Goal: Obtain resource: Download file/media

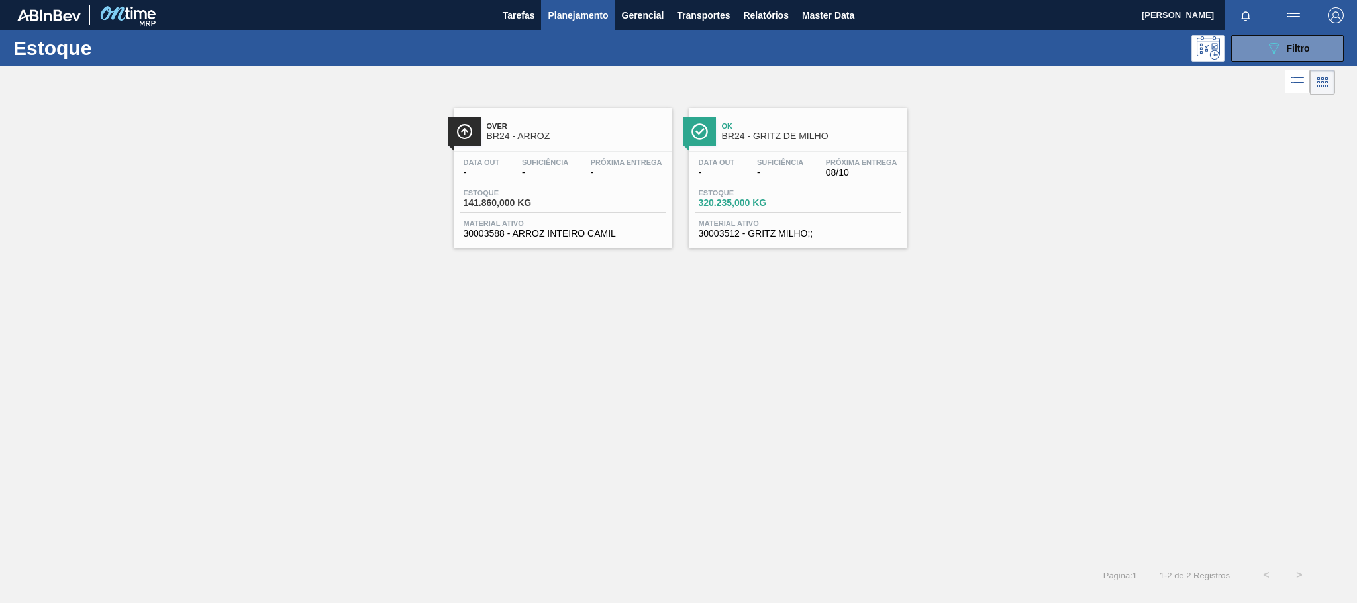
click at [537, 140] on span "BR24 - ARROZ" at bounding box center [576, 136] width 179 height 10
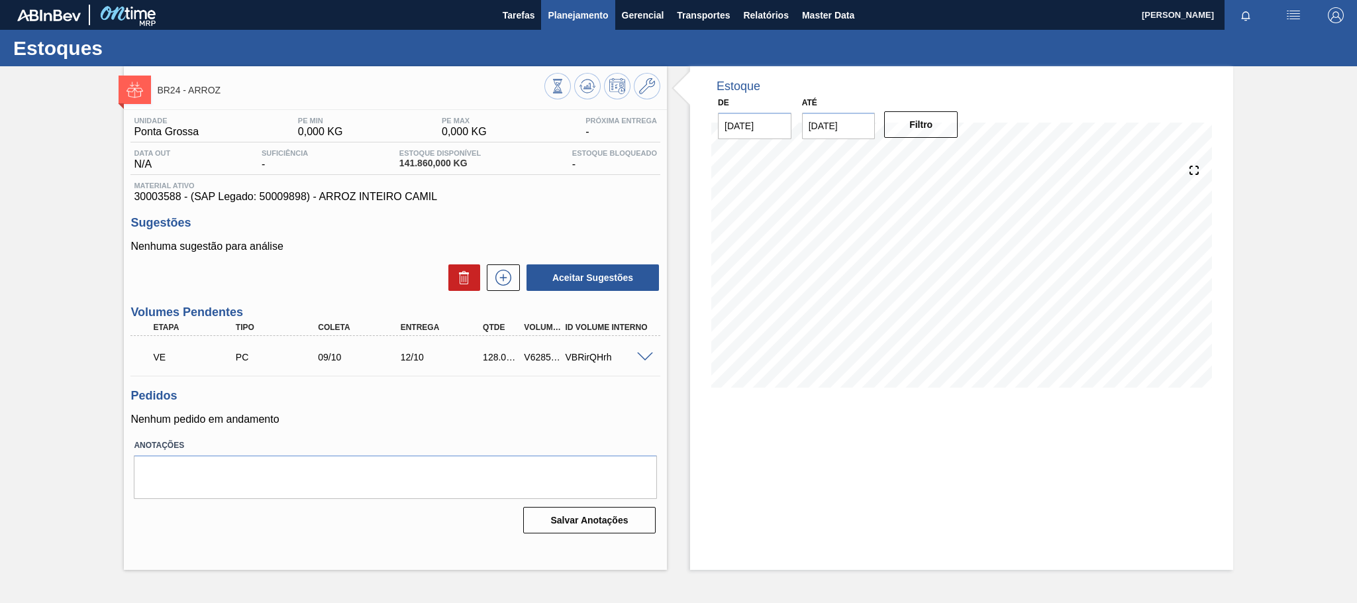
click at [572, 13] on span "Planejamento" at bounding box center [578, 15] width 60 height 16
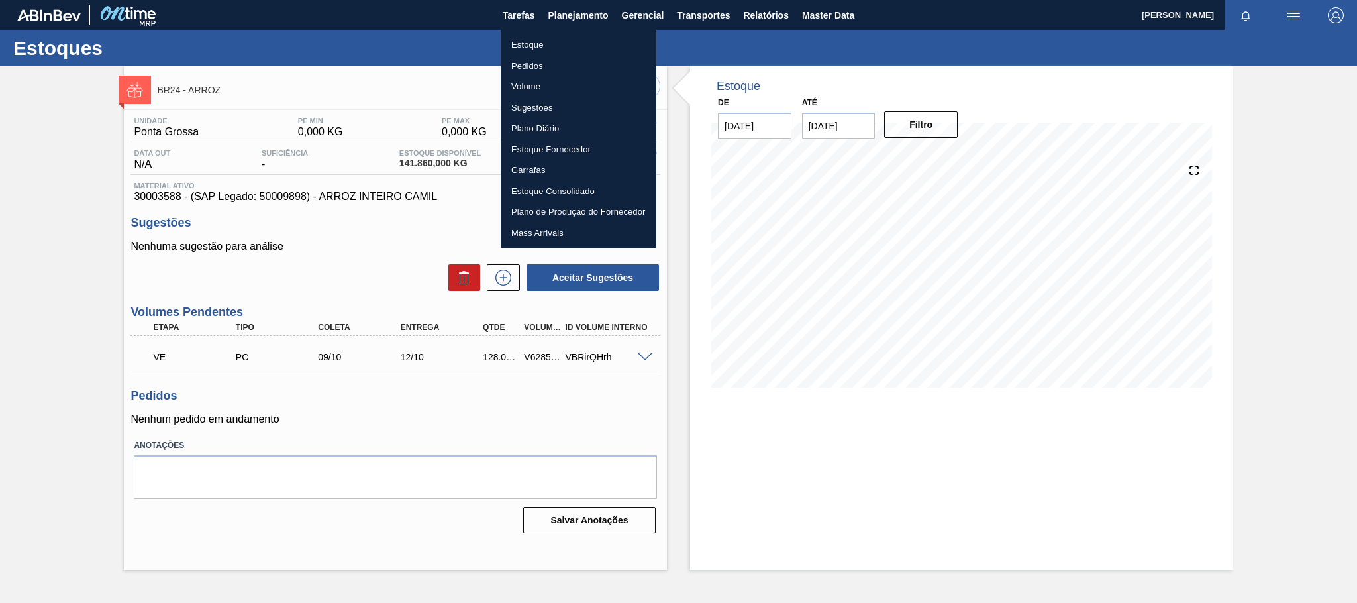
click at [525, 40] on li "Estoque" at bounding box center [579, 44] width 156 height 21
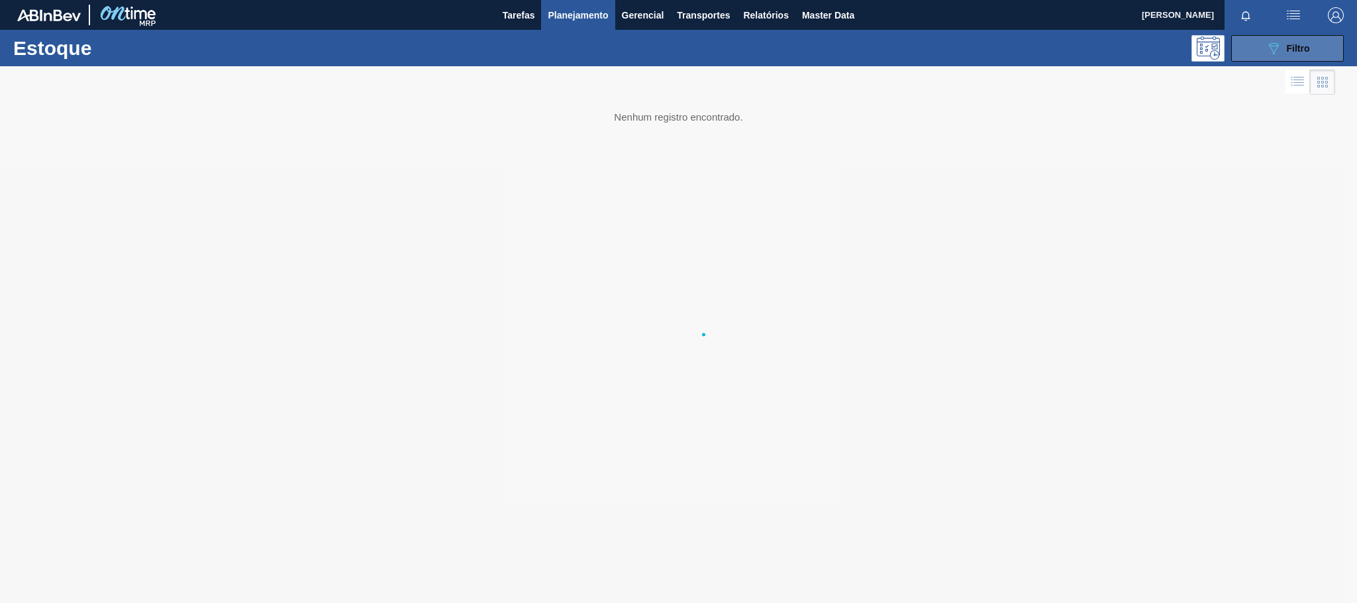
click at [1254, 48] on button "089F7B8B-B2A5-4AFE-B5C0-19BA573D28AC Filtro" at bounding box center [1287, 48] width 113 height 26
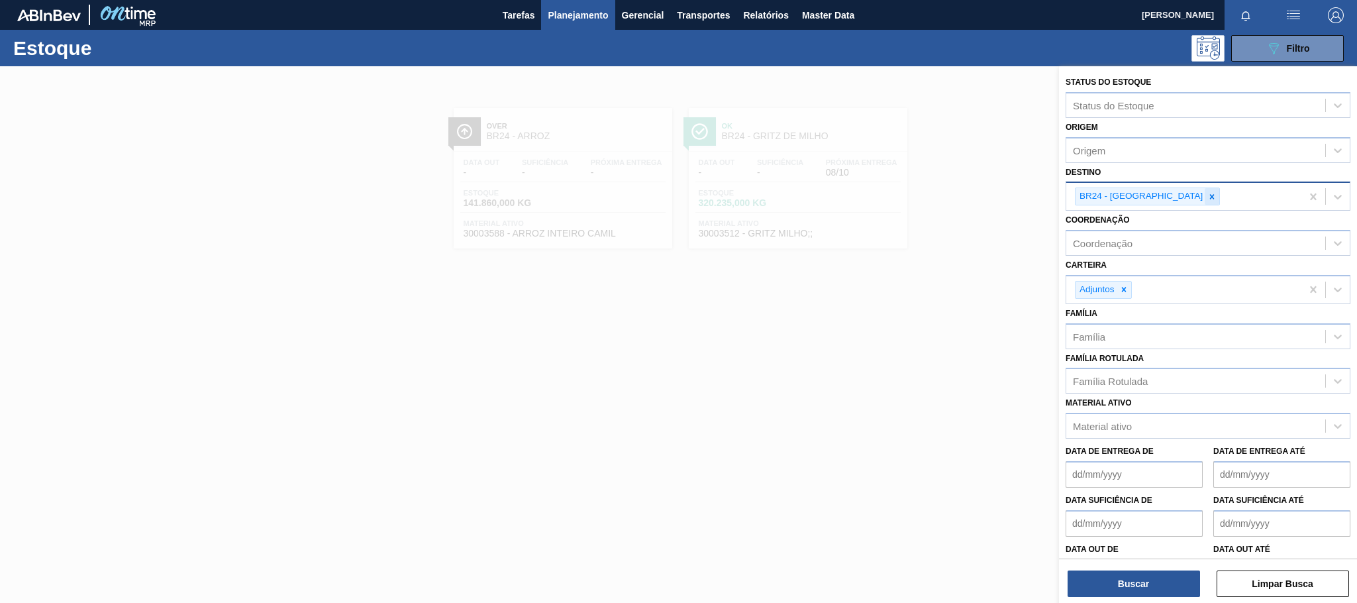
click at [1210, 197] on icon at bounding box center [1212, 196] width 5 height 5
type input "v"
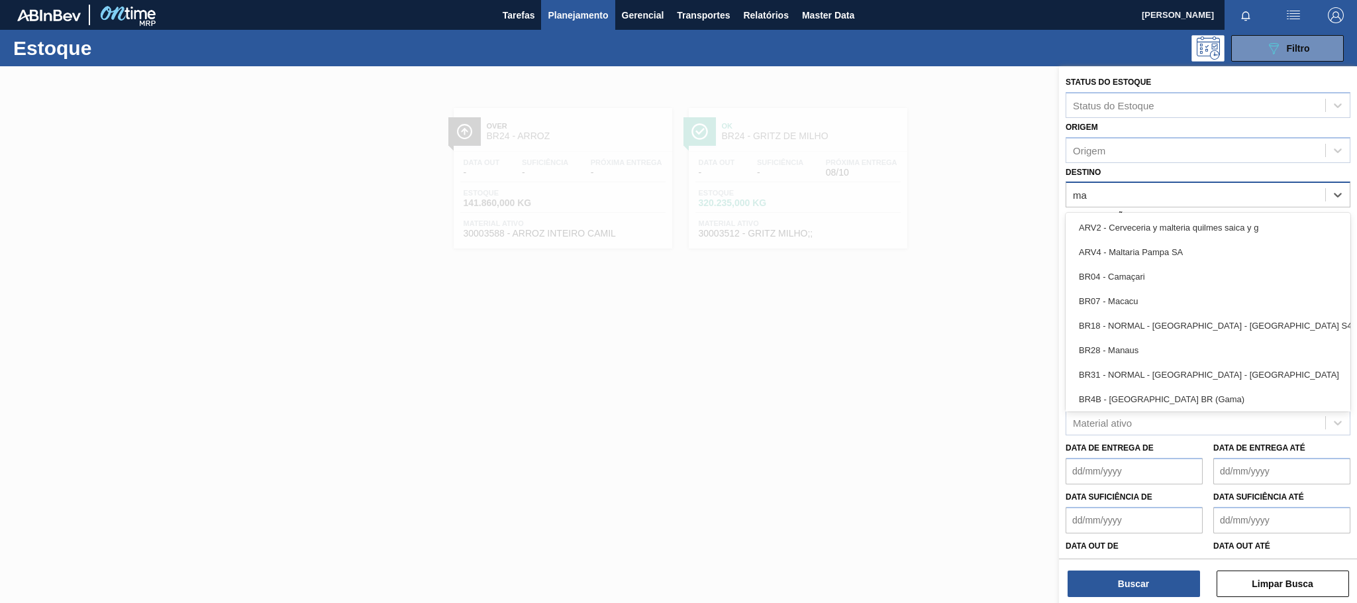
type input "mal"
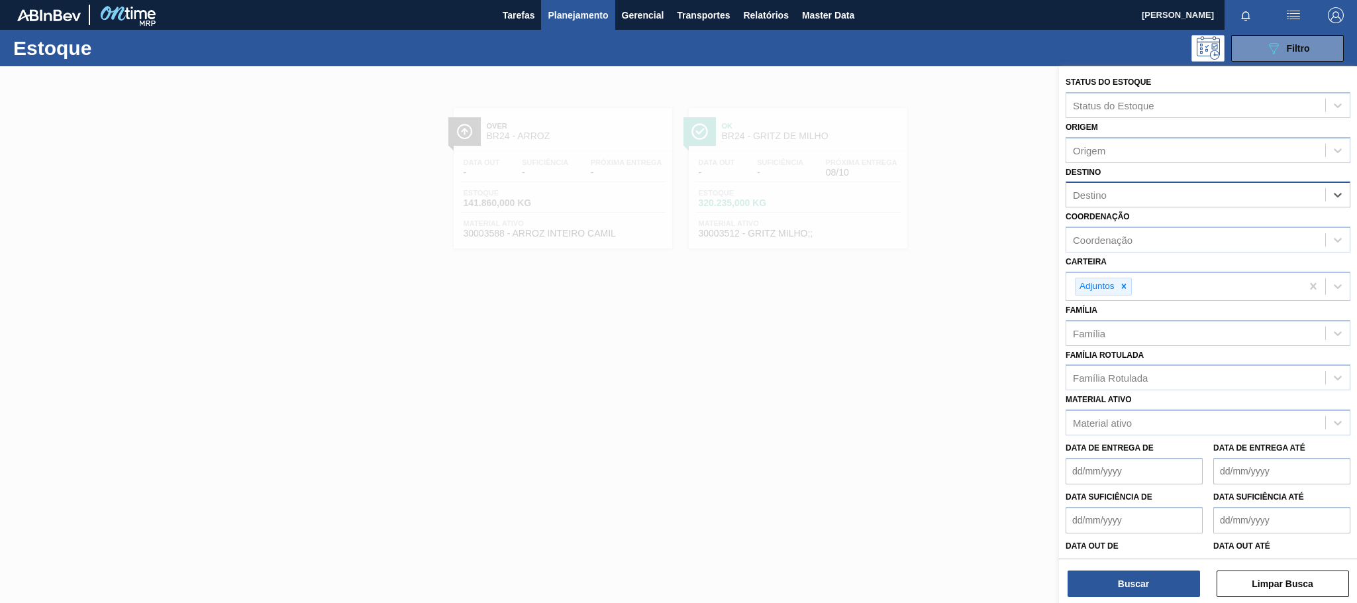
drag, startPoint x: 1107, startPoint y: 191, endPoint x: 1079, endPoint y: 191, distance: 28.5
click at [1079, 191] on div "Destino" at bounding box center [1195, 194] width 259 height 19
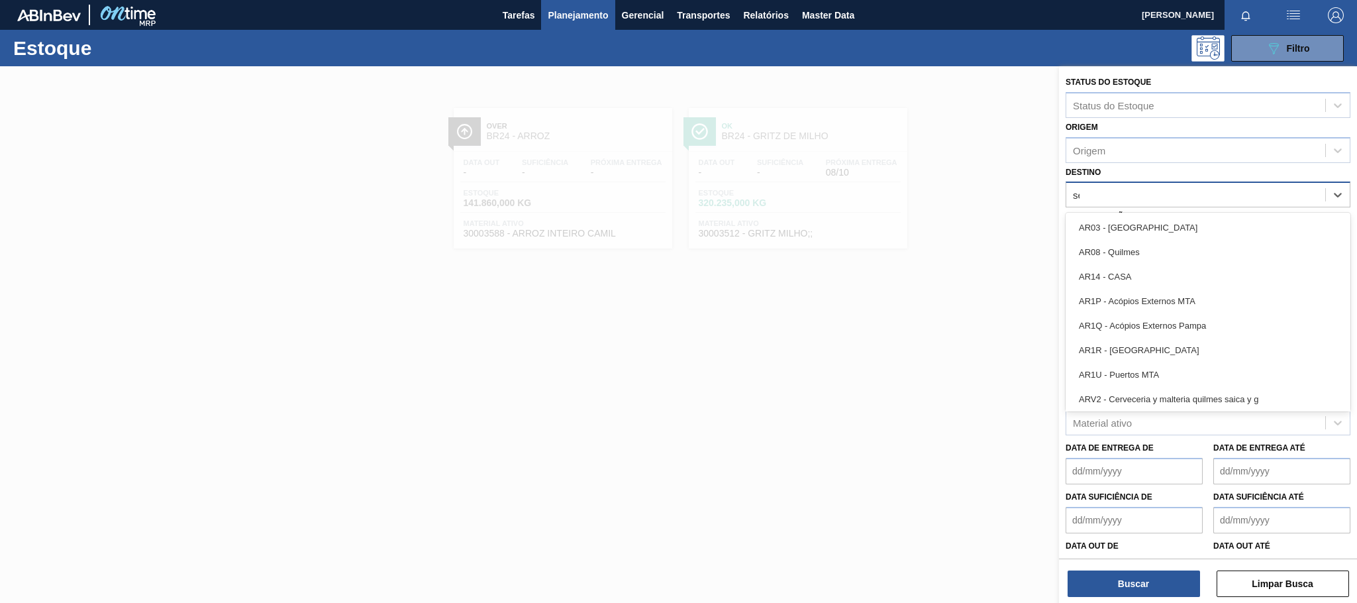
type input "ser"
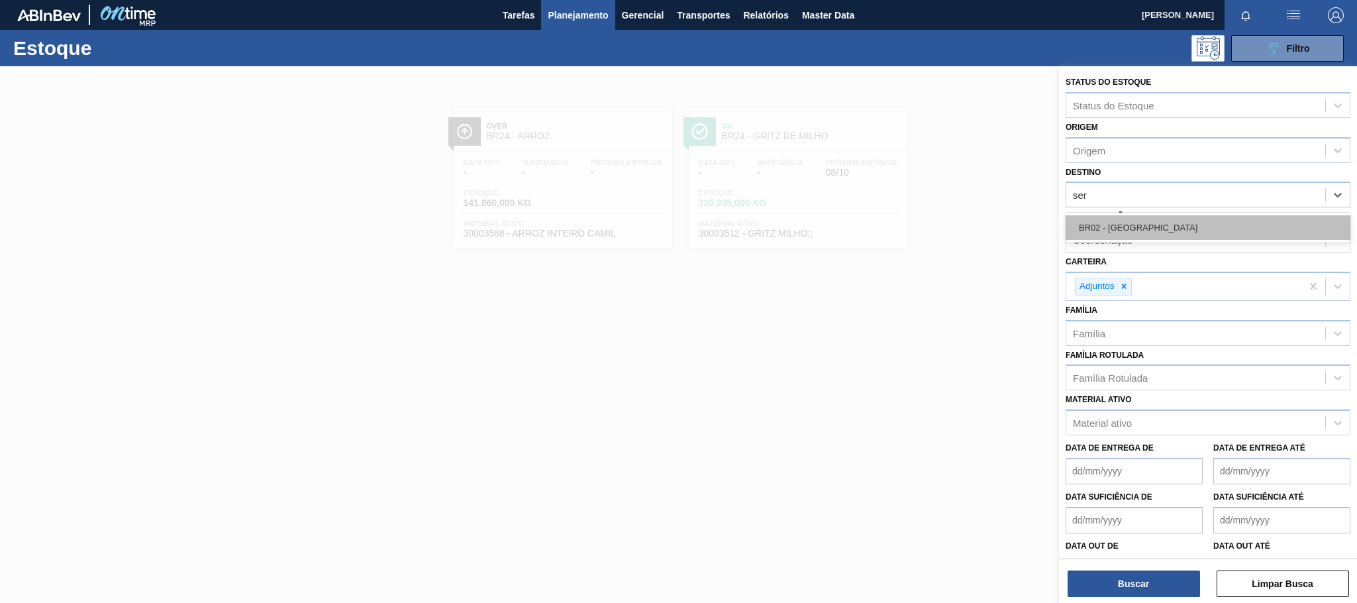
click at [1146, 230] on div "BR02 - [GEOGRAPHIC_DATA]" at bounding box center [1208, 227] width 285 height 25
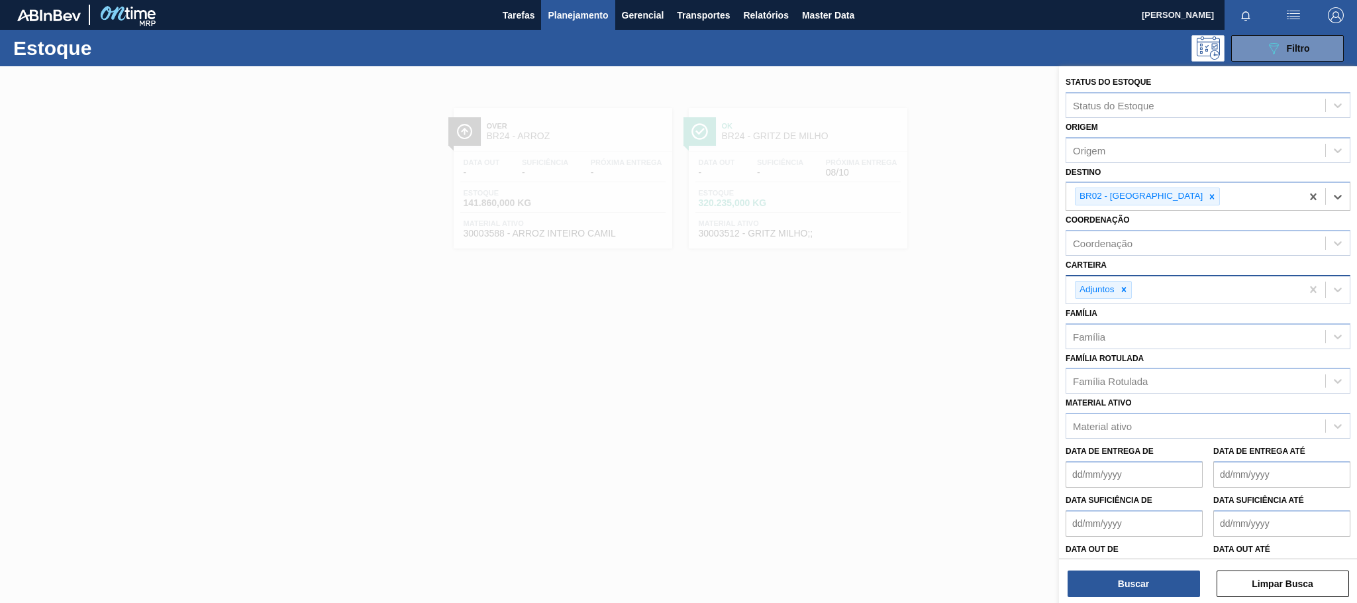
click at [1123, 290] on icon at bounding box center [1123, 289] width 9 height 9
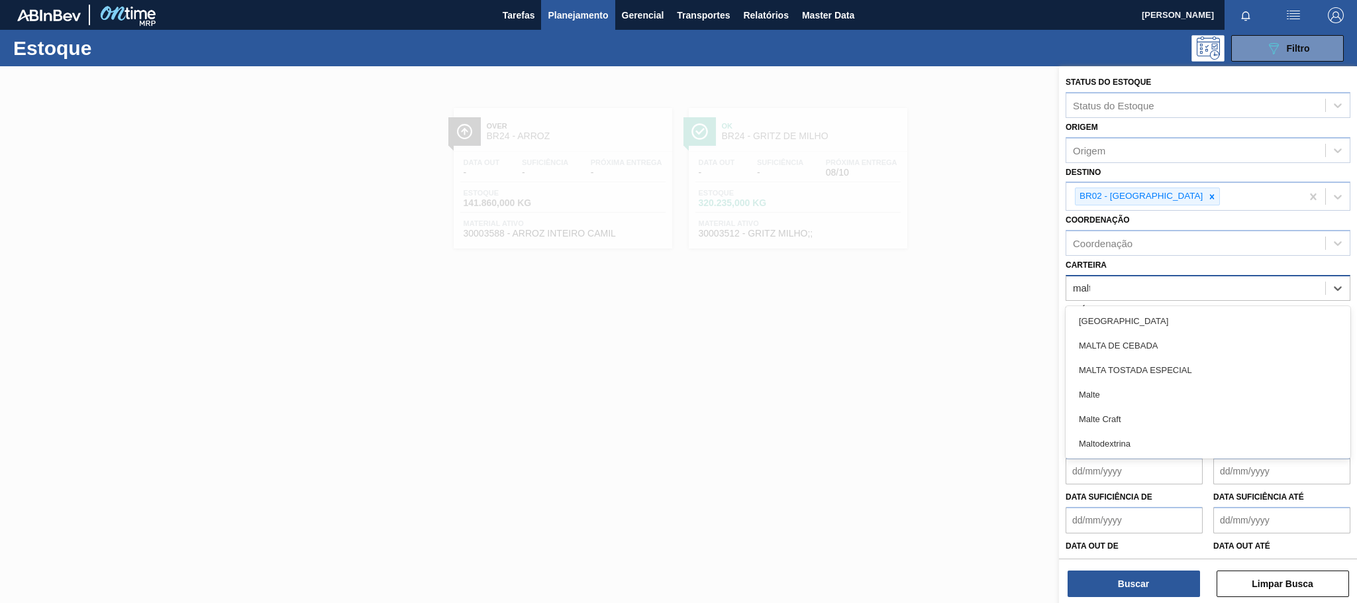
type input "malte"
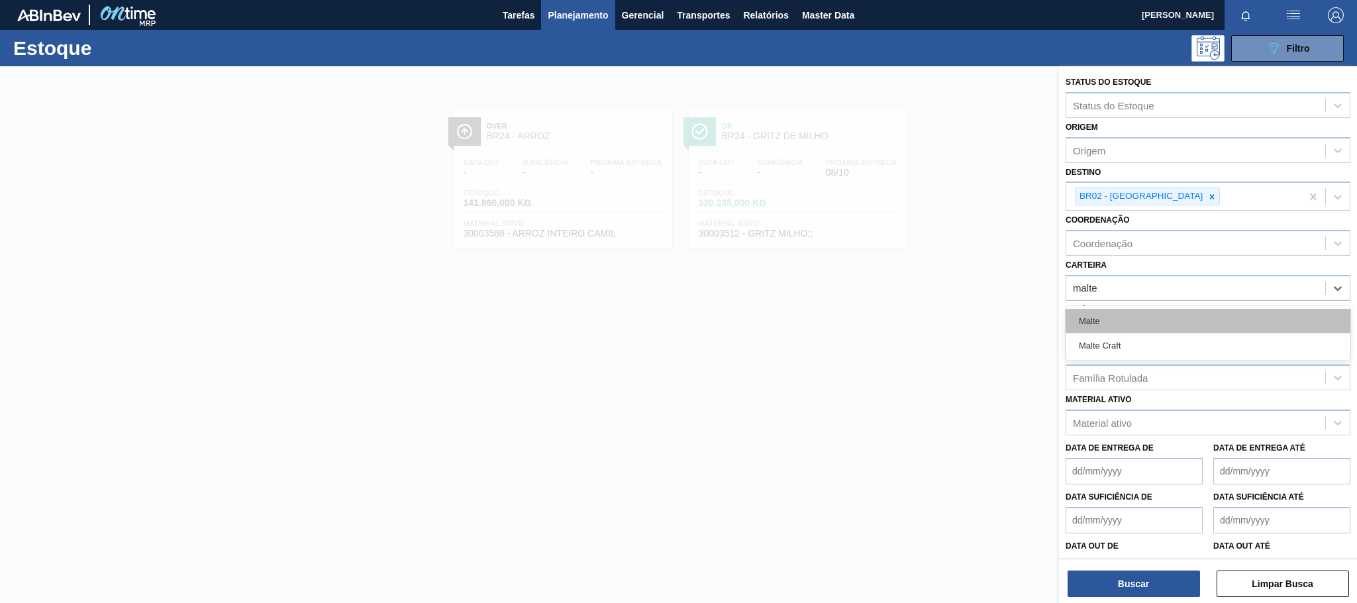
click at [1113, 328] on div "Malte" at bounding box center [1208, 321] width 285 height 25
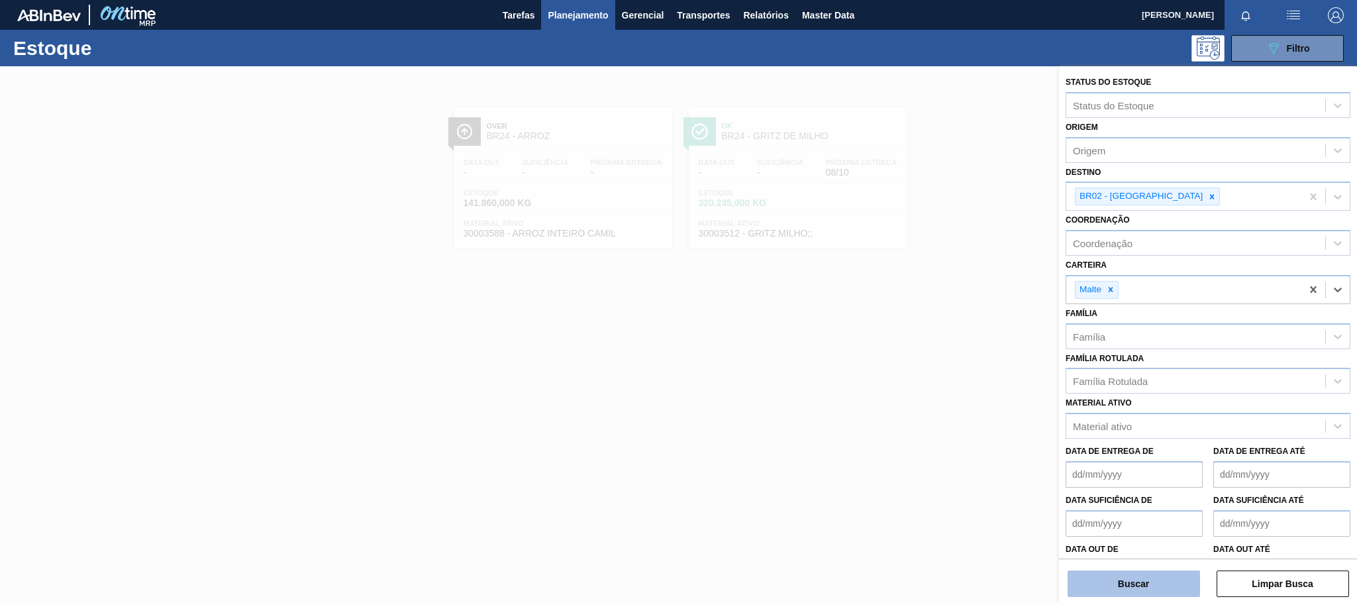
click at [1127, 576] on button "Buscar" at bounding box center [1134, 583] width 132 height 26
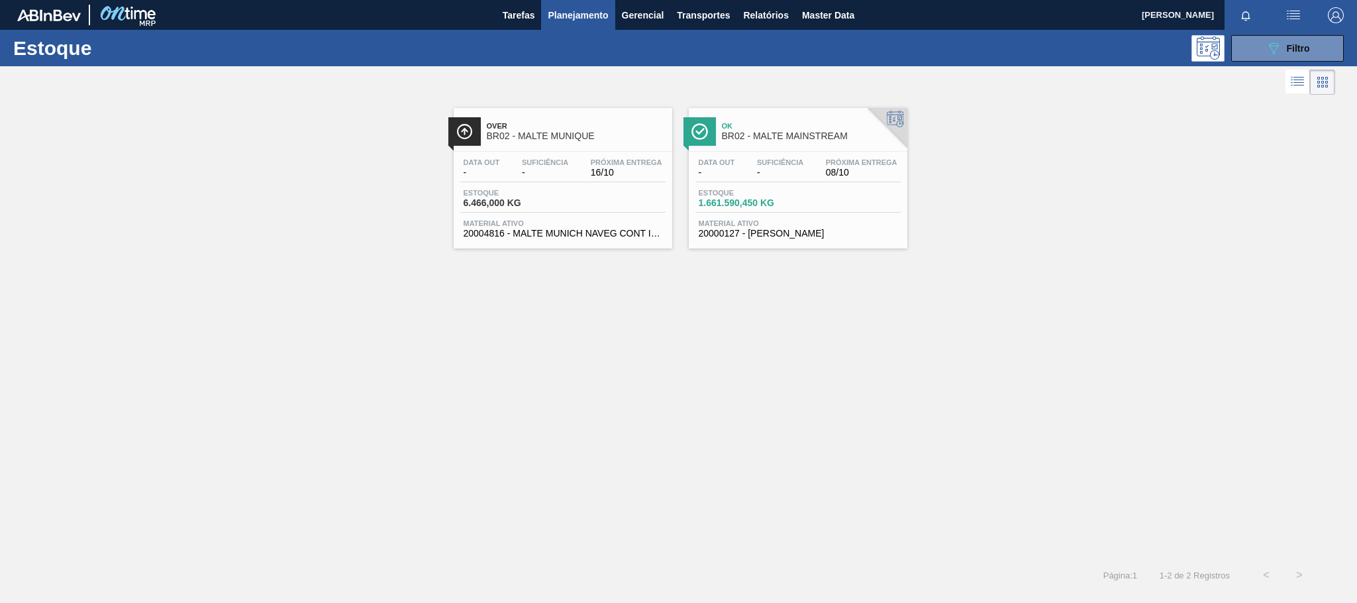
click at [521, 129] on span "Over" at bounding box center [576, 126] width 179 height 8
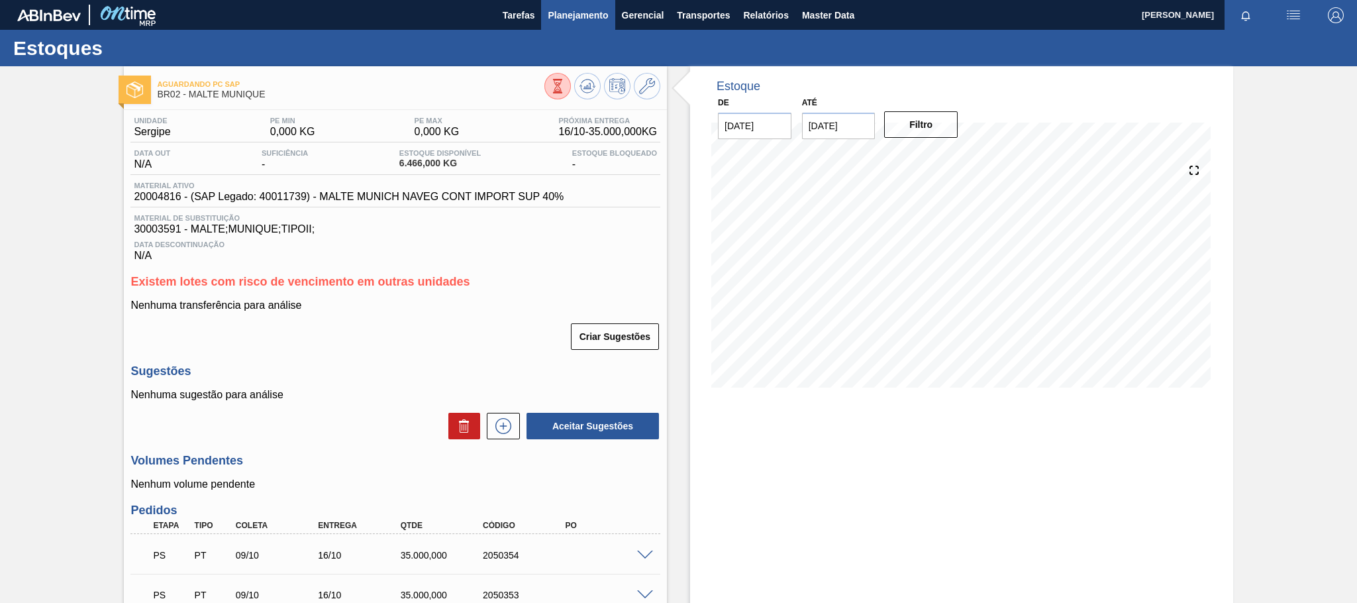
click at [559, 15] on span "Planejamento" at bounding box center [578, 15] width 60 height 16
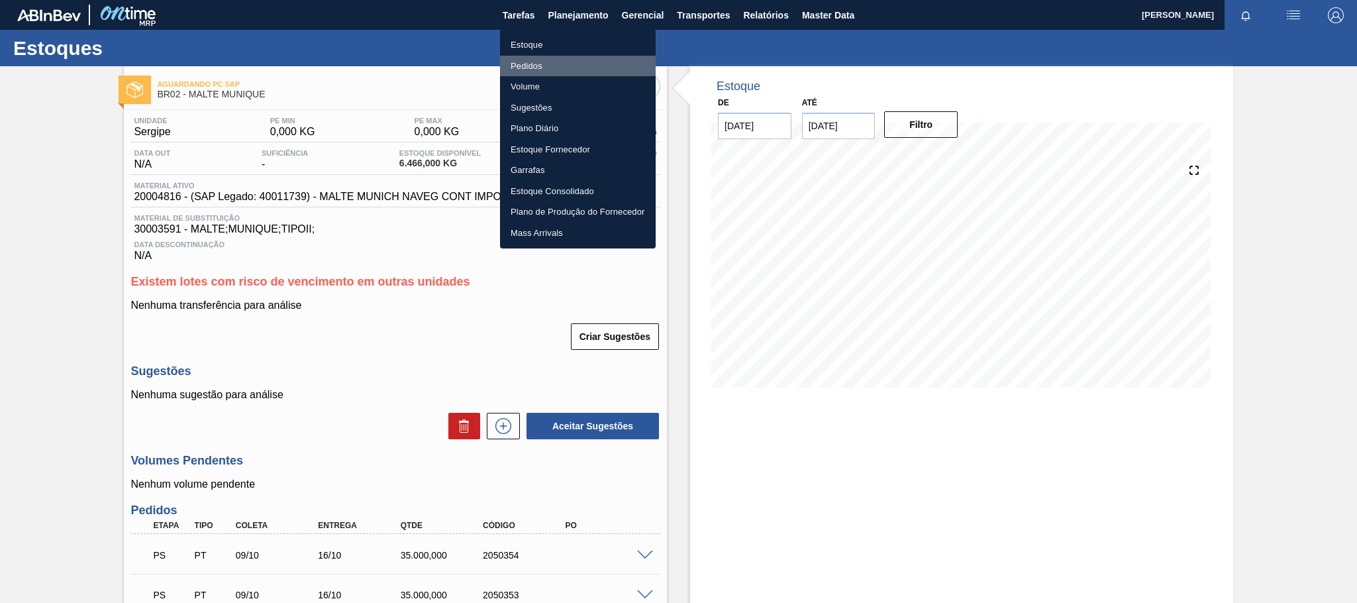
click at [526, 70] on li "Pedidos" at bounding box center [578, 66] width 156 height 21
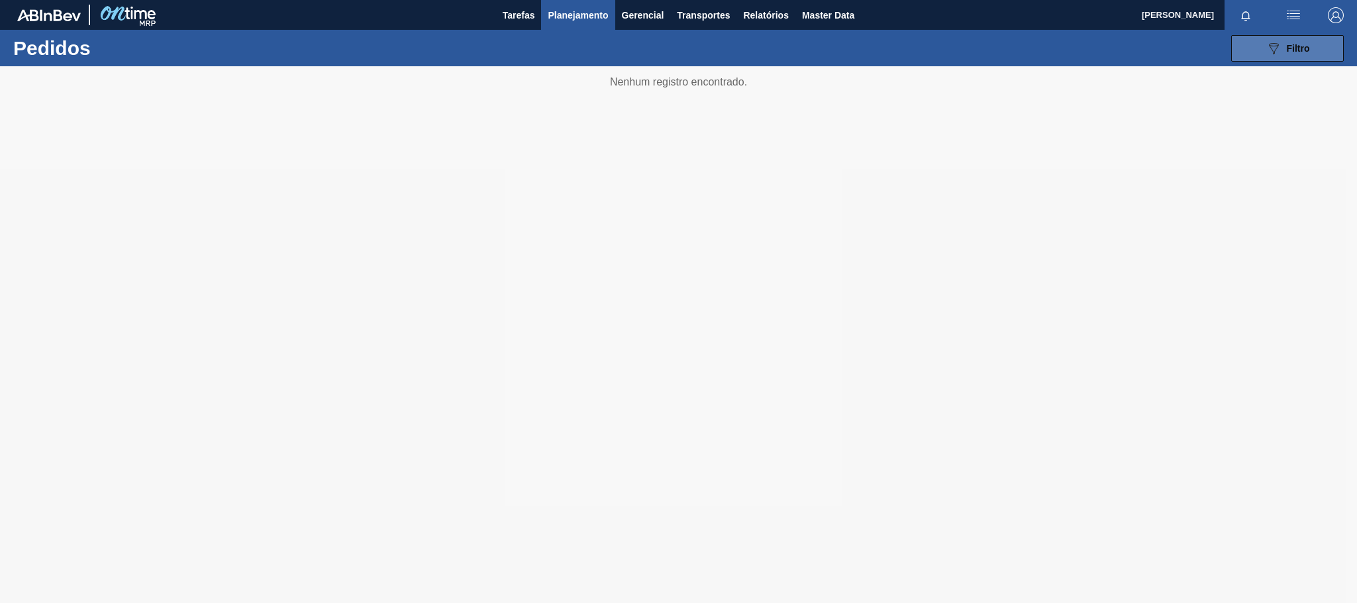
click at [1298, 54] on div "089F7B8B-B2A5-4AFE-B5C0-19BA573D28AC Filtro" at bounding box center [1288, 48] width 44 height 16
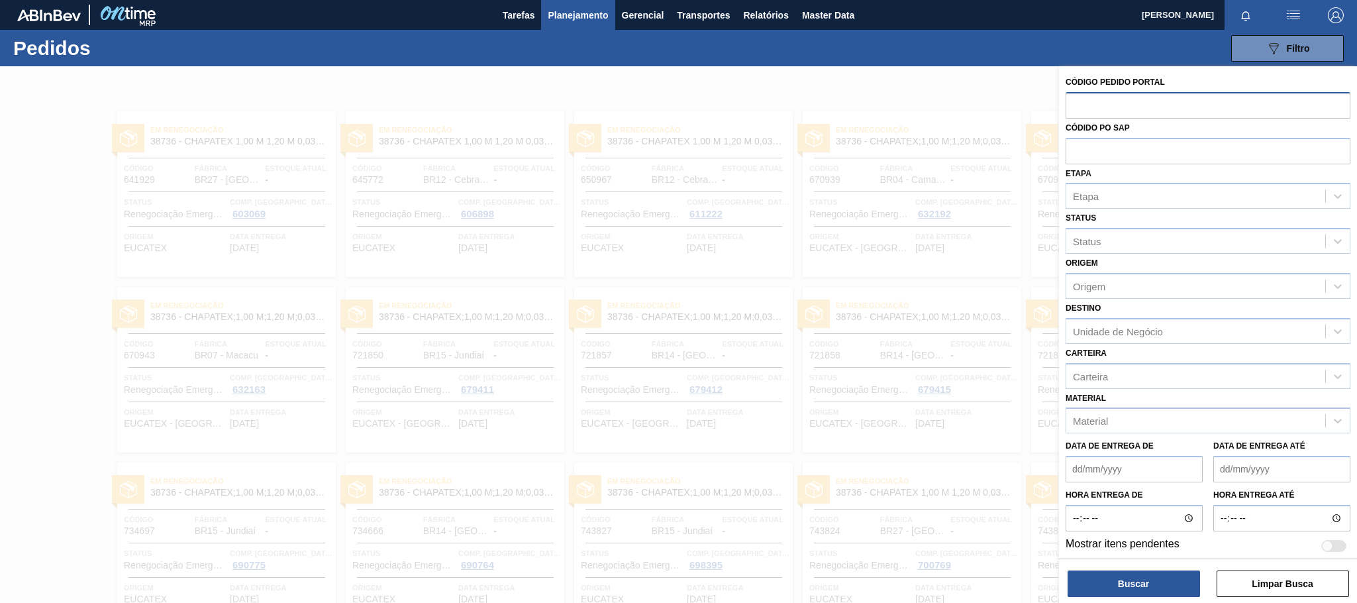
click at [1127, 104] on input "text" at bounding box center [1208, 104] width 285 height 25
paste input "V628851"
click at [1081, 103] on input "V628851" at bounding box center [1208, 104] width 285 height 25
type input "628851"
click at [1168, 590] on button "Buscar" at bounding box center [1134, 583] width 132 height 26
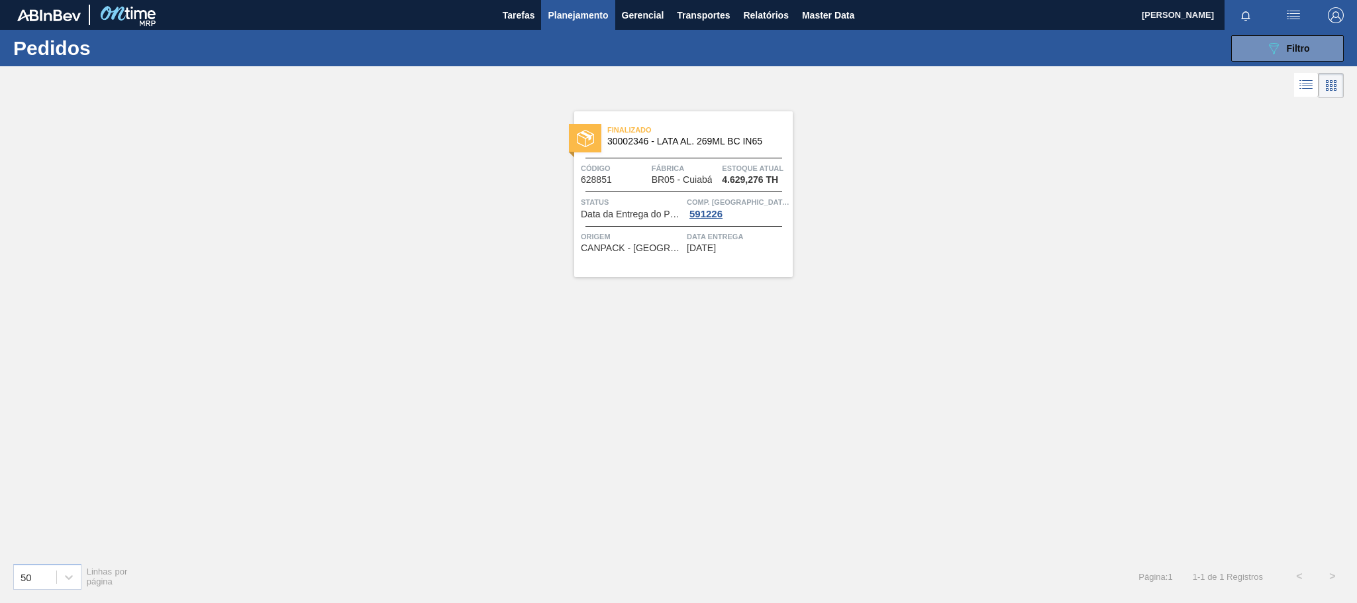
click at [585, 20] on span "Planejamento" at bounding box center [578, 15] width 60 height 16
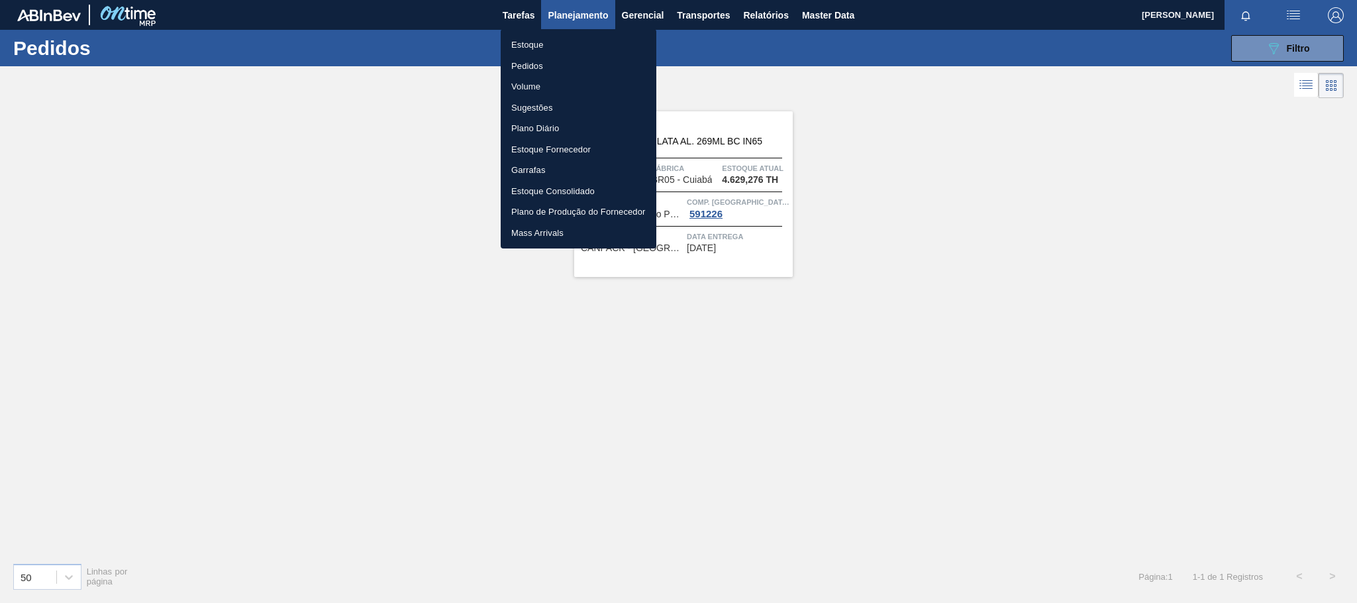
click at [538, 46] on li "Estoque" at bounding box center [579, 44] width 156 height 21
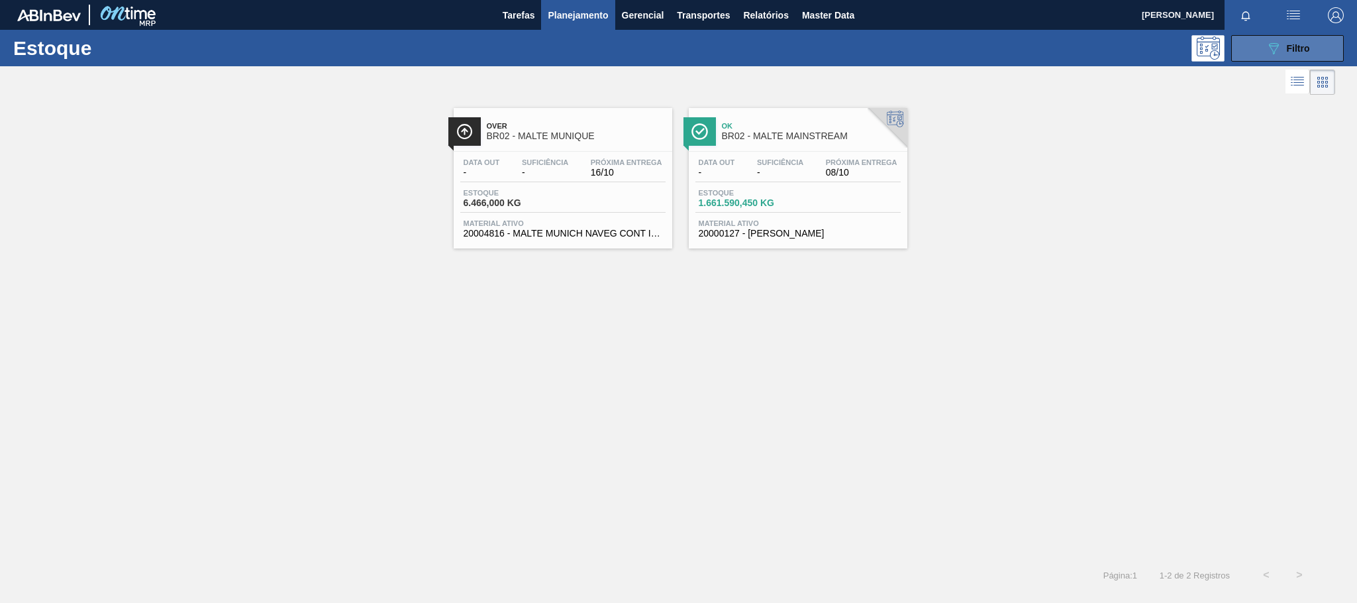
click at [1303, 52] on span "Filtro" at bounding box center [1298, 48] width 23 height 11
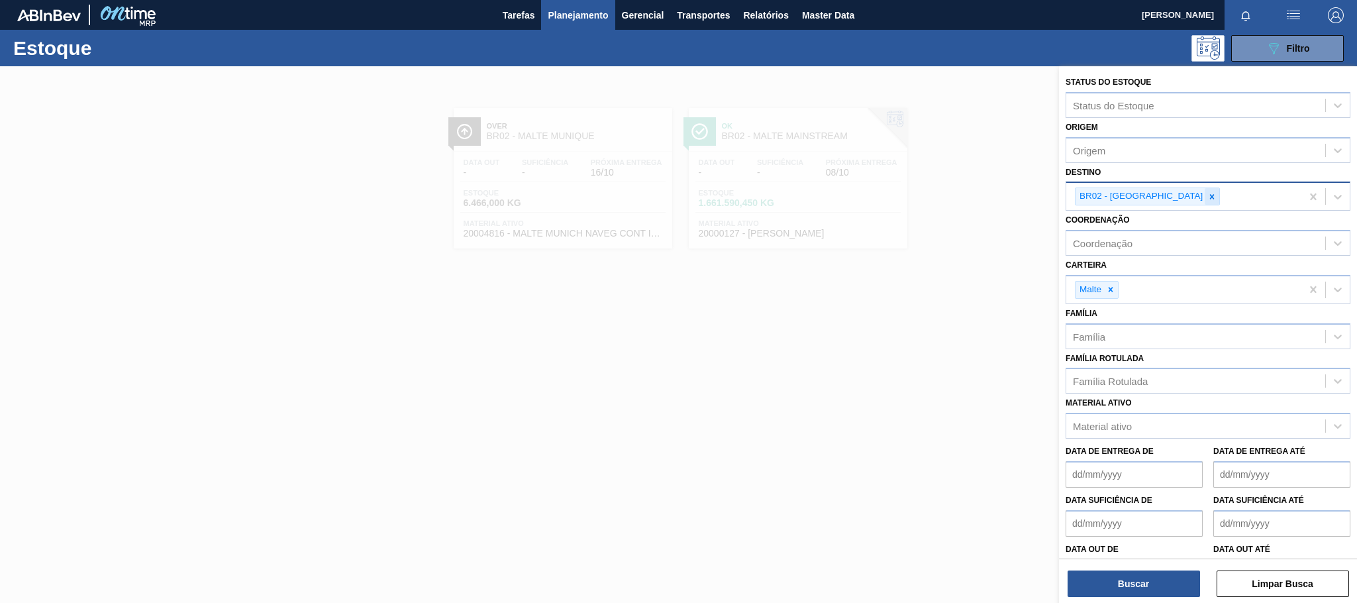
click at [1207, 201] on icon at bounding box center [1211, 196] width 9 height 9
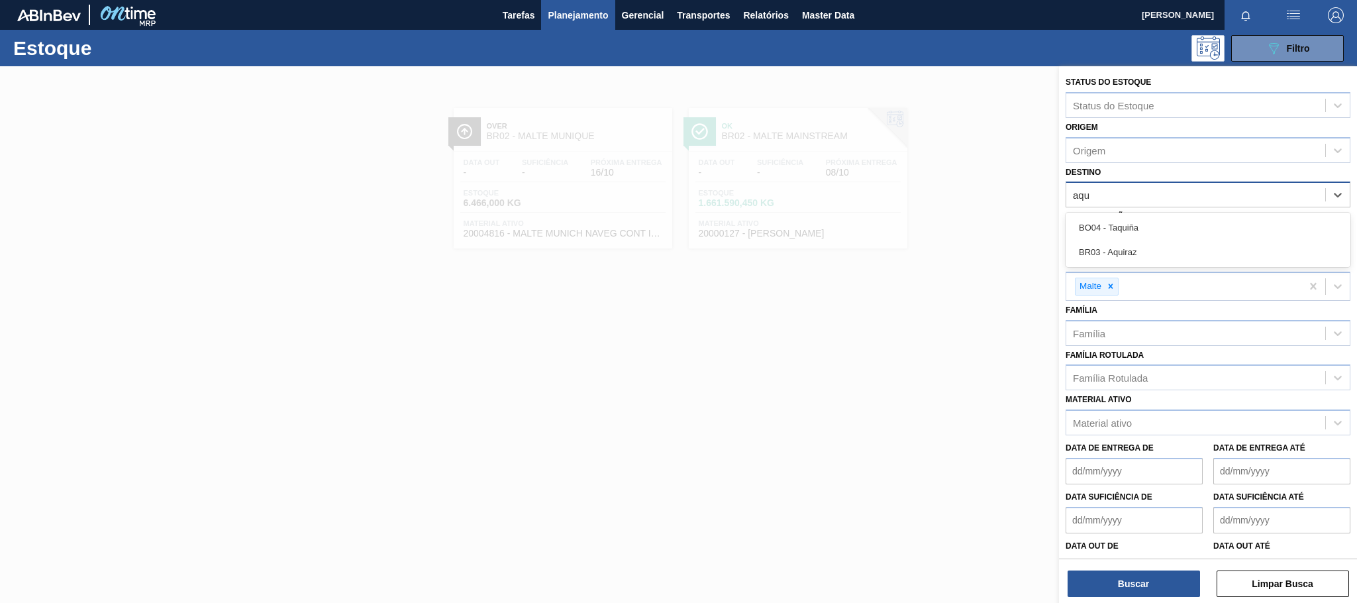
type input "aqui"
click at [1129, 256] on div "BR03 - Aquiraz" at bounding box center [1208, 252] width 285 height 25
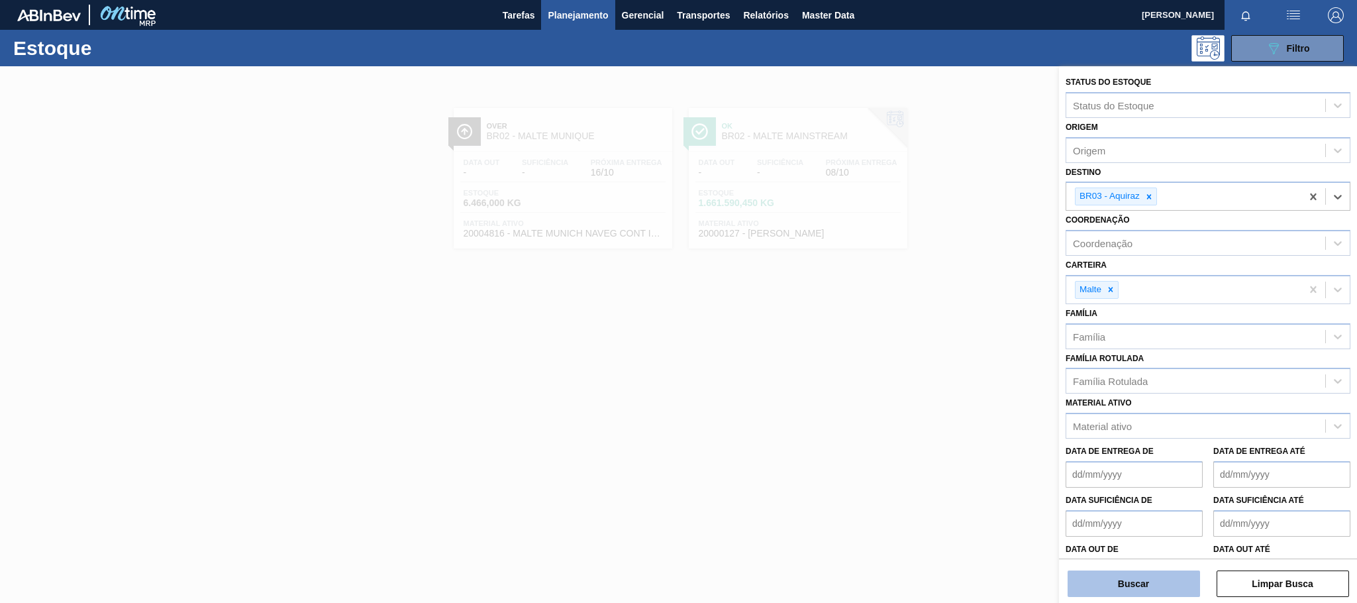
click at [1142, 575] on button "Buscar" at bounding box center [1134, 583] width 132 height 26
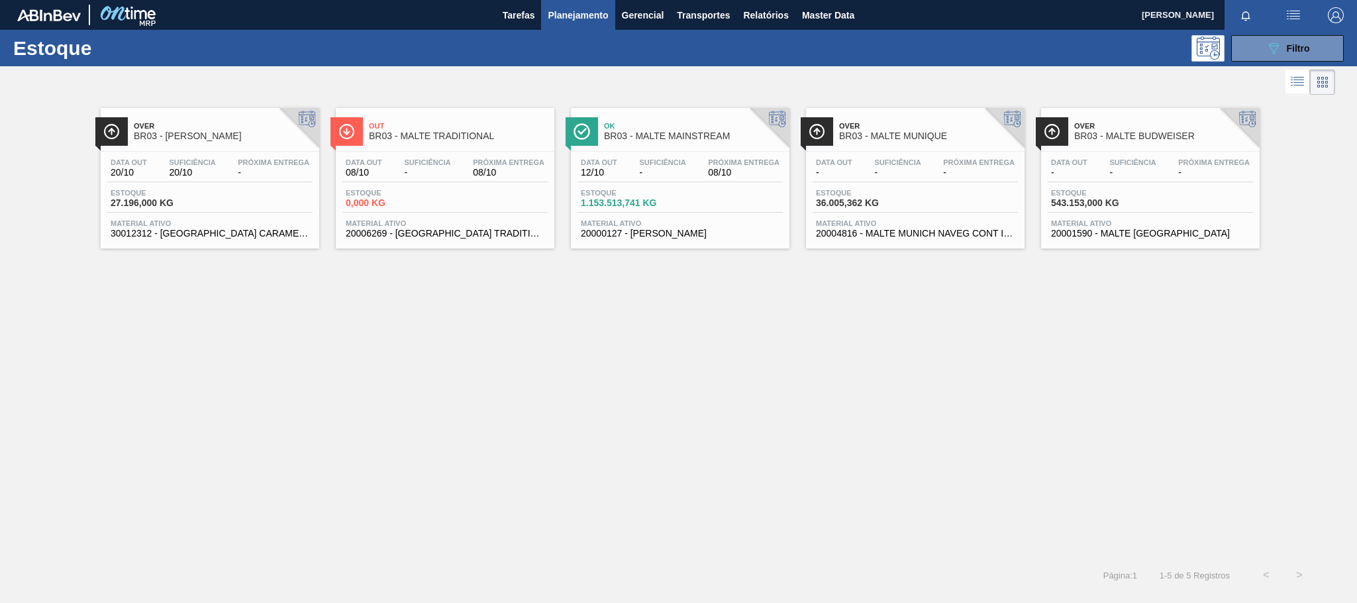
click at [666, 173] on span "-" at bounding box center [662, 173] width 46 height 10
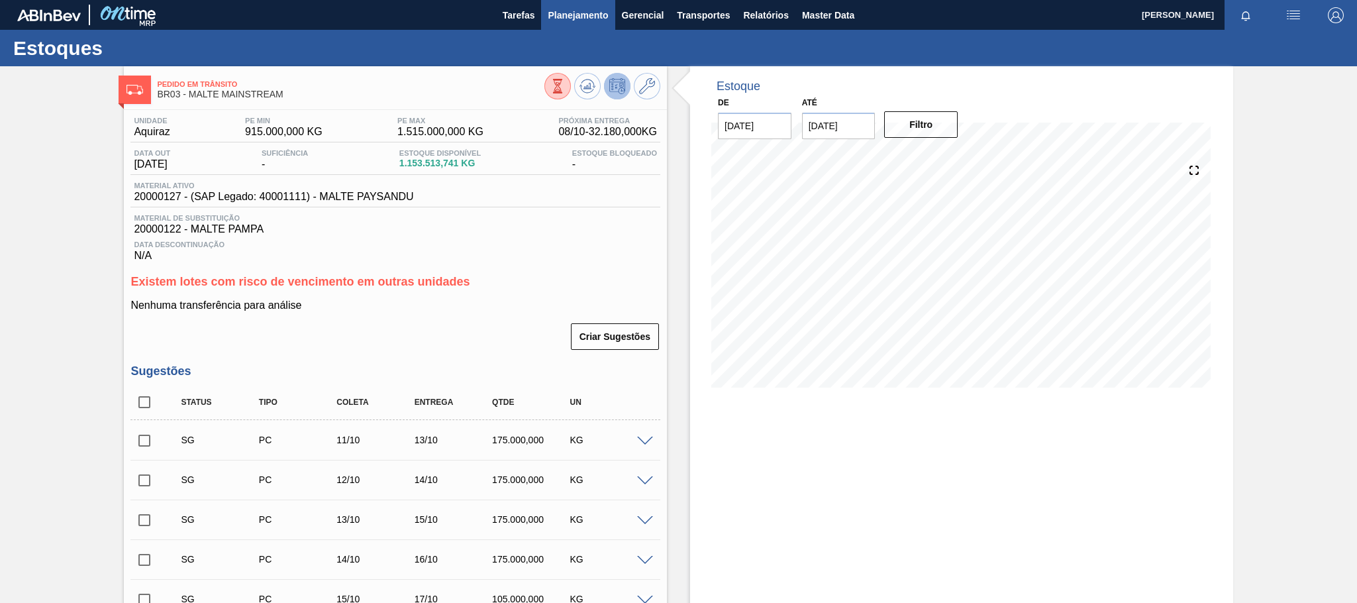
click at [585, 20] on span "Planejamento" at bounding box center [578, 15] width 60 height 16
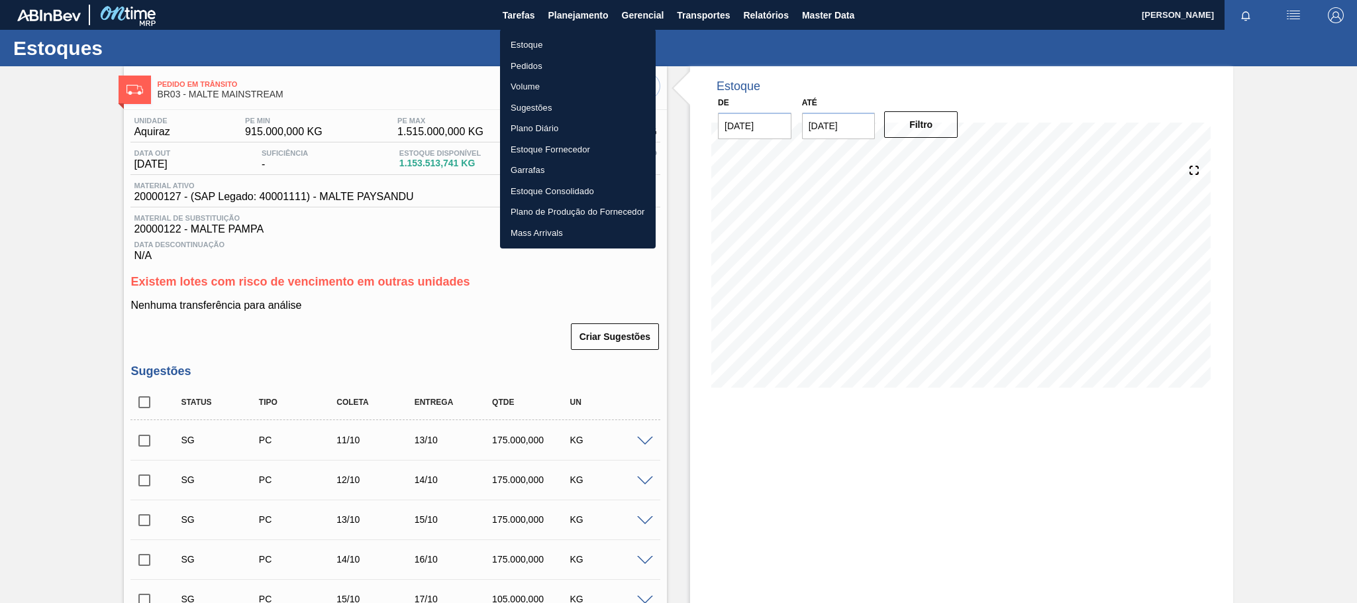
click at [537, 50] on li "Estoque" at bounding box center [578, 44] width 156 height 21
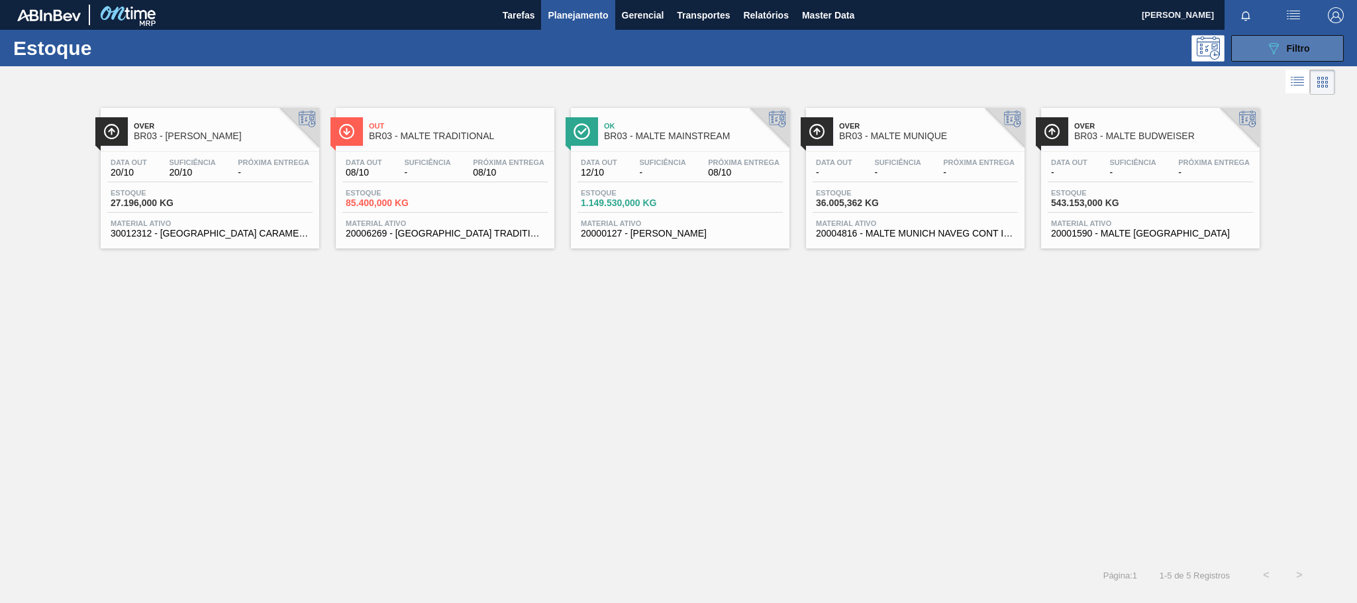
click at [1312, 44] on button "089F7B8B-B2A5-4AFE-B5C0-19BA573D28AC Filtro" at bounding box center [1287, 48] width 113 height 26
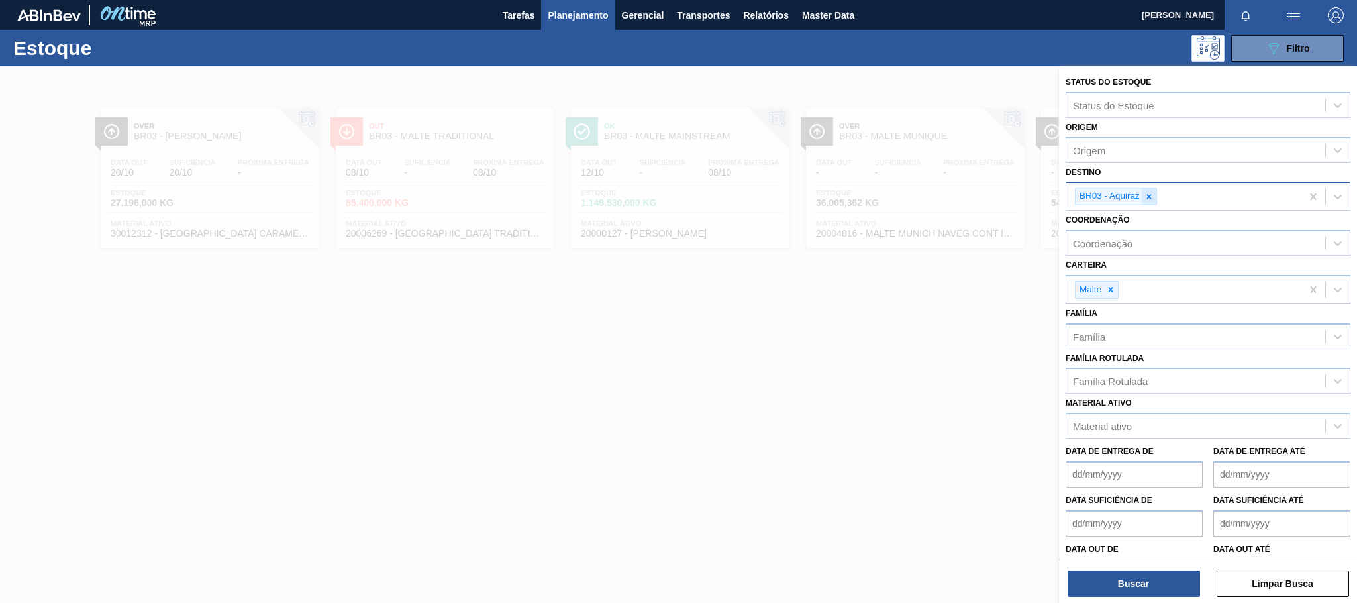
click at [1150, 199] on icon at bounding box center [1148, 196] width 9 height 9
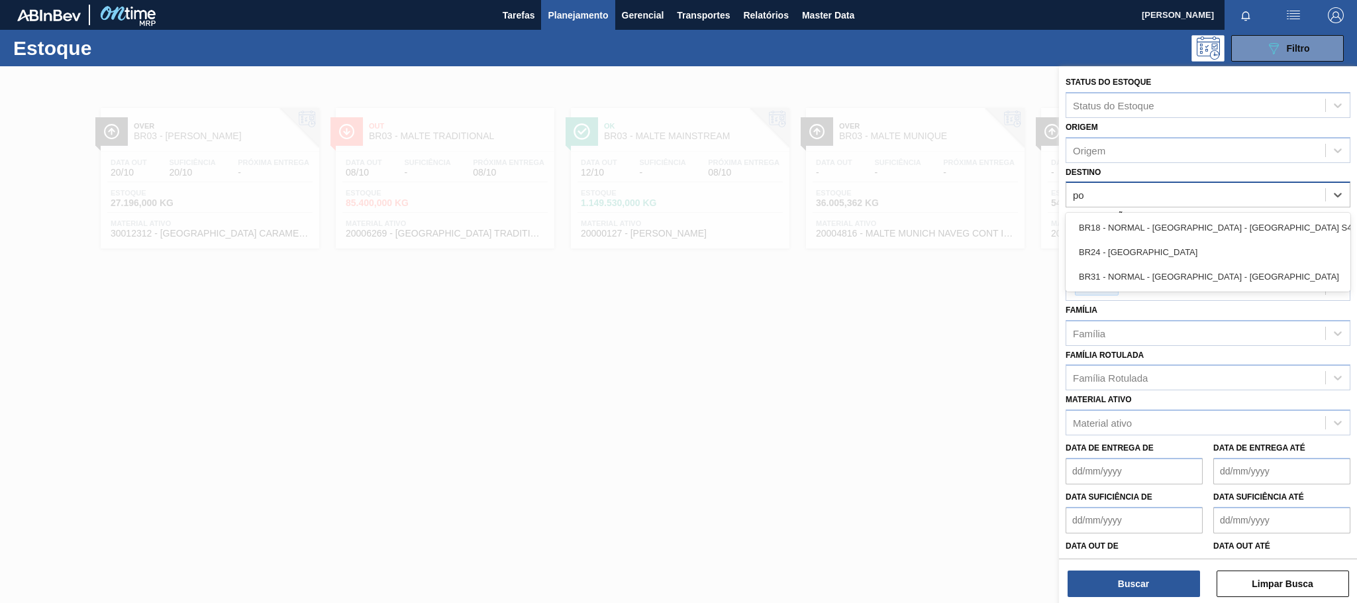
type input "pon"
click at [1135, 227] on div "BR24 - Ponta Grossa" at bounding box center [1208, 227] width 285 height 25
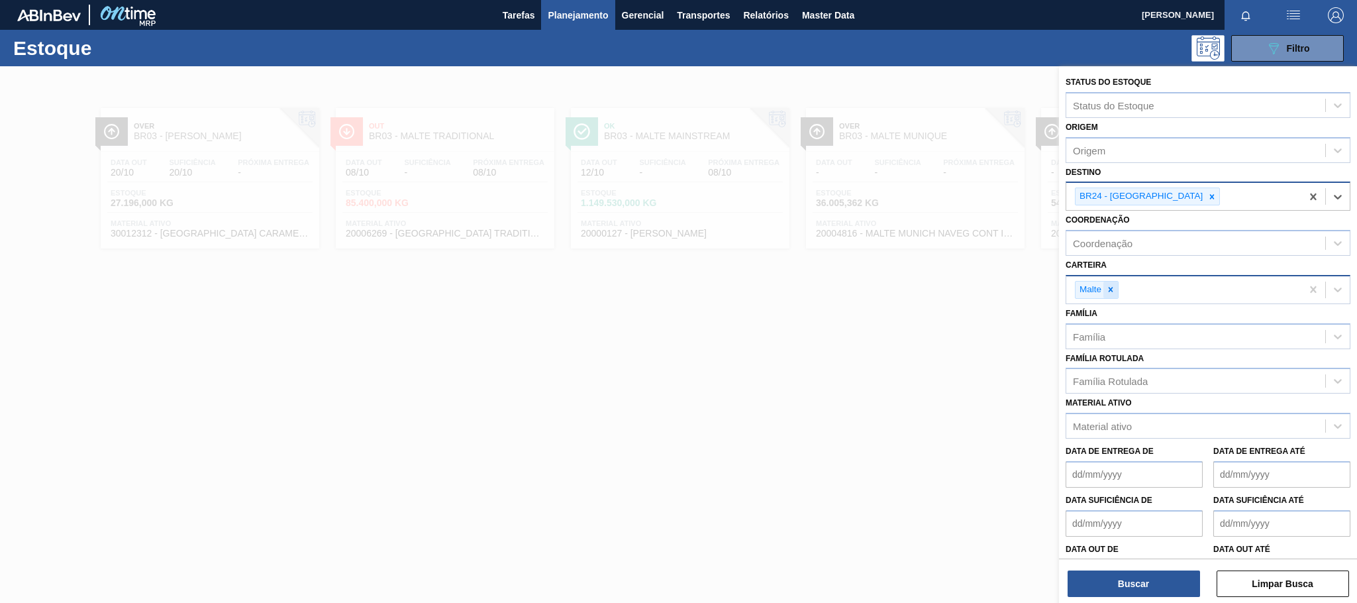
click at [1111, 296] on div at bounding box center [1110, 289] width 15 height 17
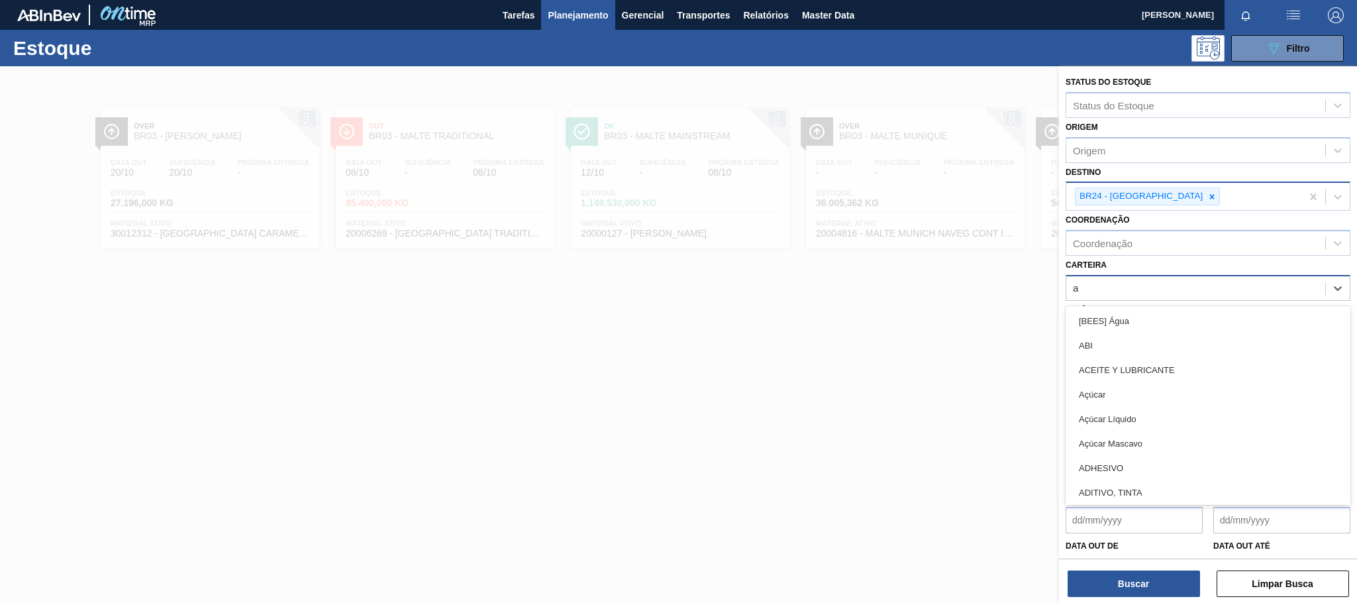
type input "ad"
click at [1109, 396] on div "Adjuntos" at bounding box center [1208, 394] width 285 height 25
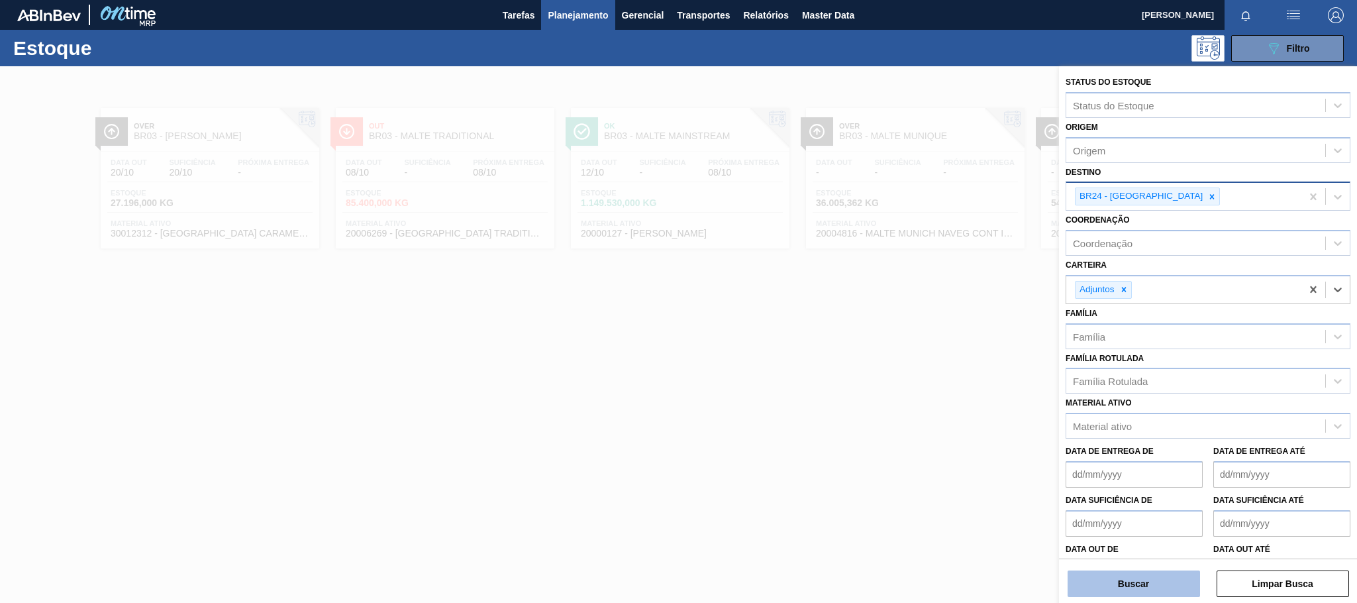
click at [1150, 589] on button "Buscar" at bounding box center [1134, 583] width 132 height 26
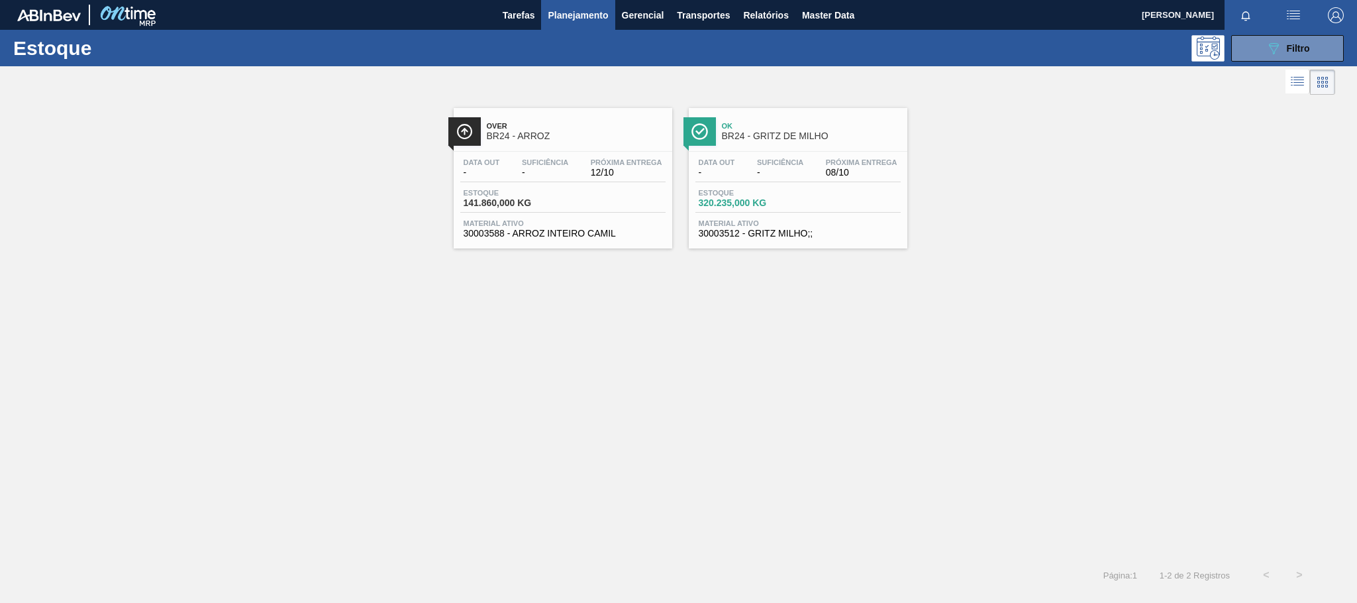
click at [574, 130] on span "Over" at bounding box center [576, 126] width 179 height 8
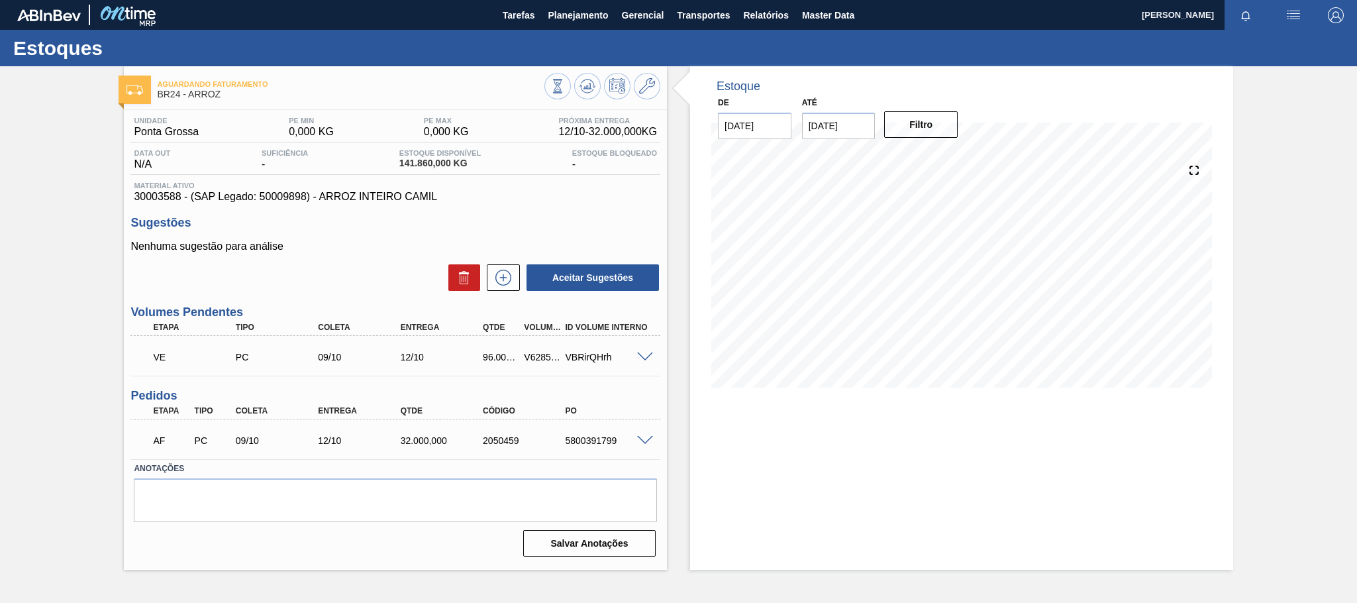
click at [642, 356] on span at bounding box center [645, 357] width 16 height 10
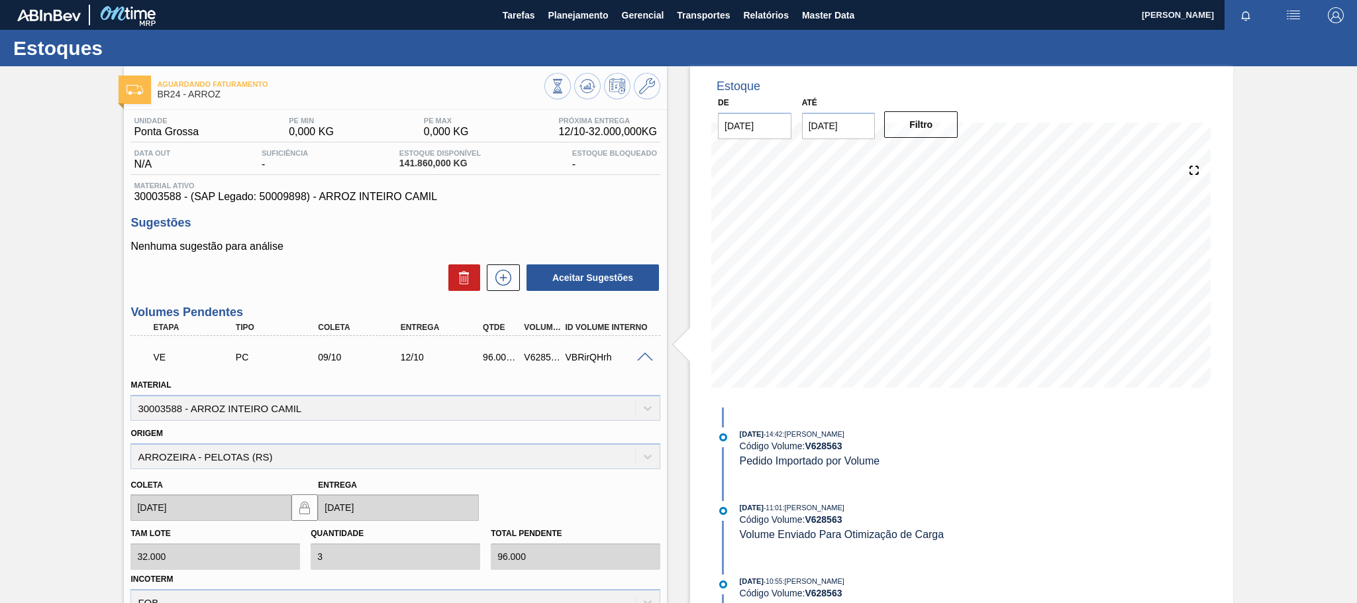
click at [637, 362] on span at bounding box center [645, 357] width 16 height 10
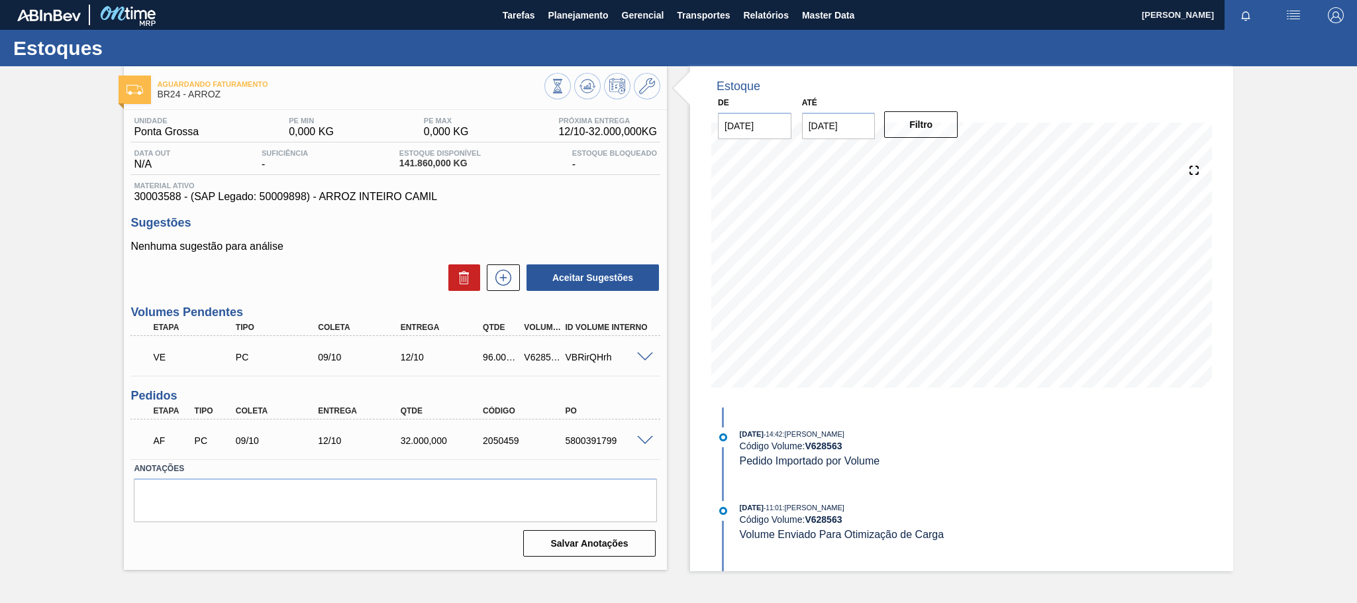
click at [646, 446] on span at bounding box center [645, 441] width 16 height 10
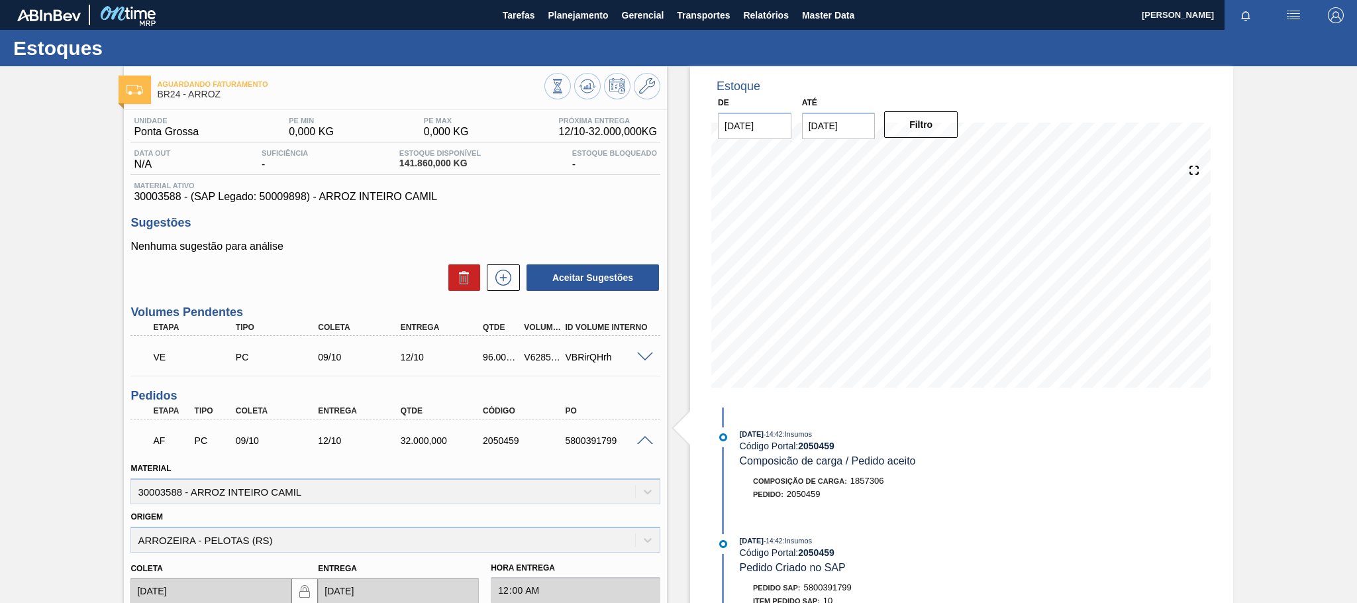
click at [644, 445] on span at bounding box center [645, 441] width 16 height 10
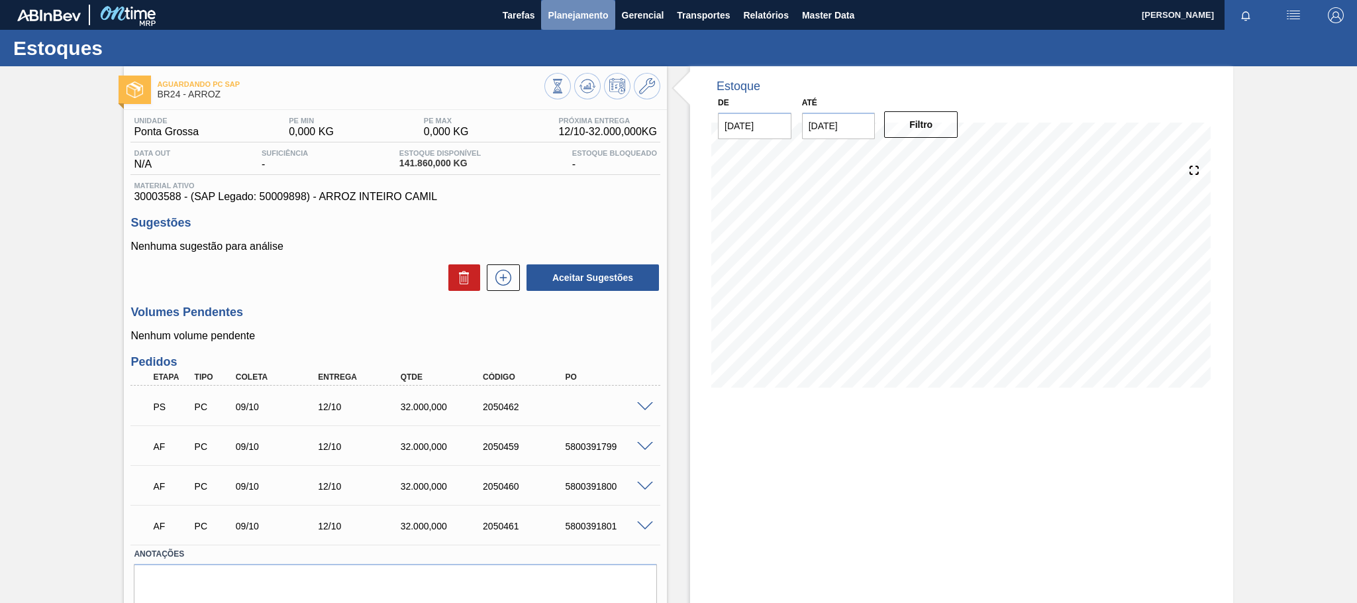
click at [601, 19] on span "Planejamento" at bounding box center [578, 15] width 60 height 16
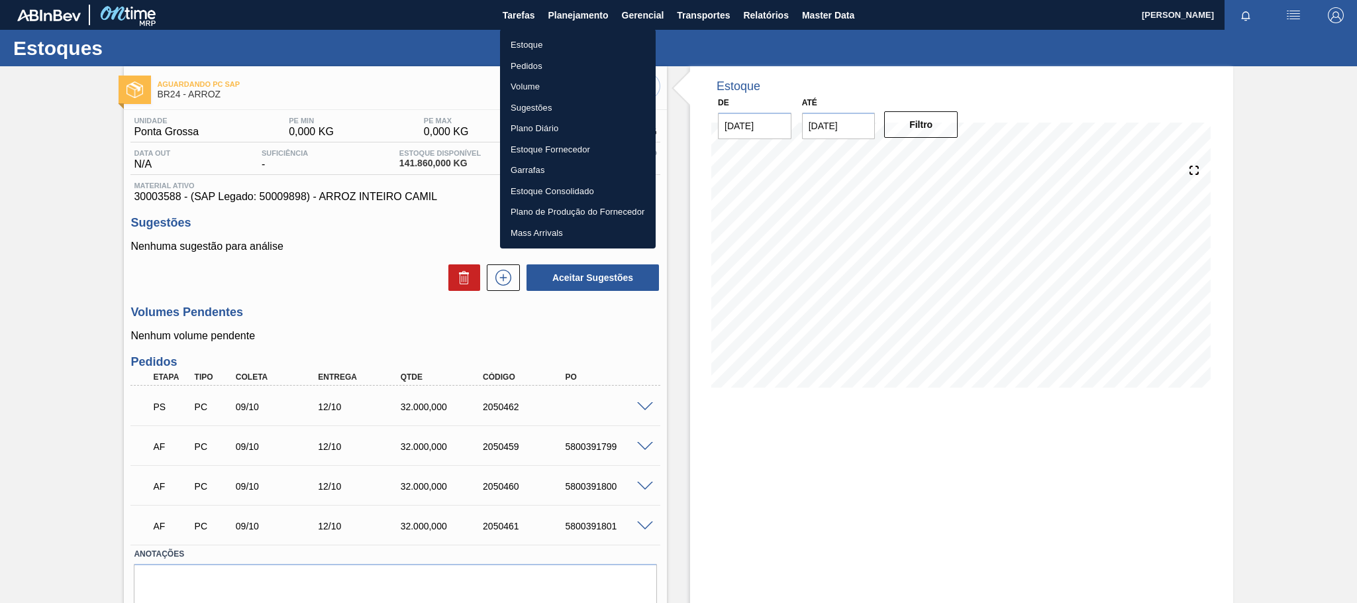
click at [533, 44] on li "Estoque" at bounding box center [578, 44] width 156 height 21
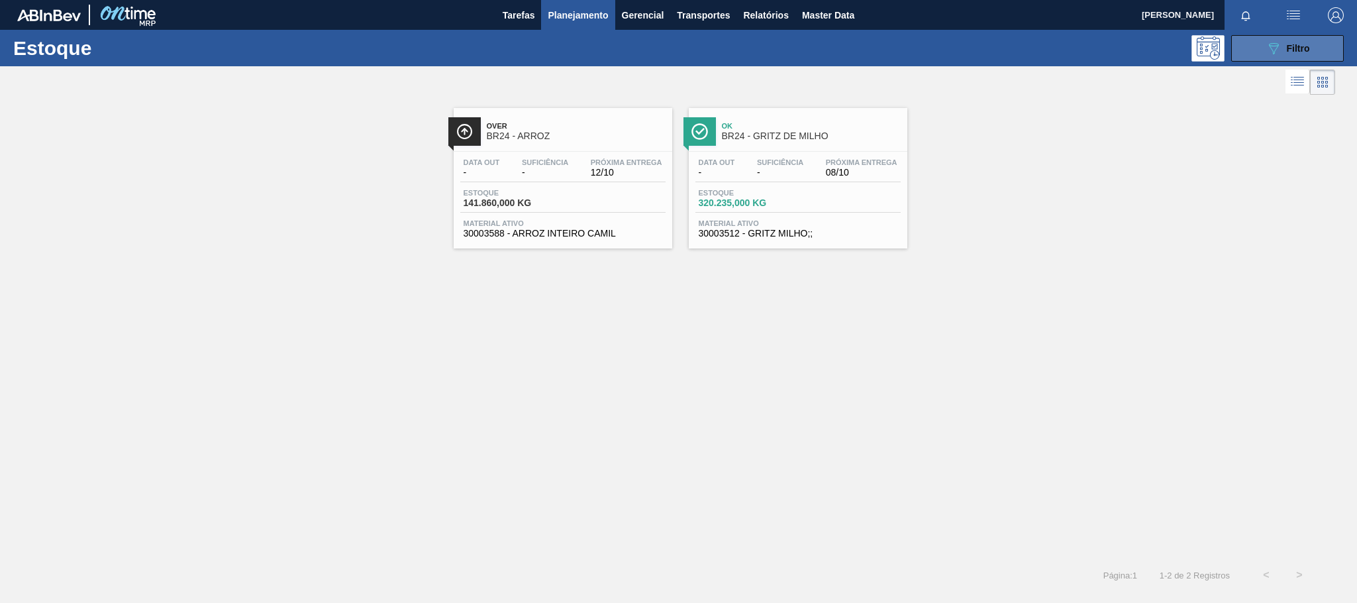
click at [1304, 48] on span "Filtro" at bounding box center [1298, 48] width 23 height 11
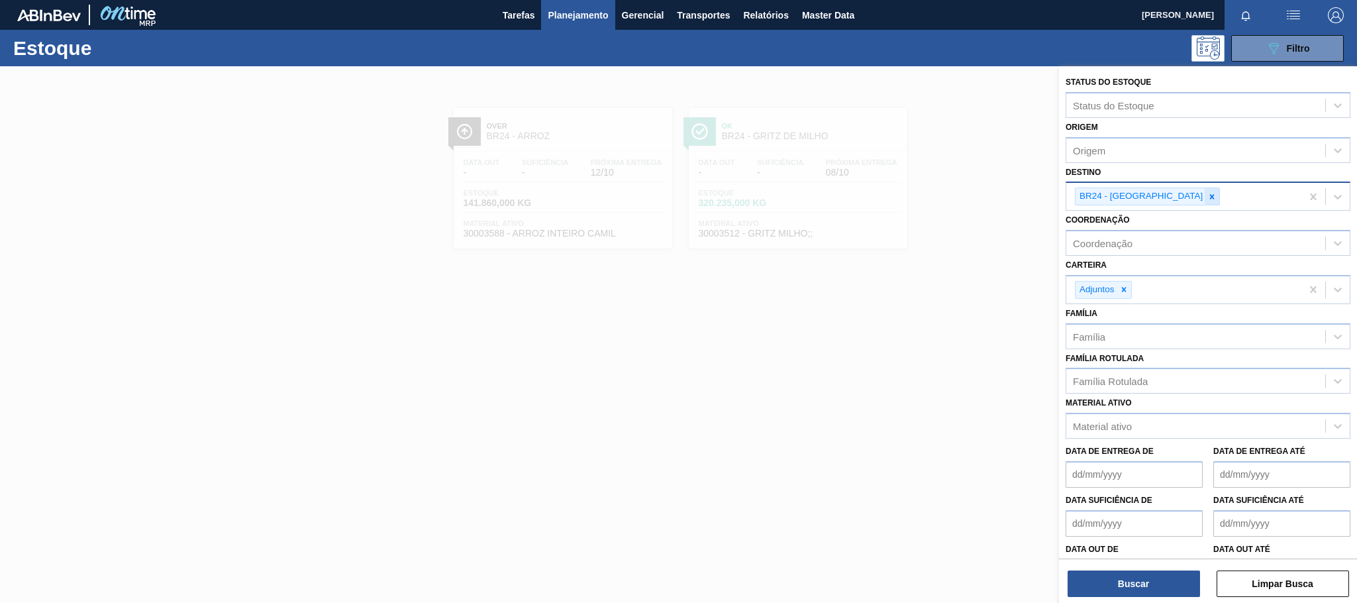
click at [1205, 189] on div at bounding box center [1212, 196] width 15 height 17
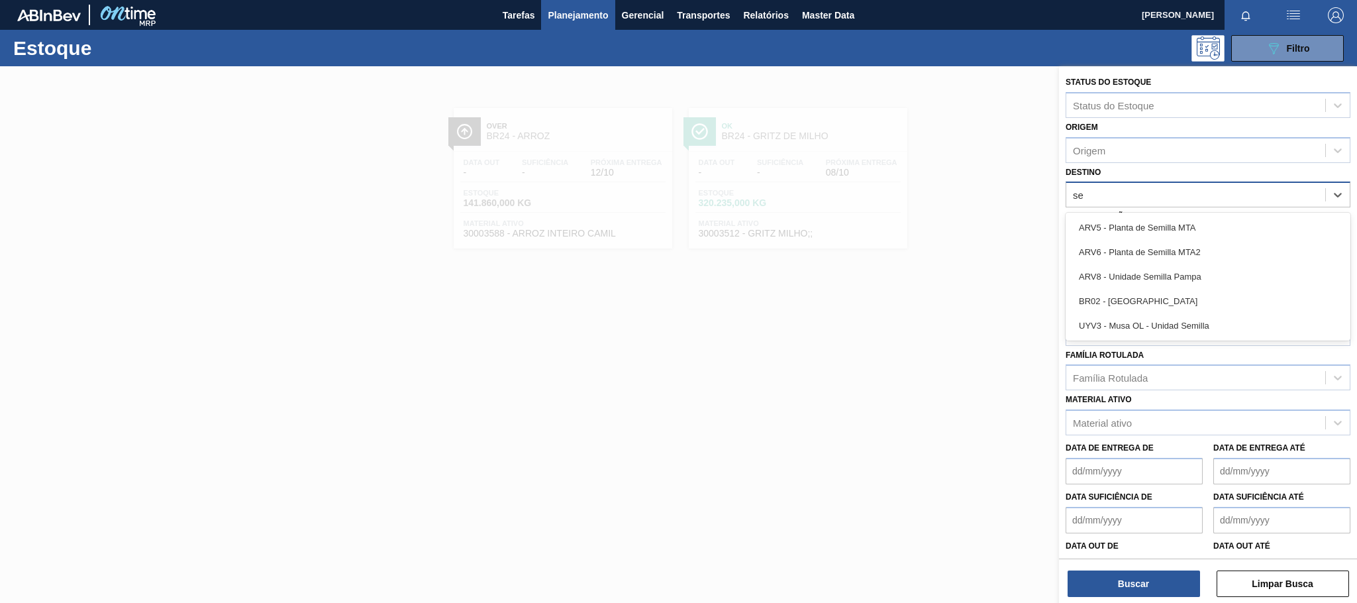
type input "ser"
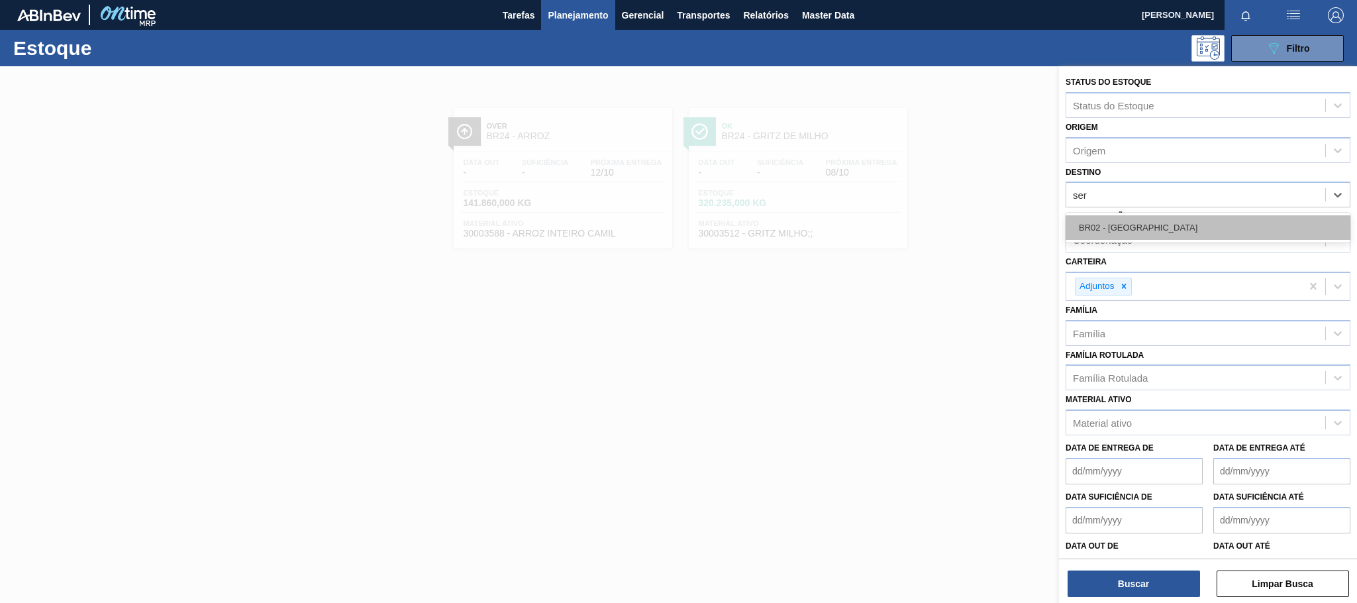
click at [1134, 232] on div "BR02 - [GEOGRAPHIC_DATA]" at bounding box center [1208, 227] width 285 height 25
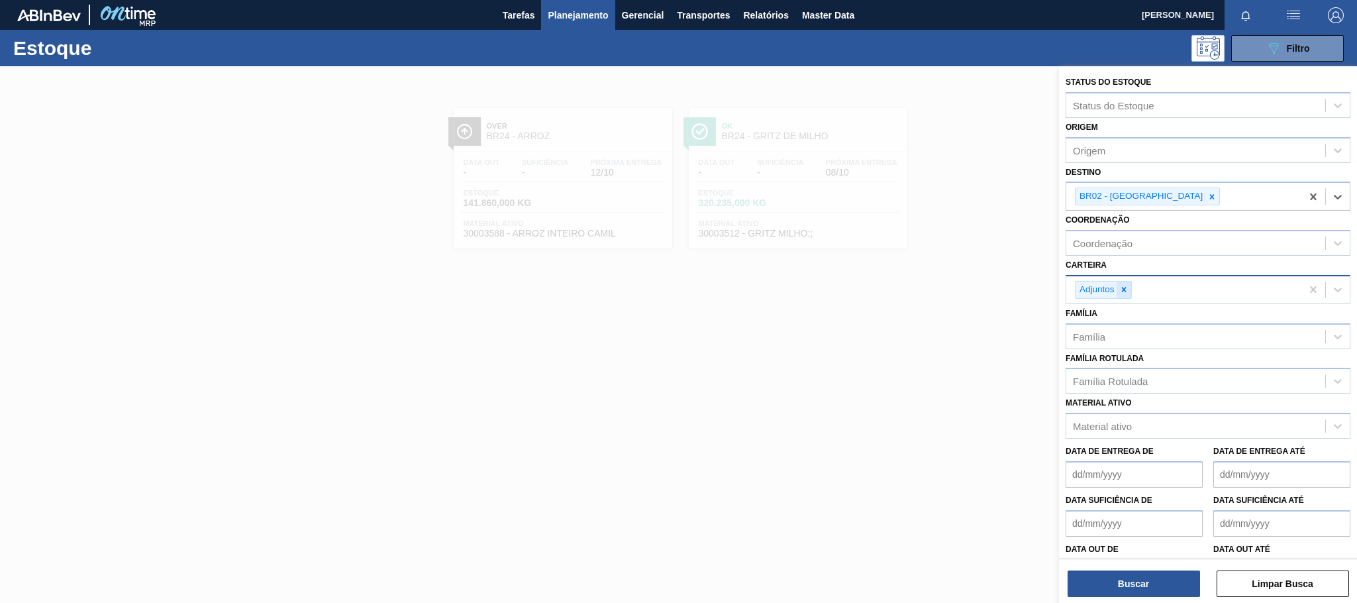
click at [1125, 291] on icon at bounding box center [1123, 289] width 9 height 9
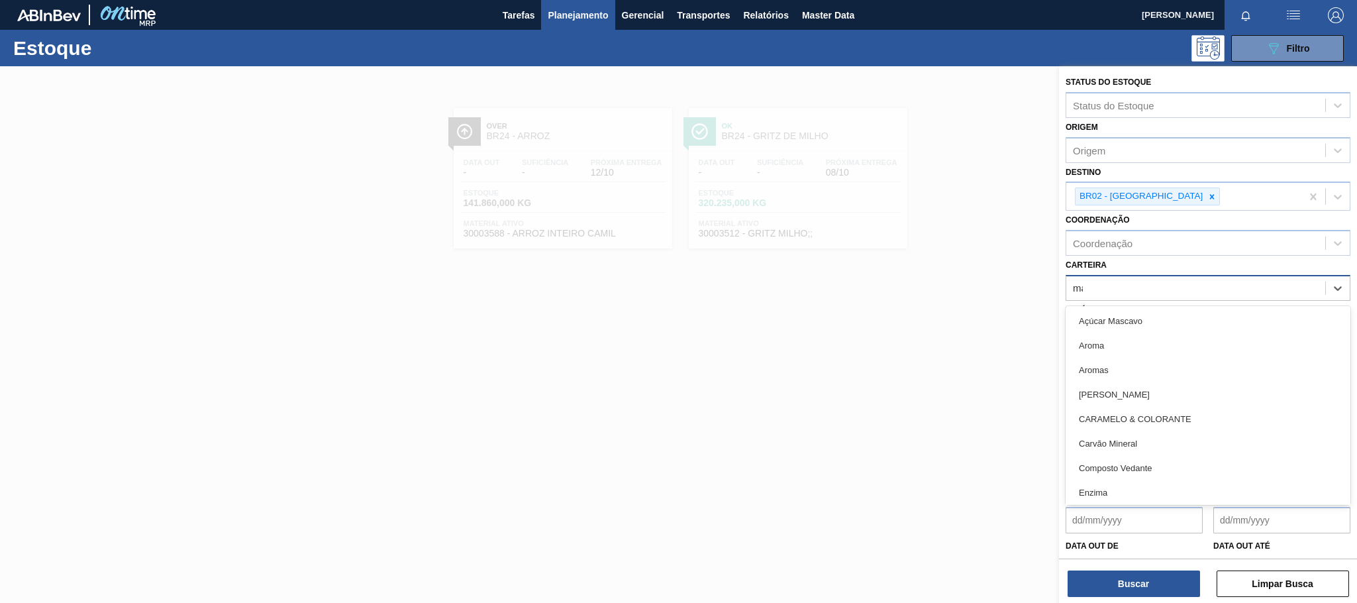
type input "mal"
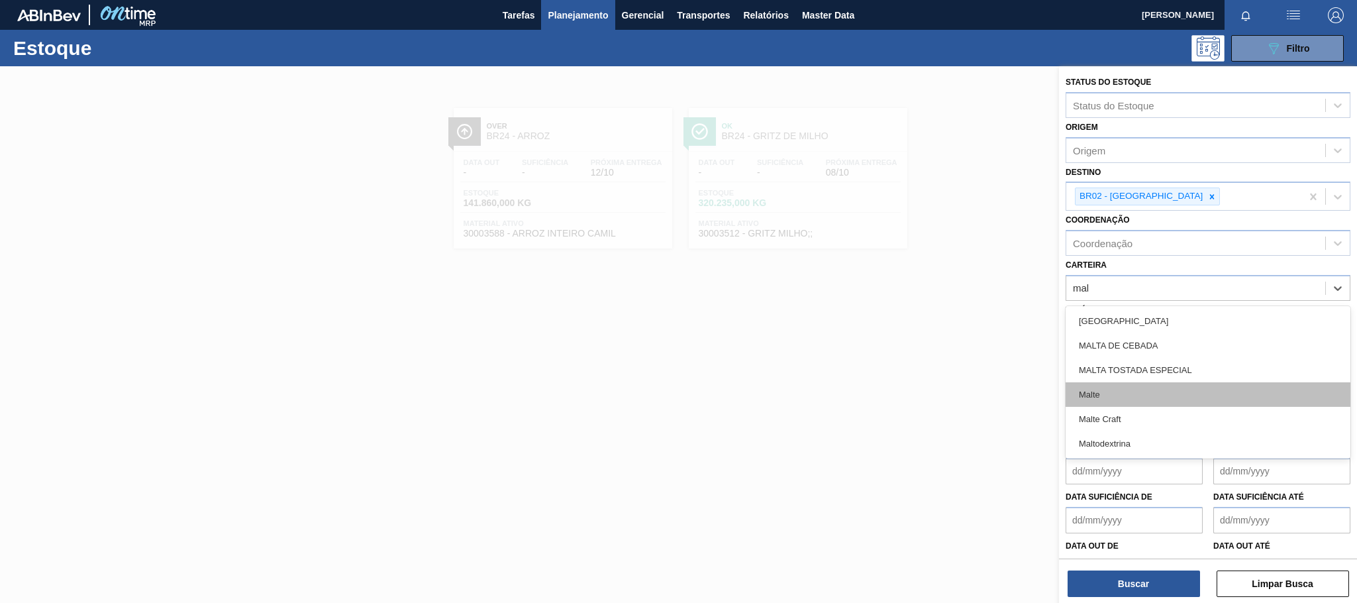
click at [1101, 394] on div "Malte" at bounding box center [1208, 394] width 285 height 25
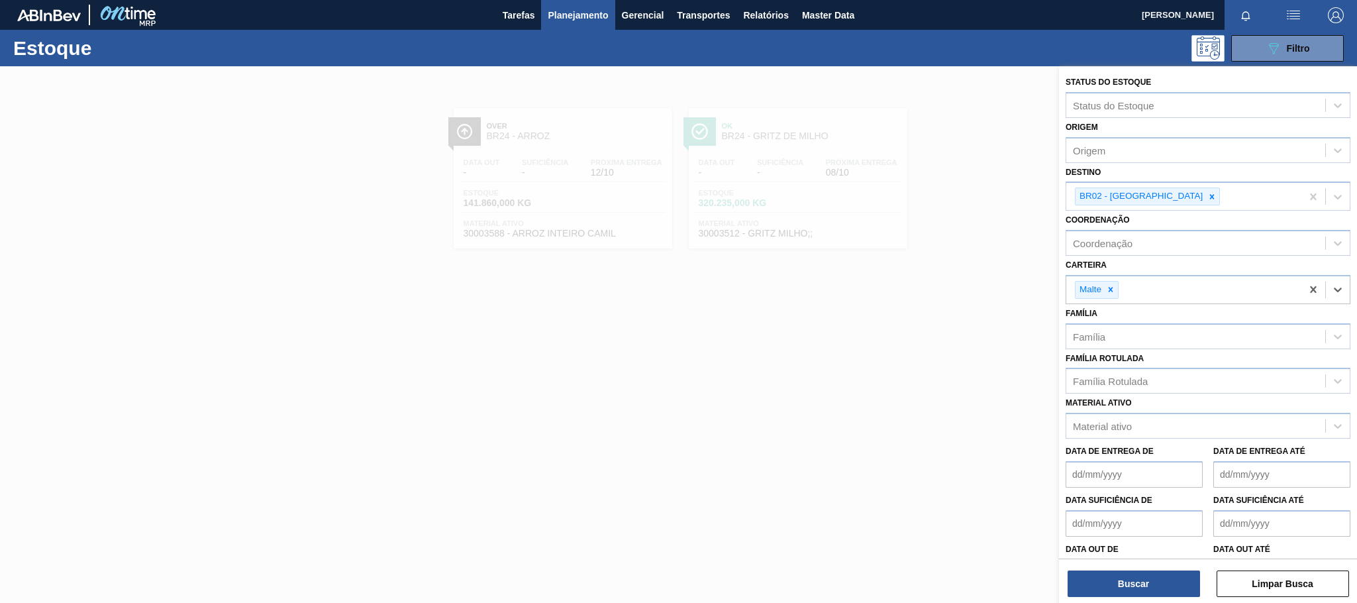
click at [1147, 583] on button "Buscar" at bounding box center [1134, 583] width 132 height 26
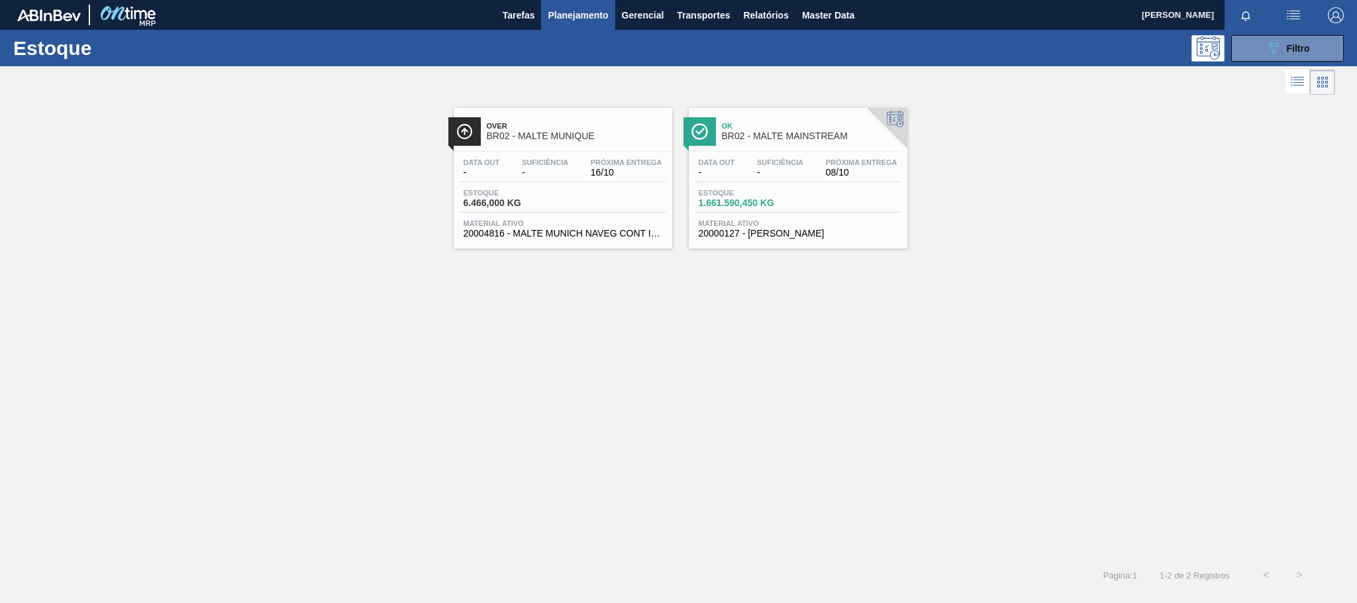
click at [552, 136] on span "BR02 - MALTE MUNIQUE" at bounding box center [576, 136] width 179 height 10
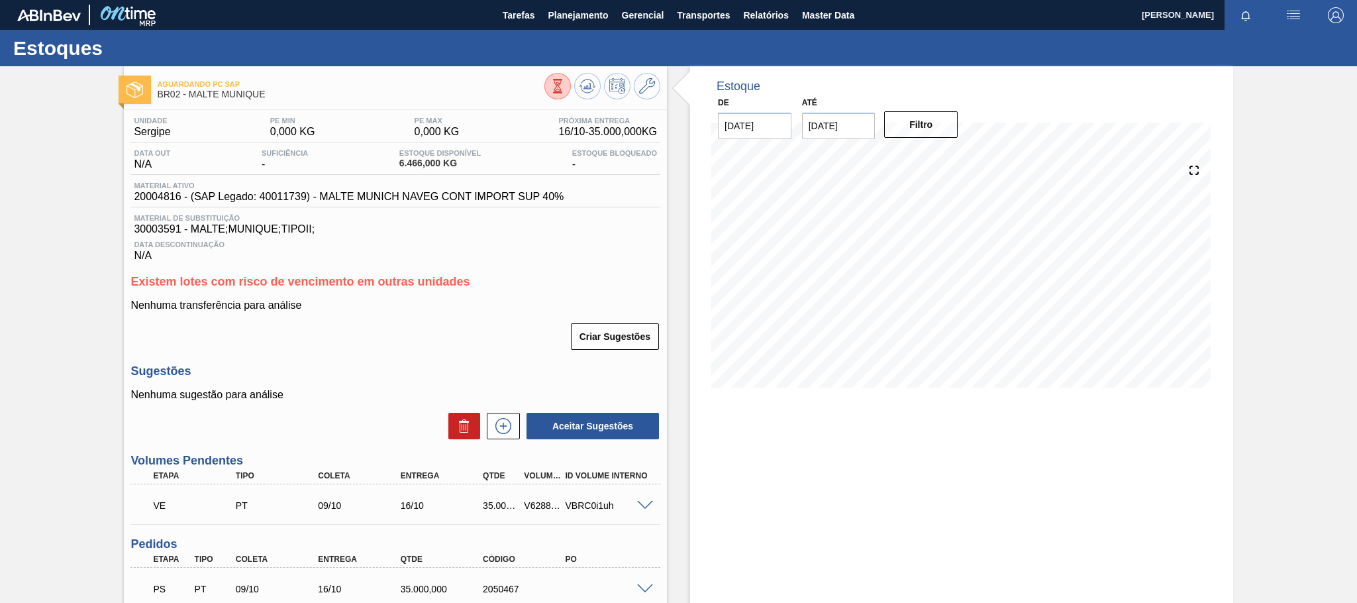
scroll to position [118, 0]
click at [593, 10] on span "Planejamento" at bounding box center [578, 15] width 60 height 16
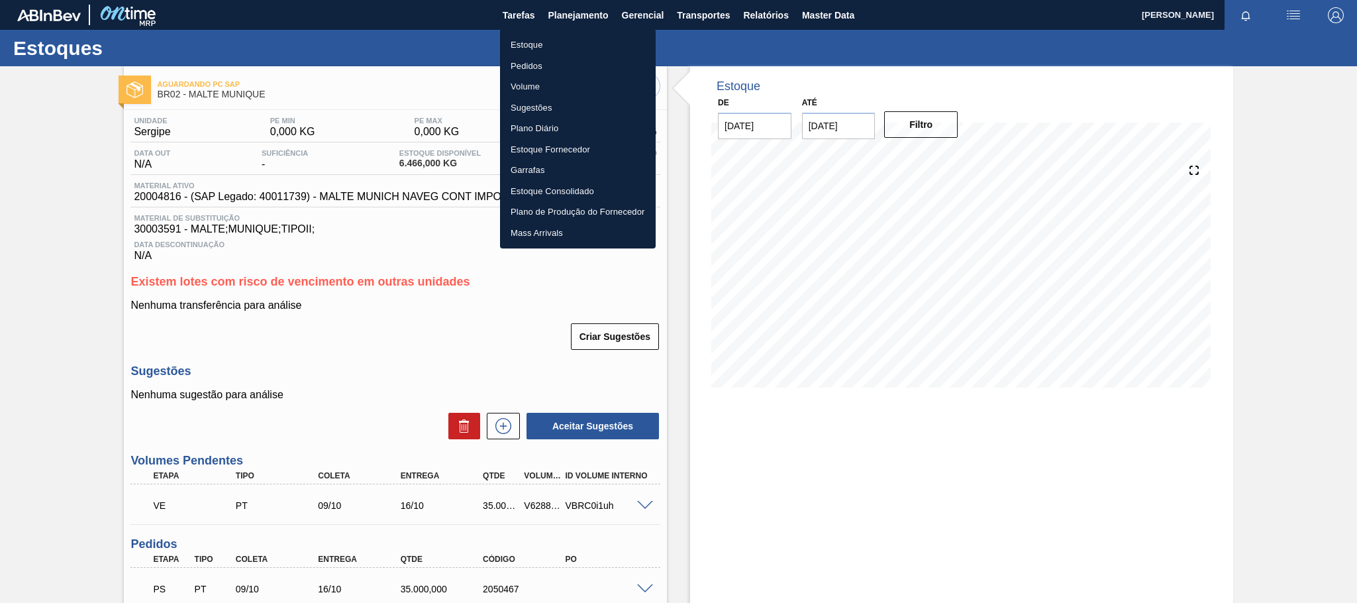
click at [532, 48] on li "Estoque" at bounding box center [578, 44] width 156 height 21
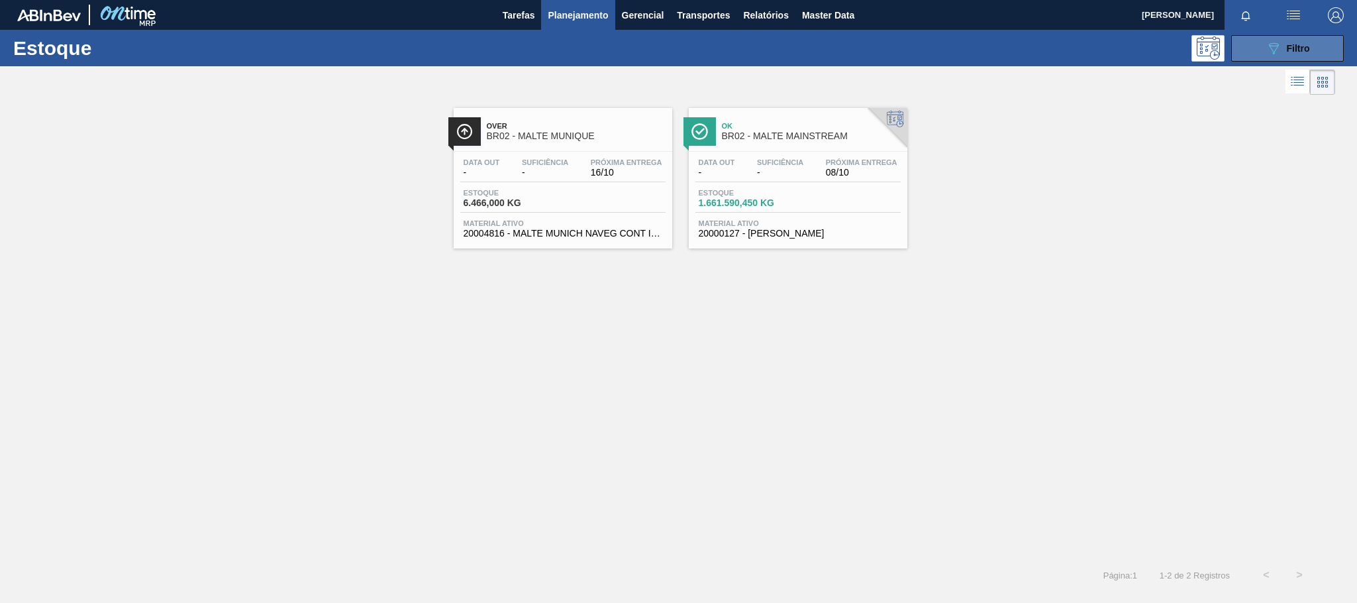
click at [1266, 50] on icon "089F7B8B-B2A5-4AFE-B5C0-19BA573D28AC" at bounding box center [1274, 48] width 16 height 16
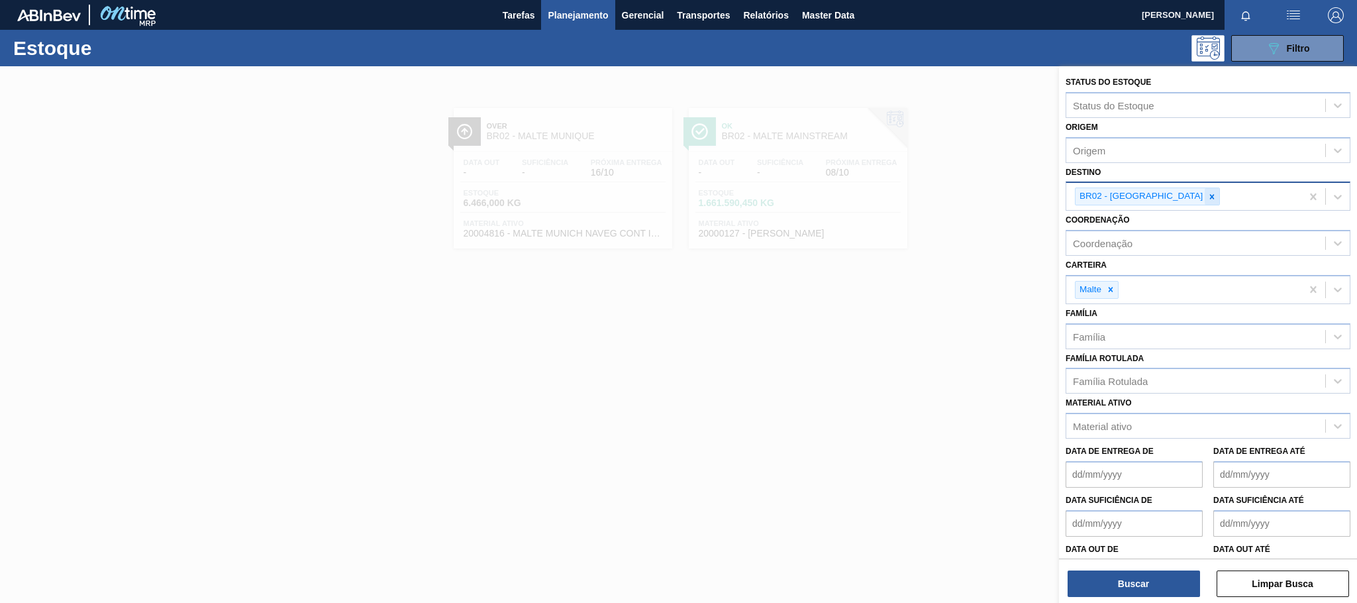
click at [1207, 199] on icon at bounding box center [1211, 196] width 9 height 9
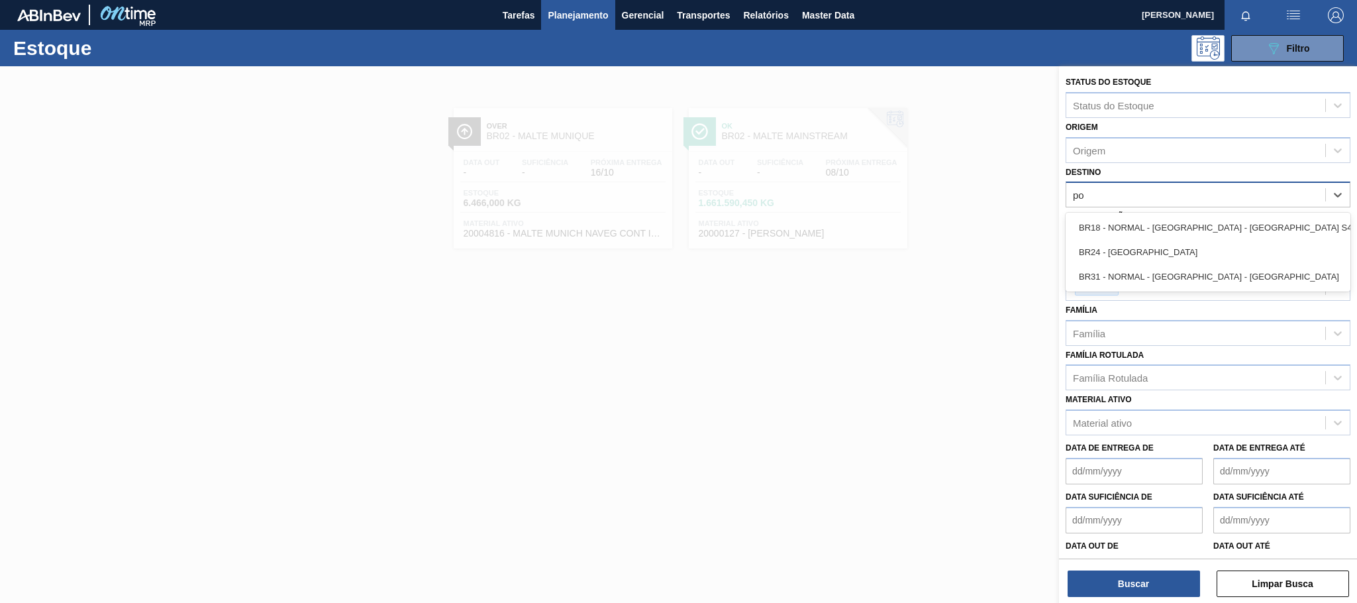
type input "pon"
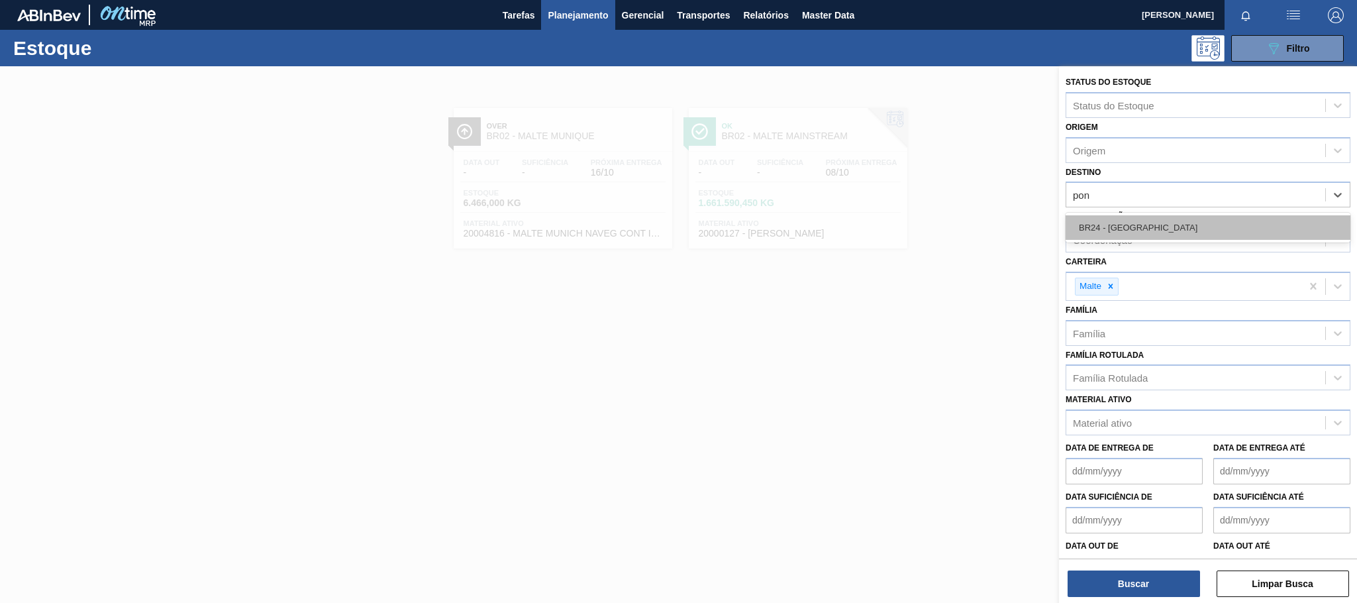
click at [1129, 227] on div "BR24 - [GEOGRAPHIC_DATA]" at bounding box center [1208, 227] width 285 height 25
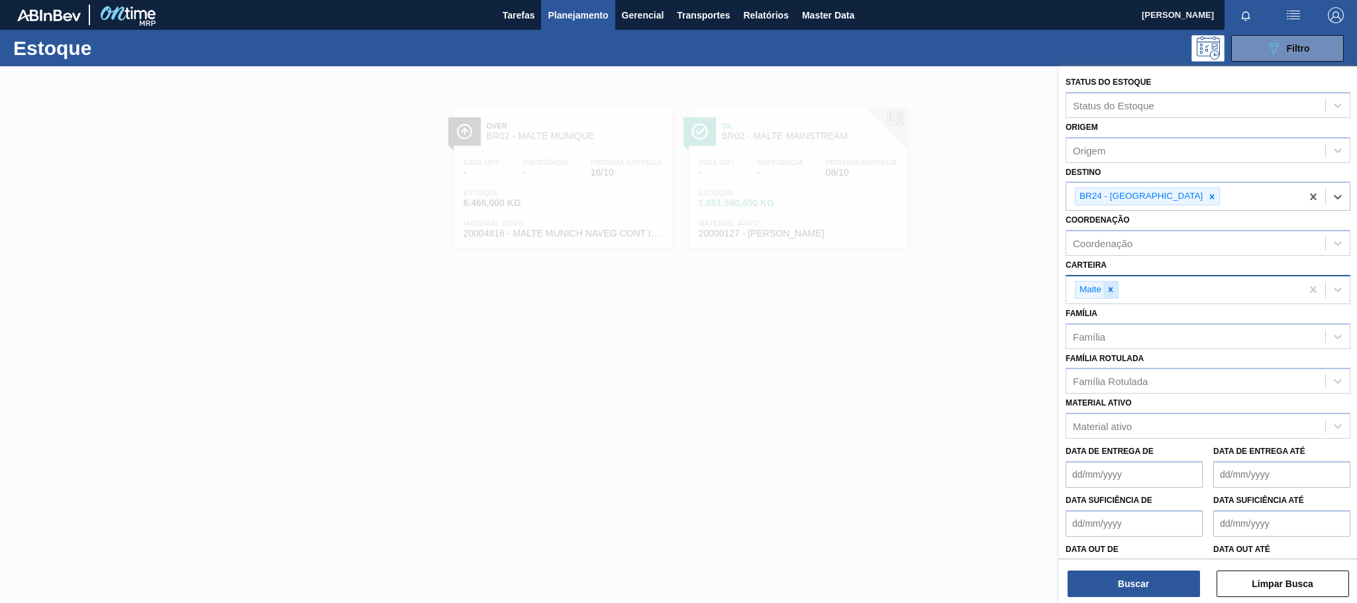
click at [1115, 289] on icon at bounding box center [1110, 289] width 9 height 9
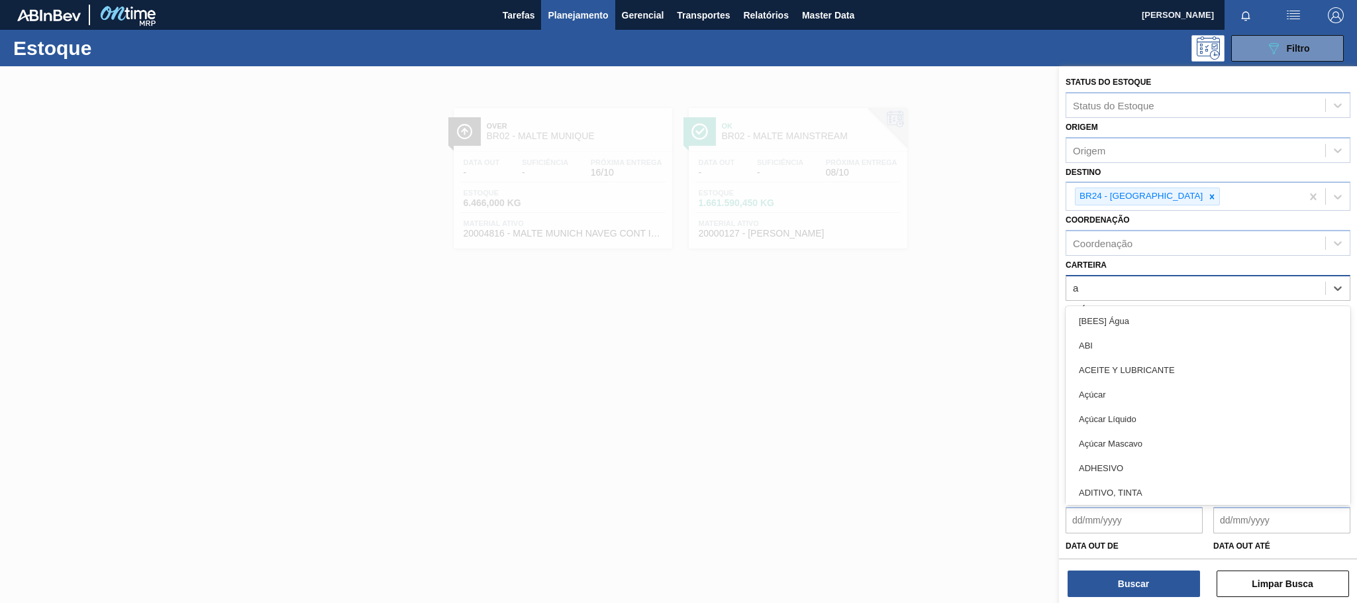
type input "ad"
click at [1109, 395] on div "Adjuntos" at bounding box center [1208, 394] width 285 height 25
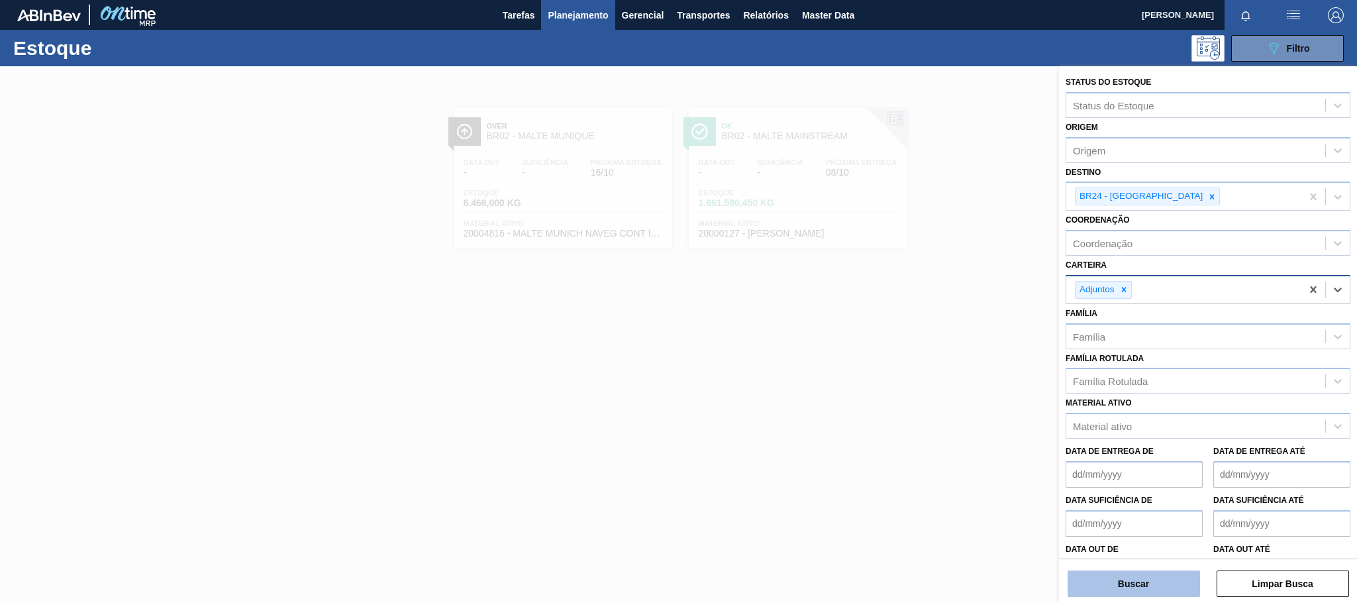
click at [1157, 586] on button "Buscar" at bounding box center [1134, 583] width 132 height 26
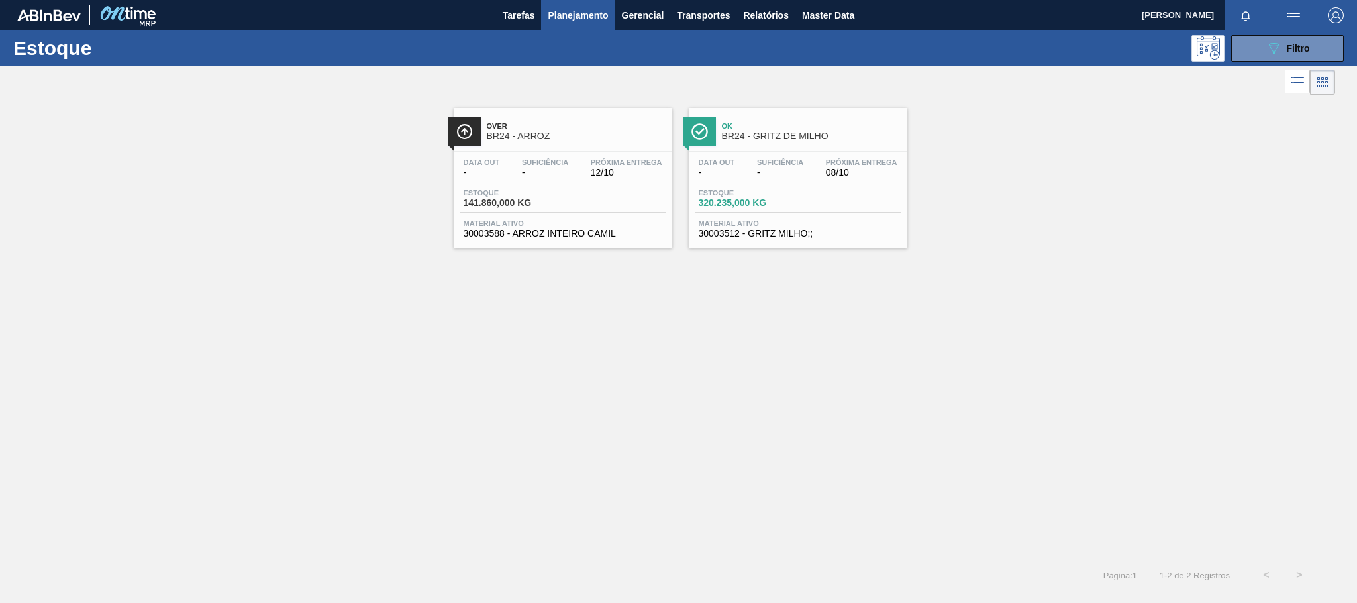
click at [556, 144] on div "Over BR24 - ARROZ" at bounding box center [576, 132] width 179 height 30
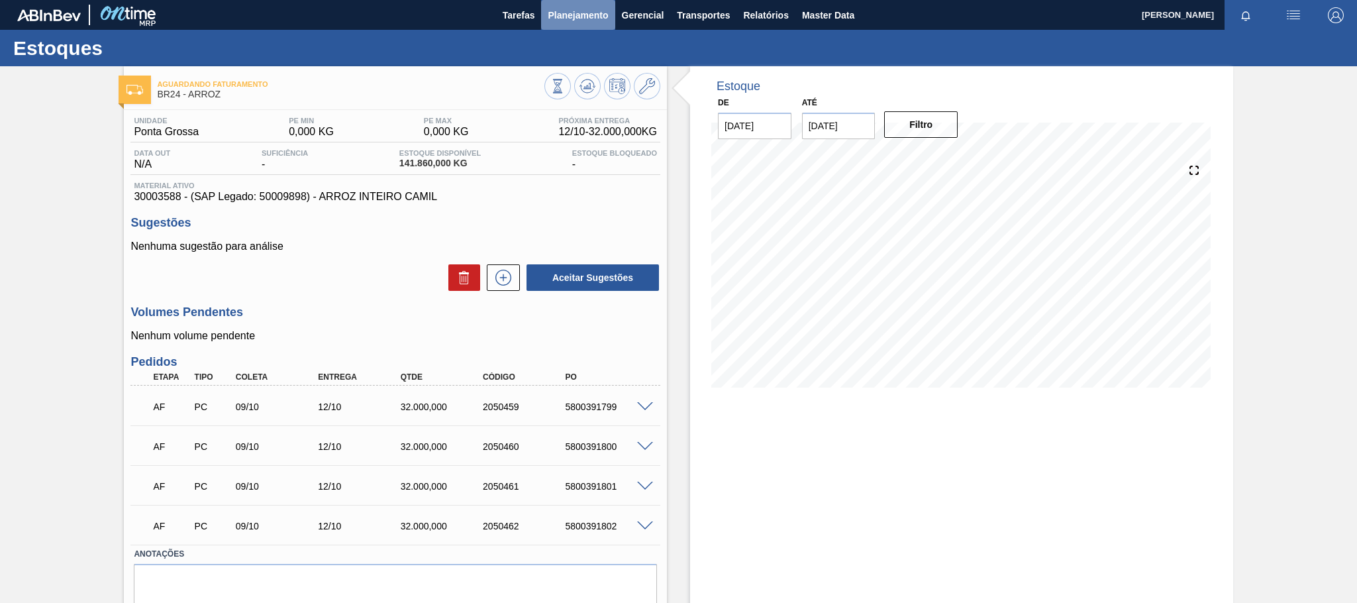
click at [562, 17] on span "Planejamento" at bounding box center [578, 15] width 60 height 16
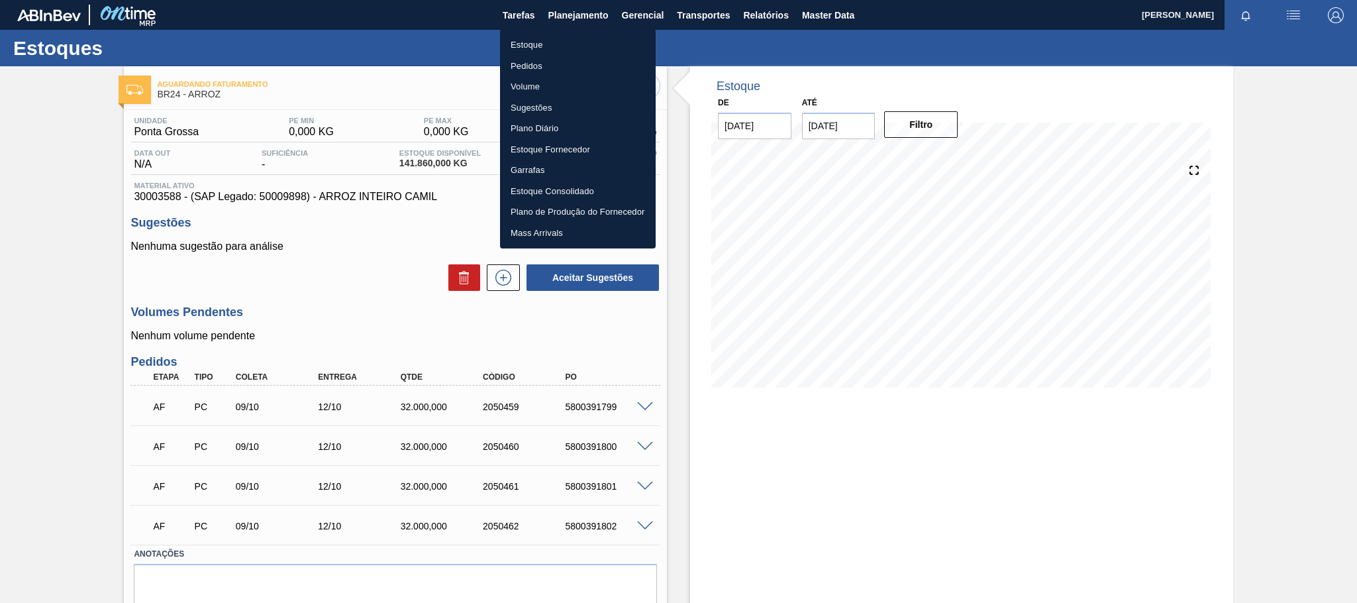
click at [519, 48] on li "Estoque" at bounding box center [578, 44] width 156 height 21
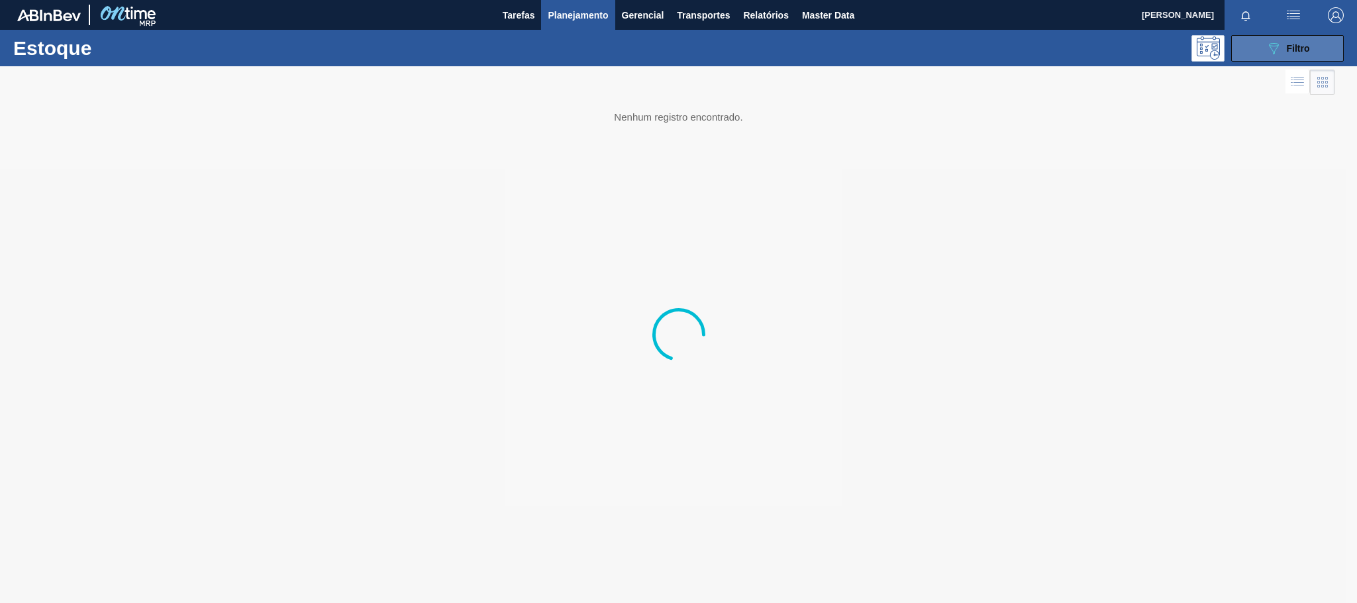
click at [1258, 42] on button "089F7B8B-B2A5-4AFE-B5C0-19BA573D28AC Filtro" at bounding box center [1287, 48] width 113 height 26
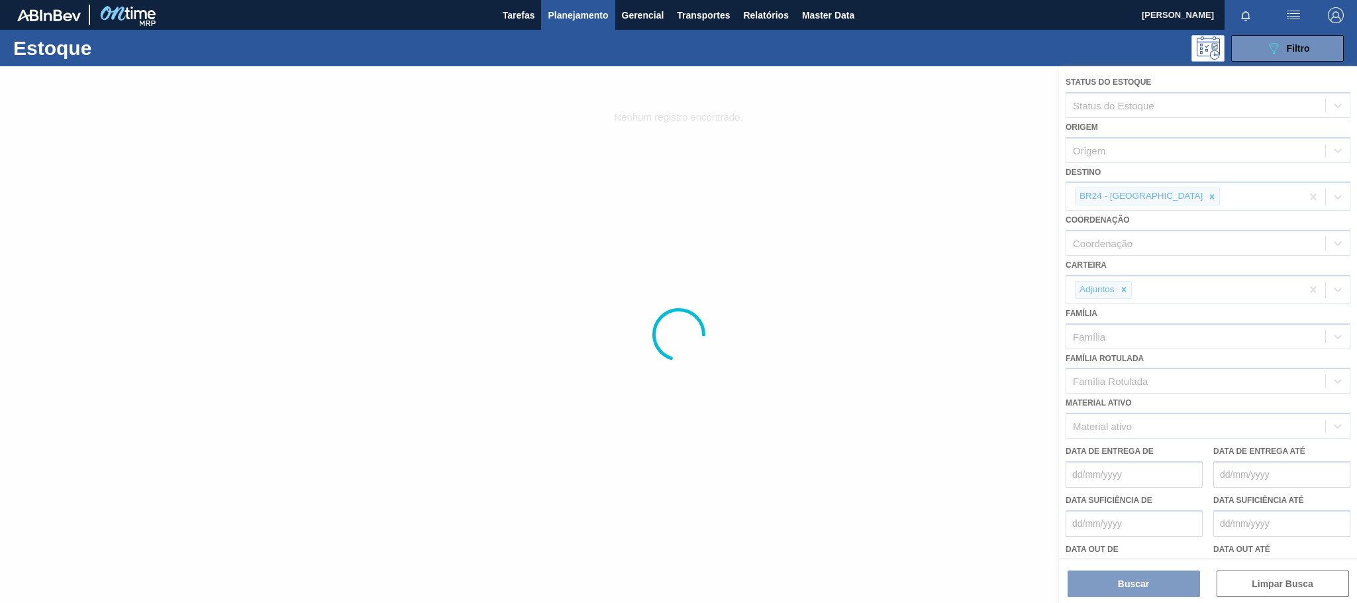
click at [1180, 199] on div at bounding box center [678, 334] width 1357 height 536
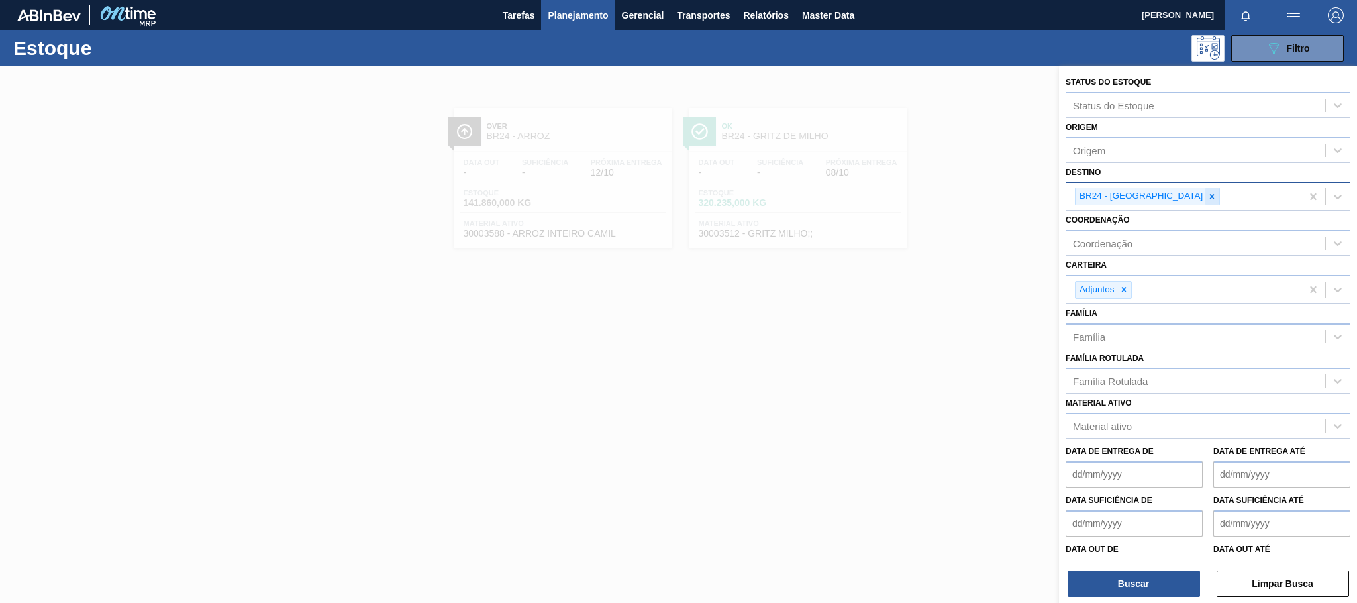
click at [1207, 195] on icon at bounding box center [1211, 196] width 9 height 9
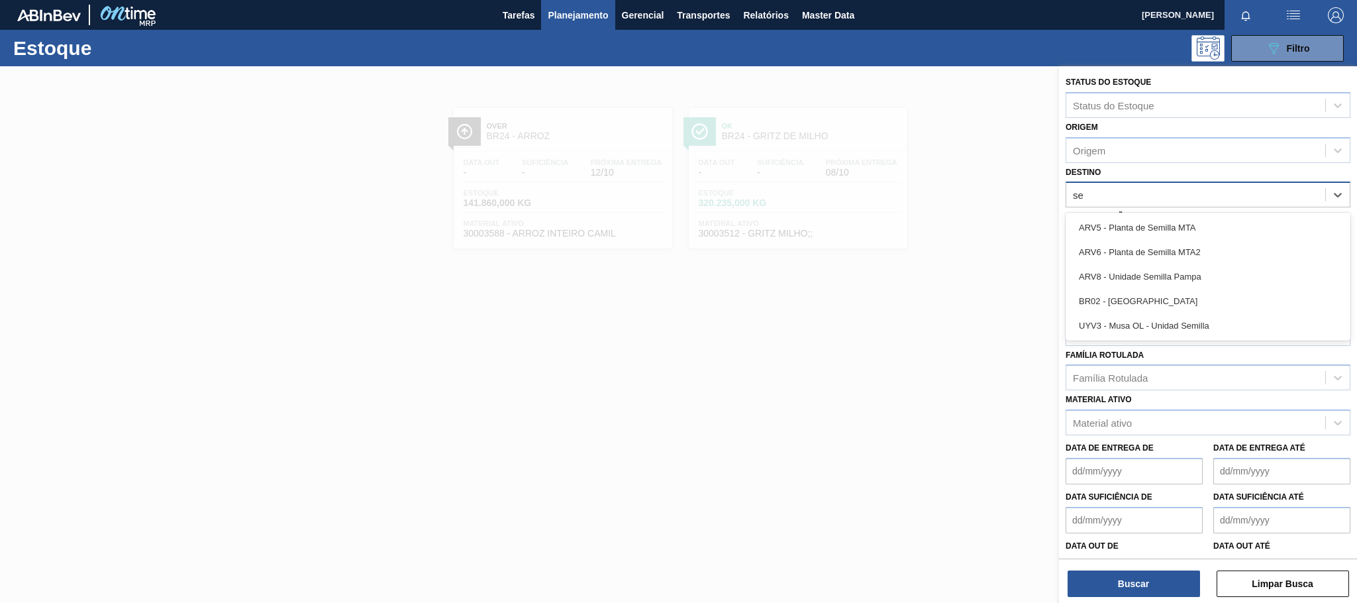
type input "ser"
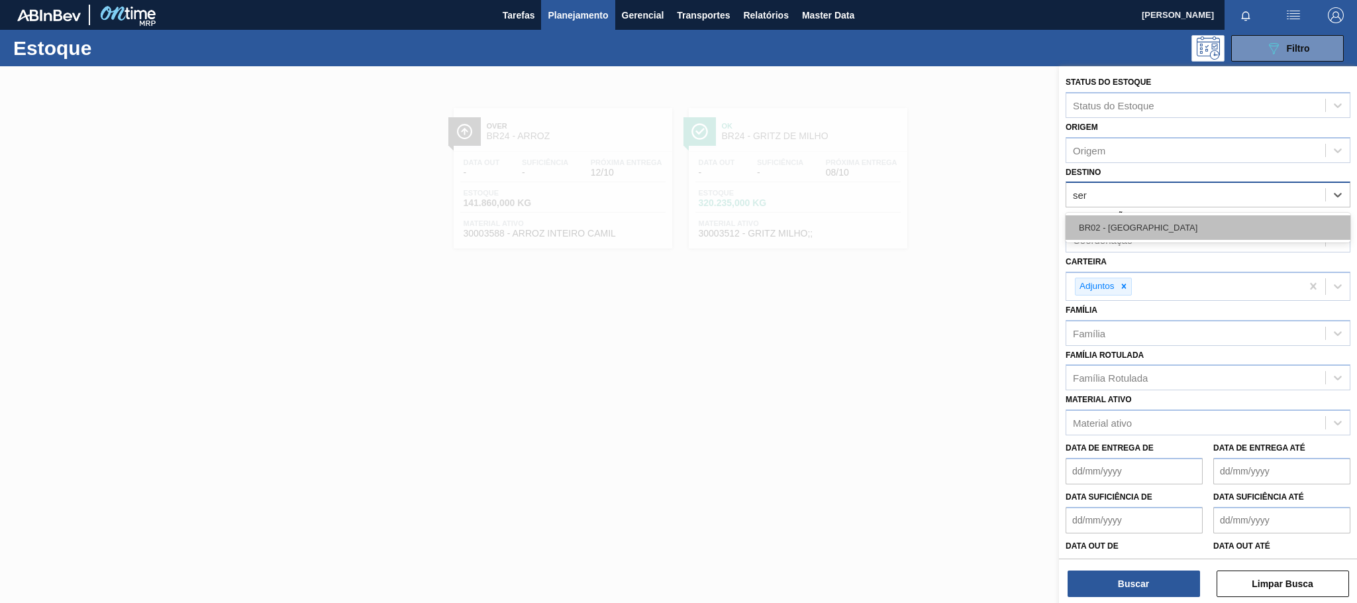
click at [1125, 231] on div "BR02 - Sergipe" at bounding box center [1208, 227] width 285 height 25
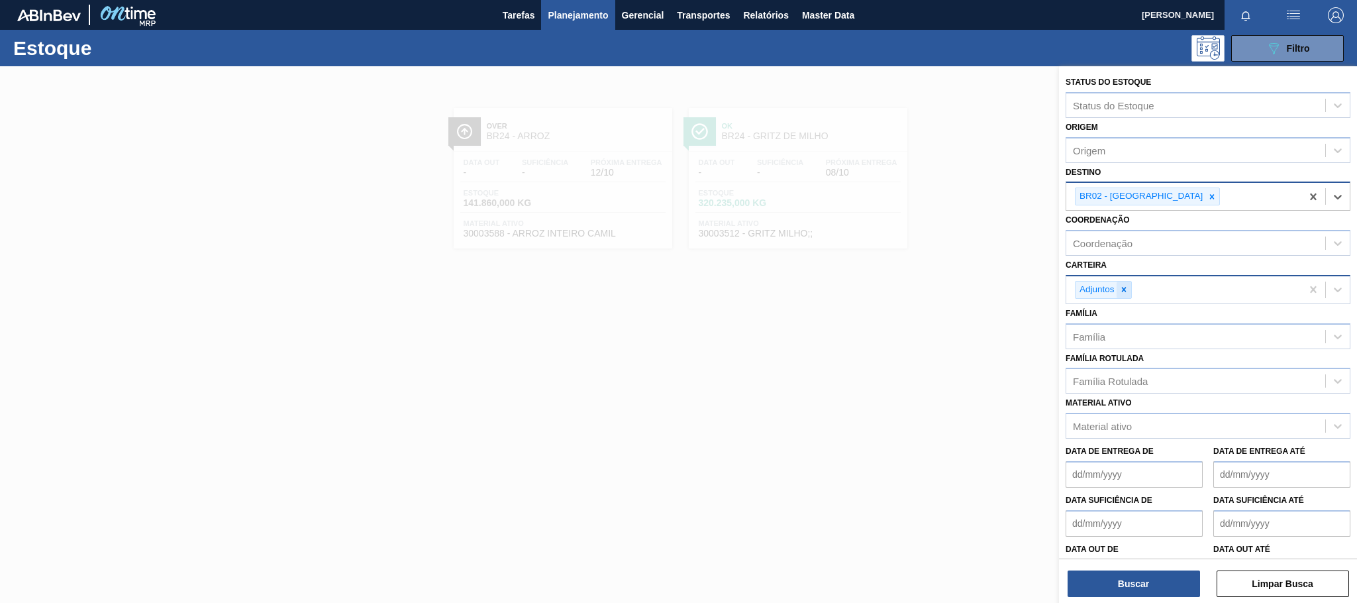
click at [1126, 289] on icon at bounding box center [1123, 289] width 9 height 9
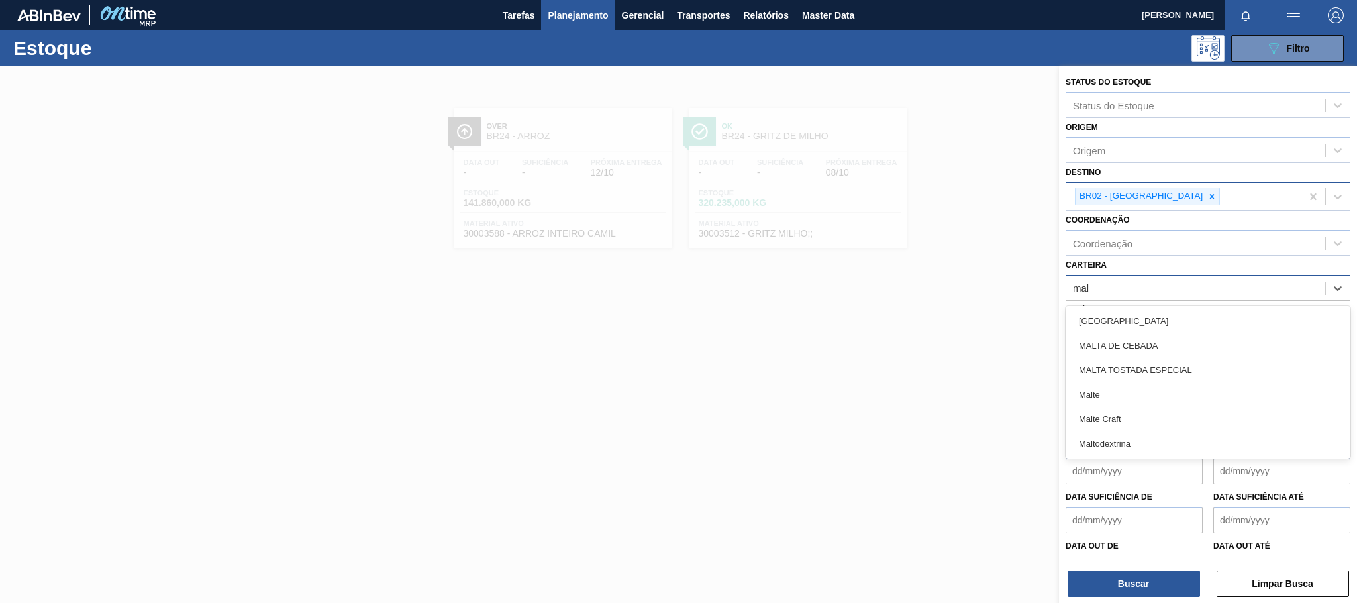
type input "malt"
click at [1097, 402] on div "Malte" at bounding box center [1208, 394] width 285 height 25
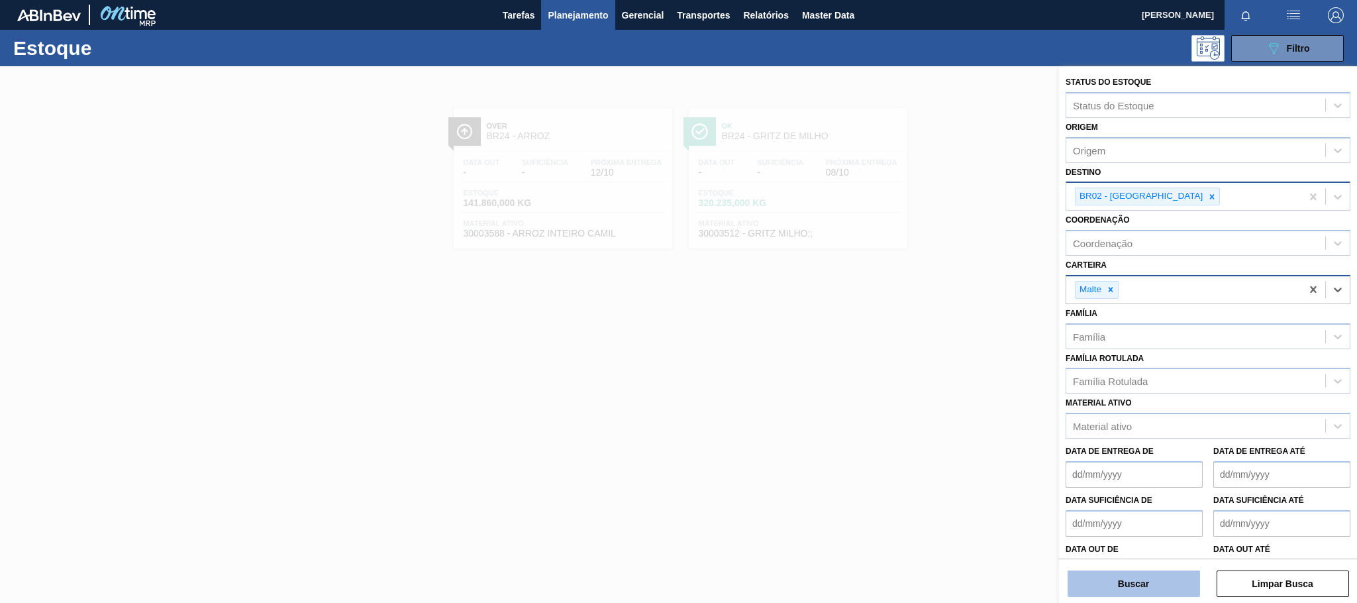
click at [1149, 581] on button "Buscar" at bounding box center [1134, 583] width 132 height 26
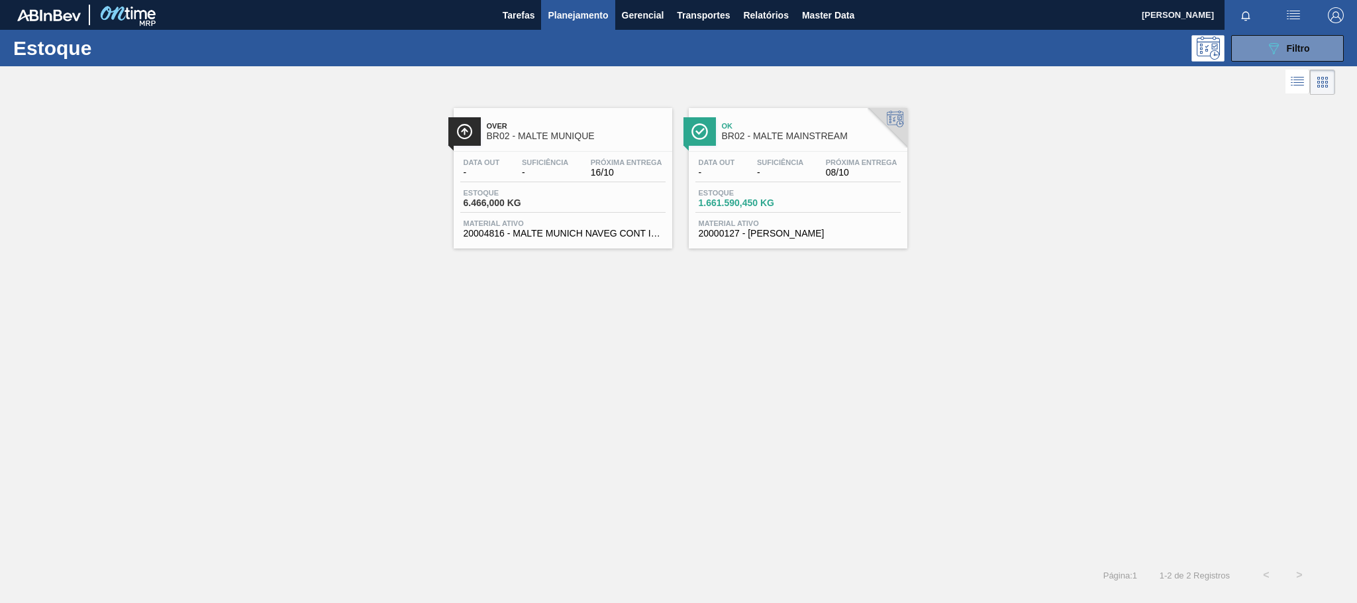
click at [570, 148] on div "Over BR02 - MALTE MUNIQUE Data out - Suficiência - Próxima Entrega 16/10 Estoqu…" at bounding box center [563, 178] width 219 height 140
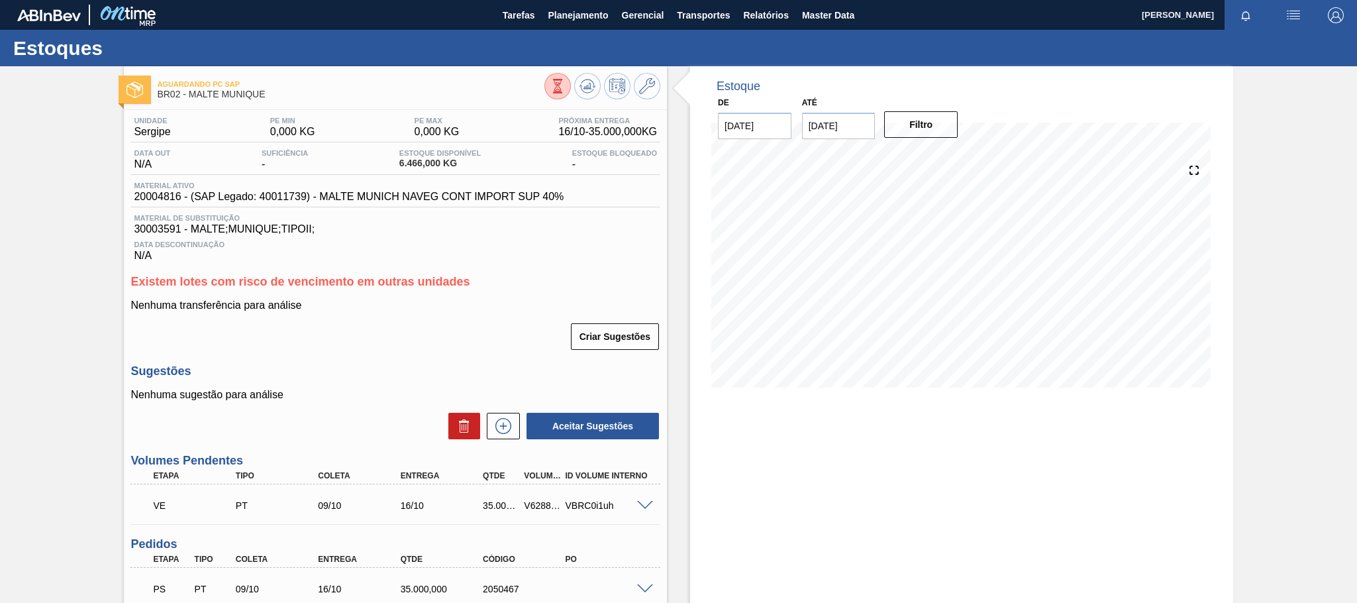
scroll to position [118, 0]
click at [576, 8] on span "Planejamento" at bounding box center [578, 15] width 60 height 16
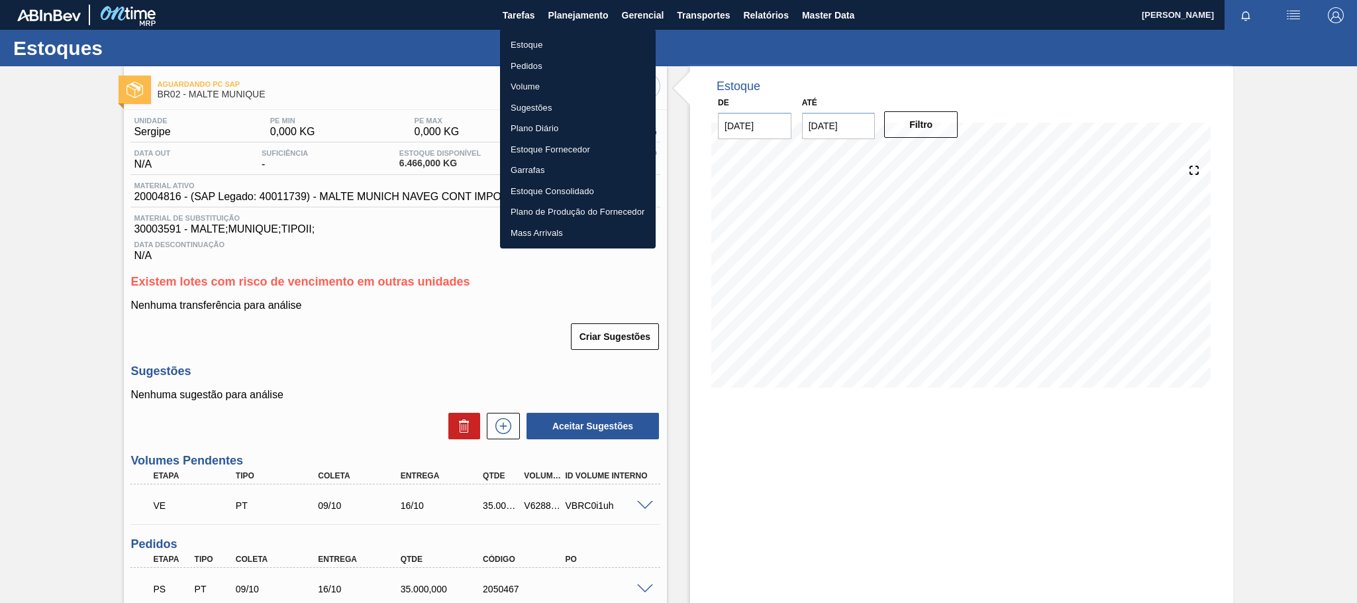
click at [517, 46] on li "Estoque" at bounding box center [578, 44] width 156 height 21
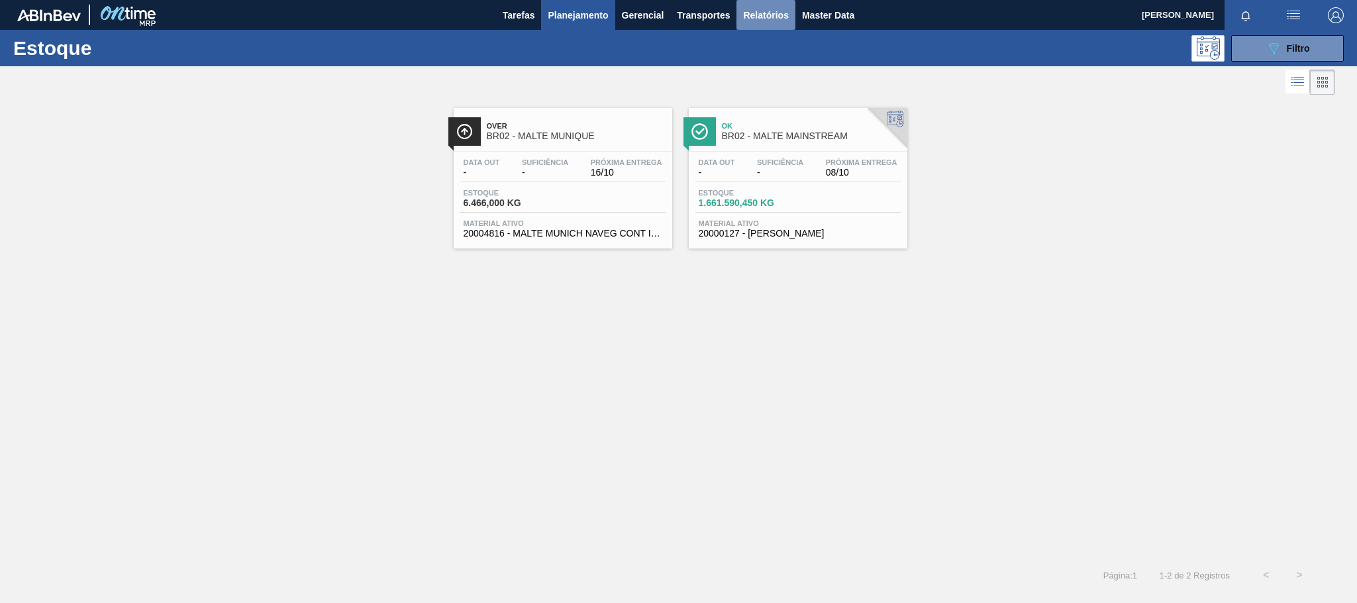
click at [771, 21] on span "Relatórios" at bounding box center [765, 15] width 45 height 16
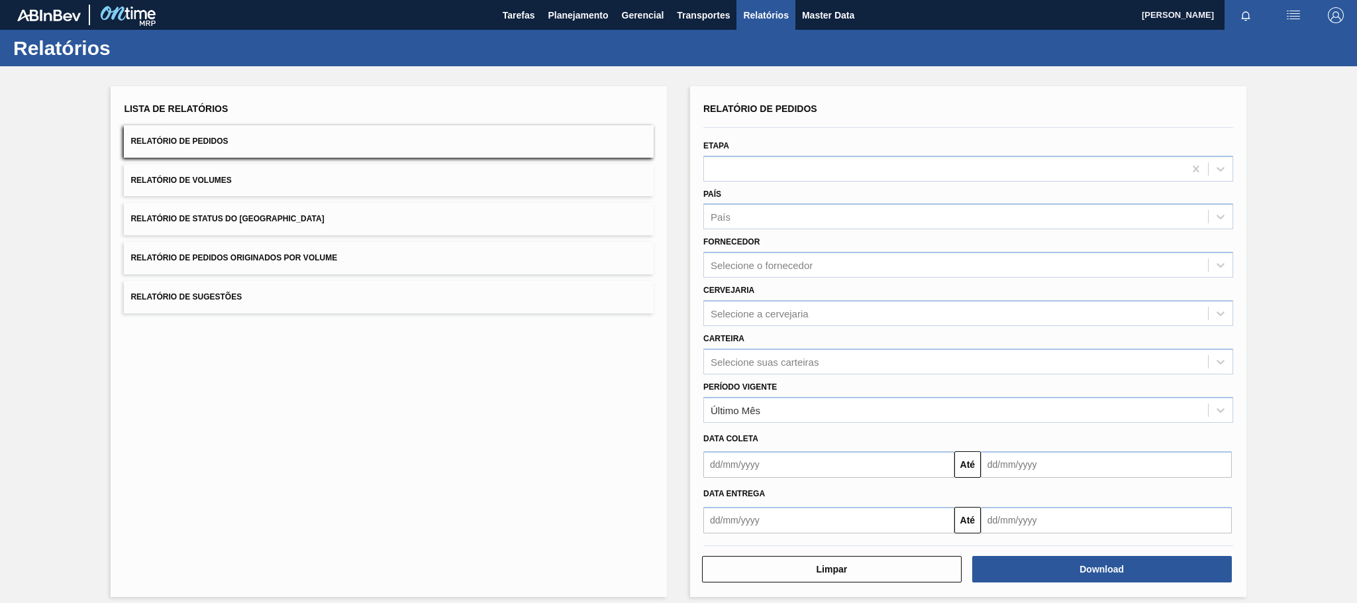
click at [293, 257] on span "Relatório de Pedidos Originados por Volume" at bounding box center [233, 257] width 207 height 9
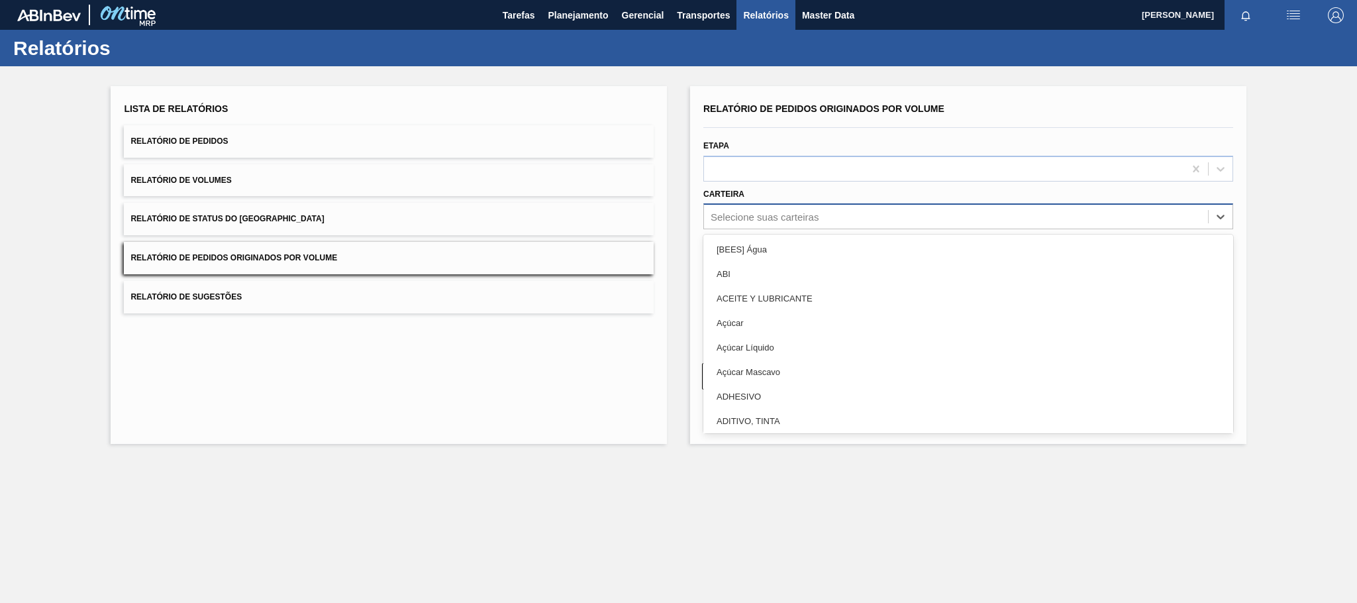
click at [813, 221] on div "Selecione suas carteiras" at bounding box center [765, 216] width 108 height 11
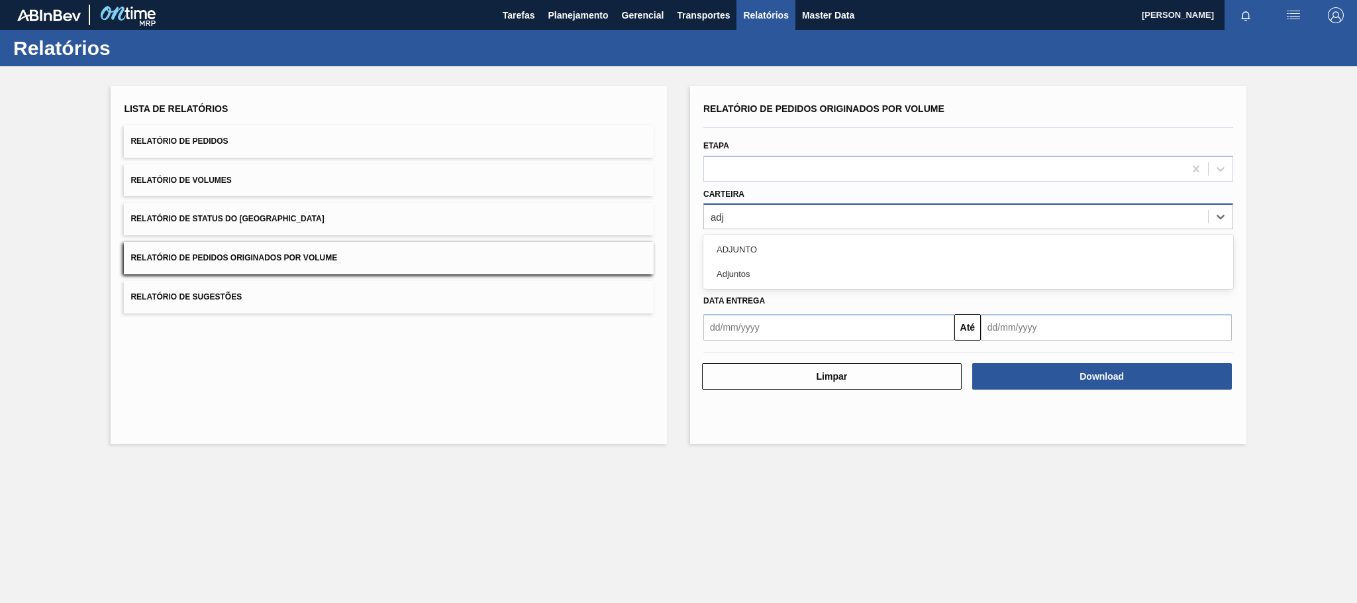
type input "adju"
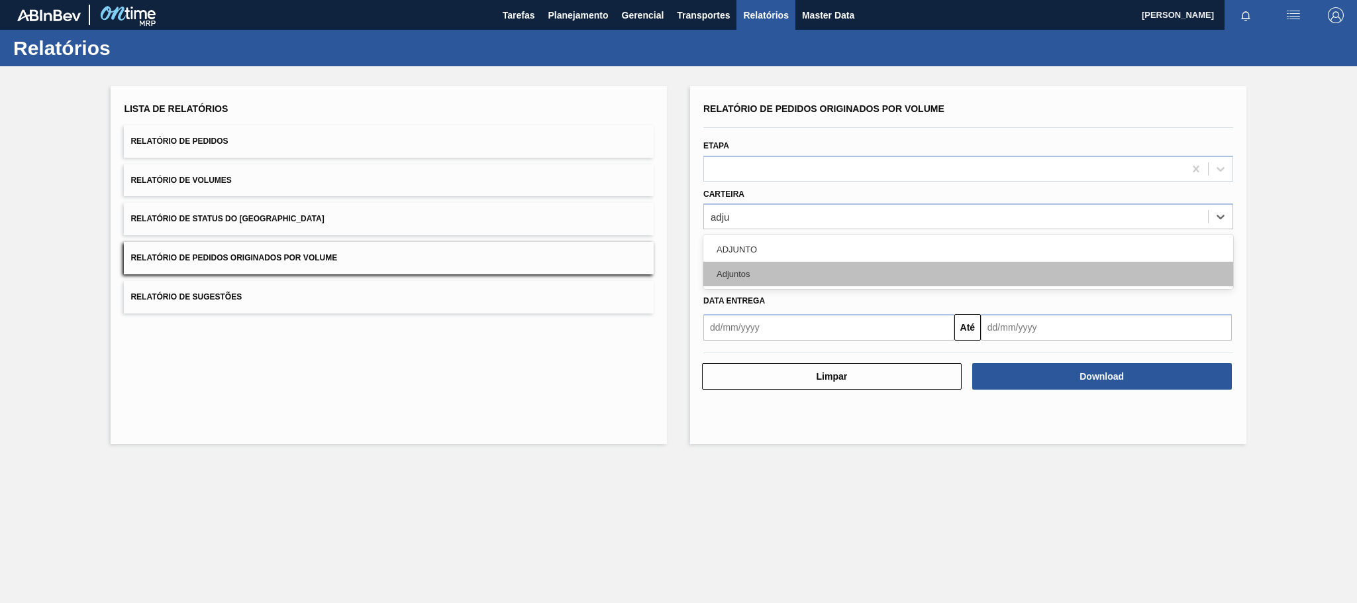
click at [764, 277] on div "Adjuntos" at bounding box center [968, 274] width 530 height 25
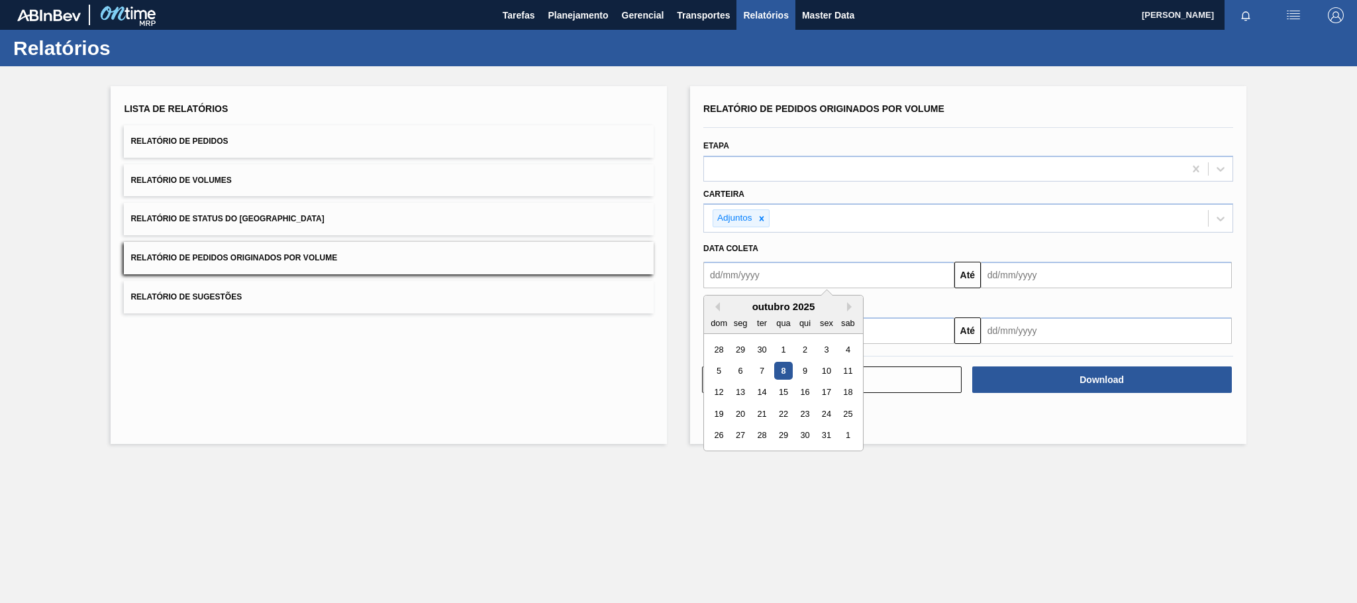
click at [785, 286] on input "text" at bounding box center [828, 275] width 251 height 26
type input "01/01/2025"
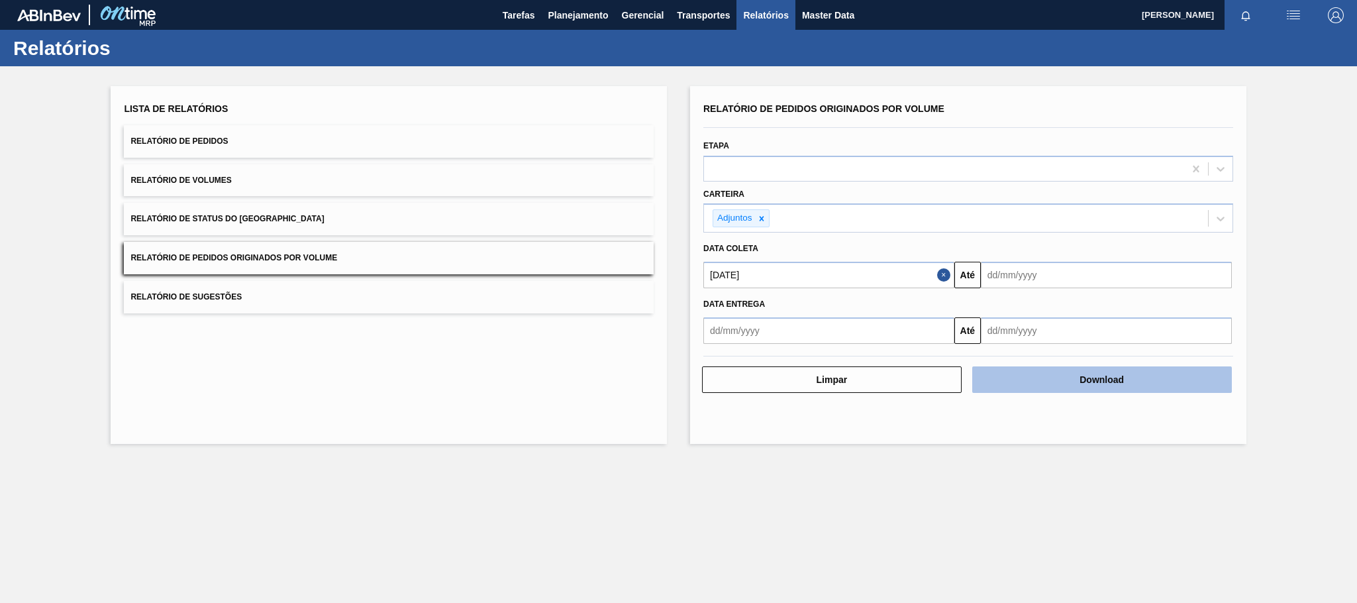
click at [1067, 387] on button "Download" at bounding box center [1102, 379] width 260 height 26
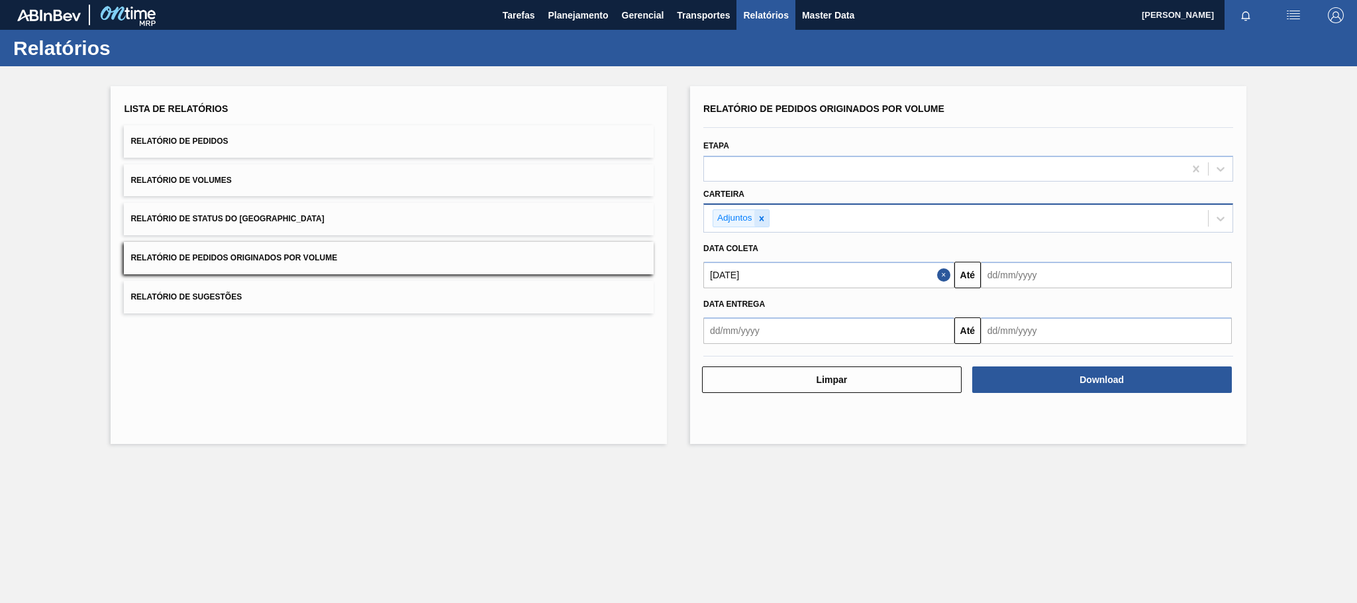
click at [763, 217] on icon at bounding box center [761, 218] width 5 height 5
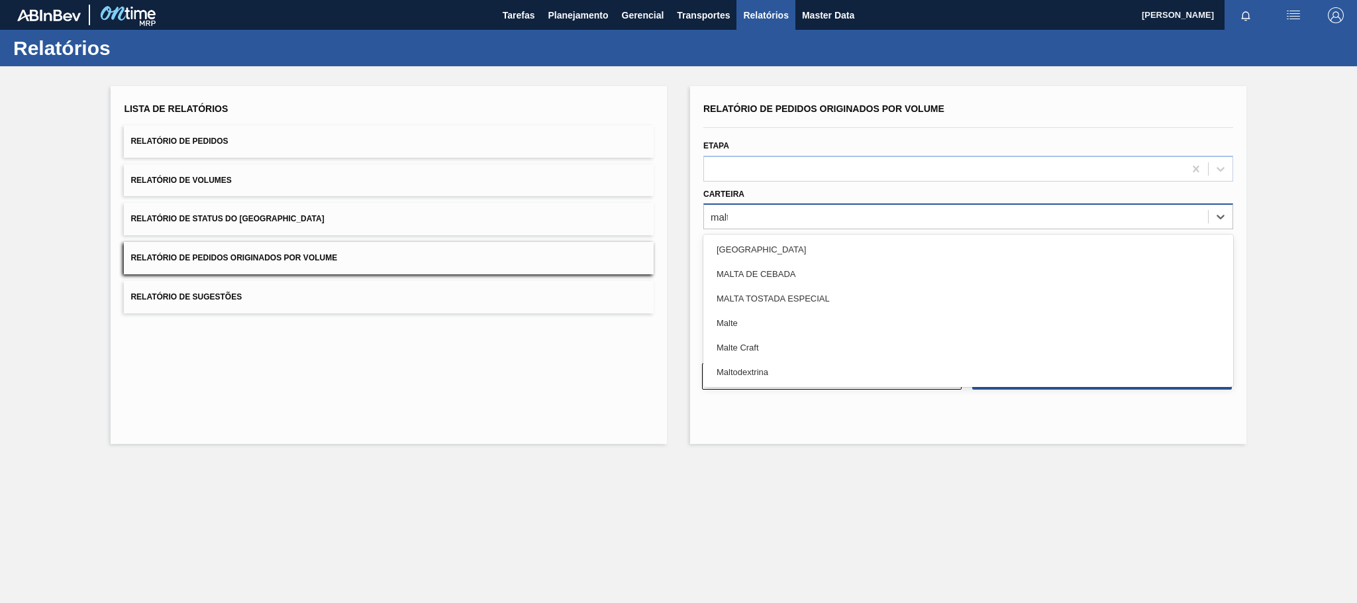
type input "malte"
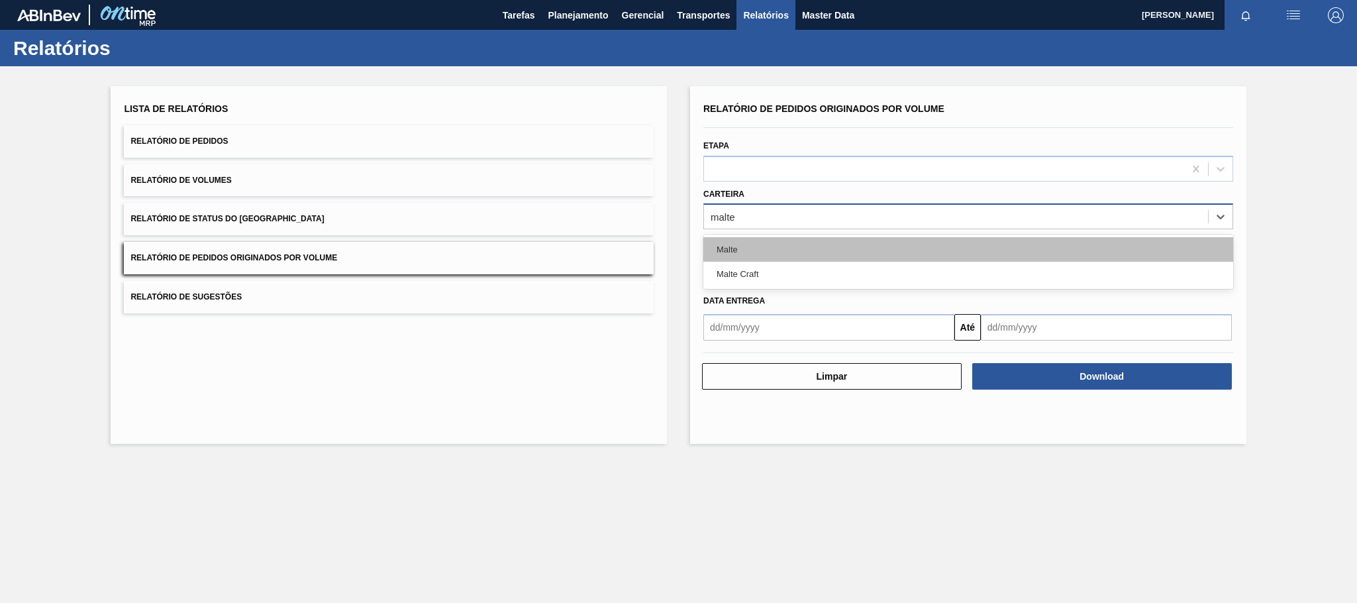
click at [745, 245] on div "Malte" at bounding box center [968, 249] width 530 height 25
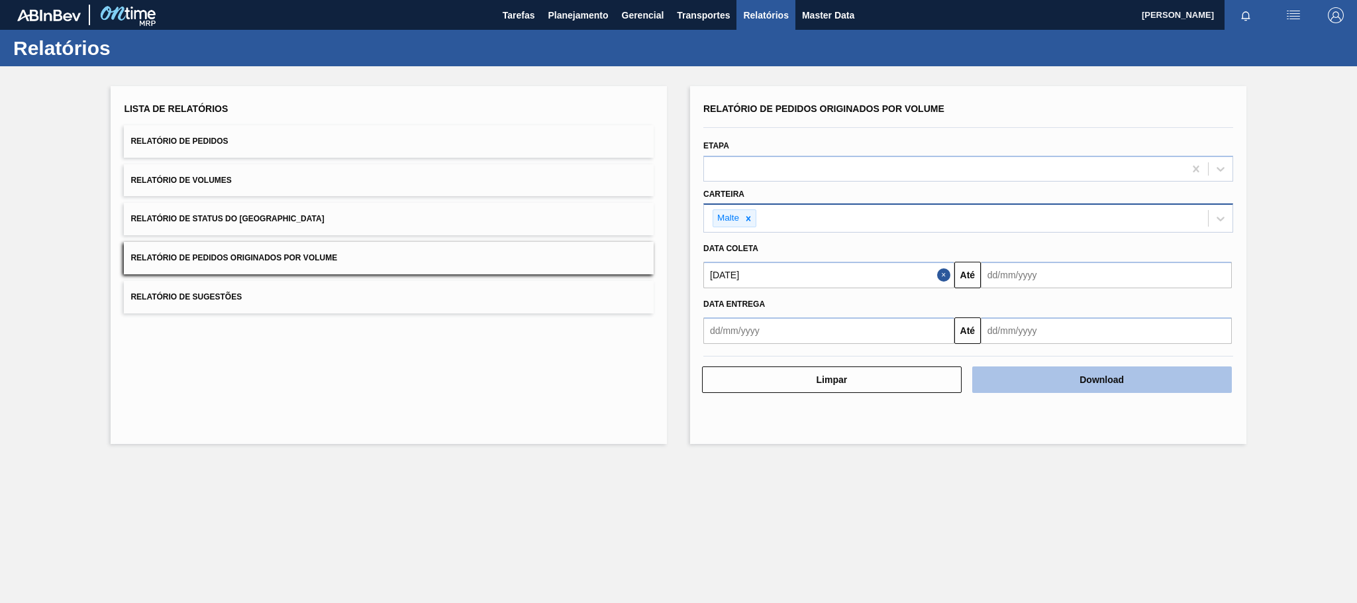
click at [1050, 387] on button "Download" at bounding box center [1102, 379] width 260 height 26
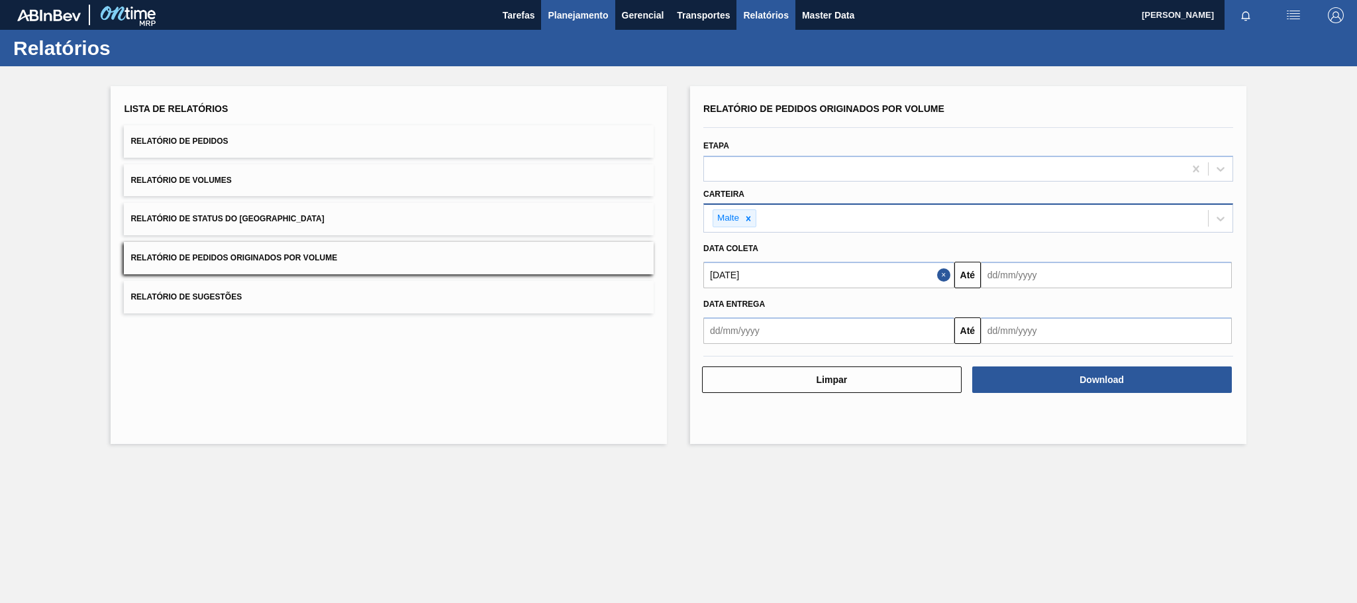
click at [593, 13] on span "Planejamento" at bounding box center [578, 15] width 60 height 16
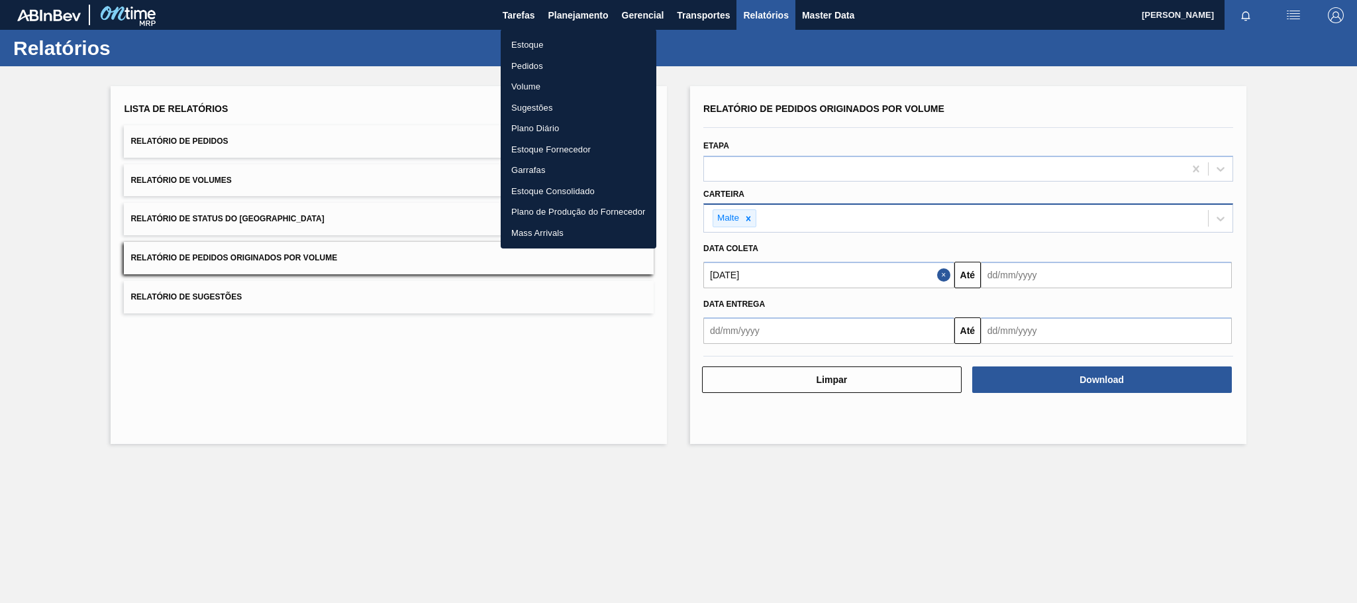
click at [538, 46] on li "Estoque" at bounding box center [579, 44] width 156 height 21
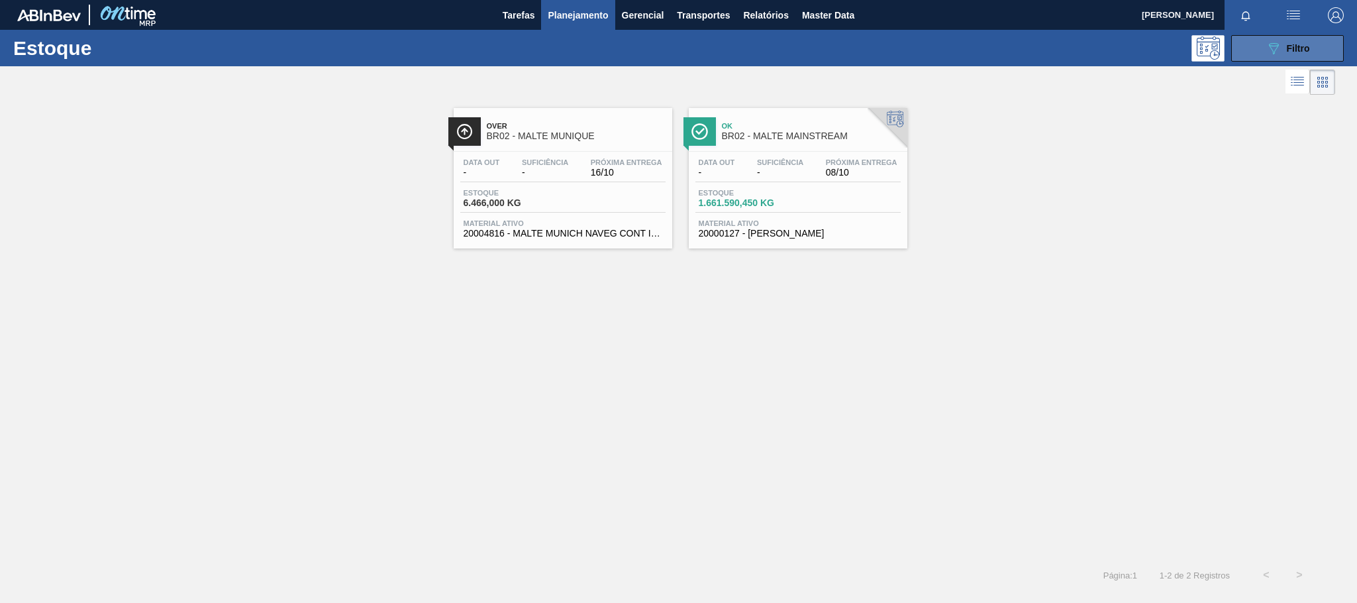
click at [1252, 48] on button "089F7B8B-B2A5-4AFE-B5C0-19BA573D28AC Filtro" at bounding box center [1287, 48] width 113 height 26
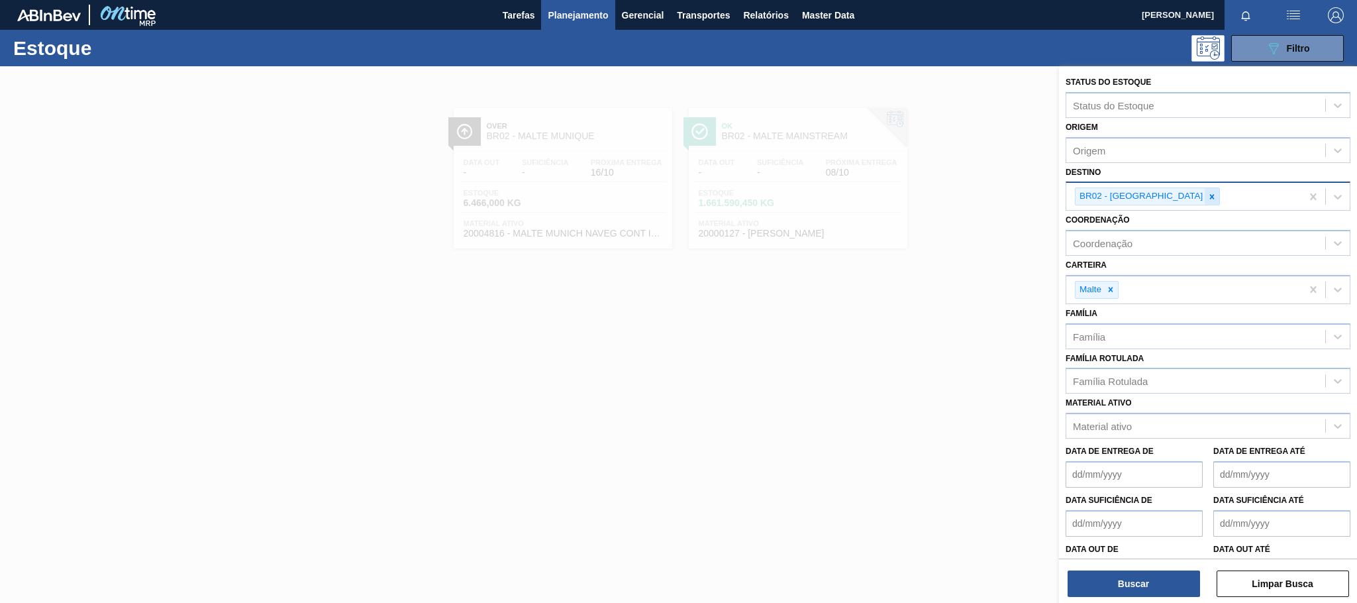
click at [1205, 203] on div at bounding box center [1212, 196] width 15 height 17
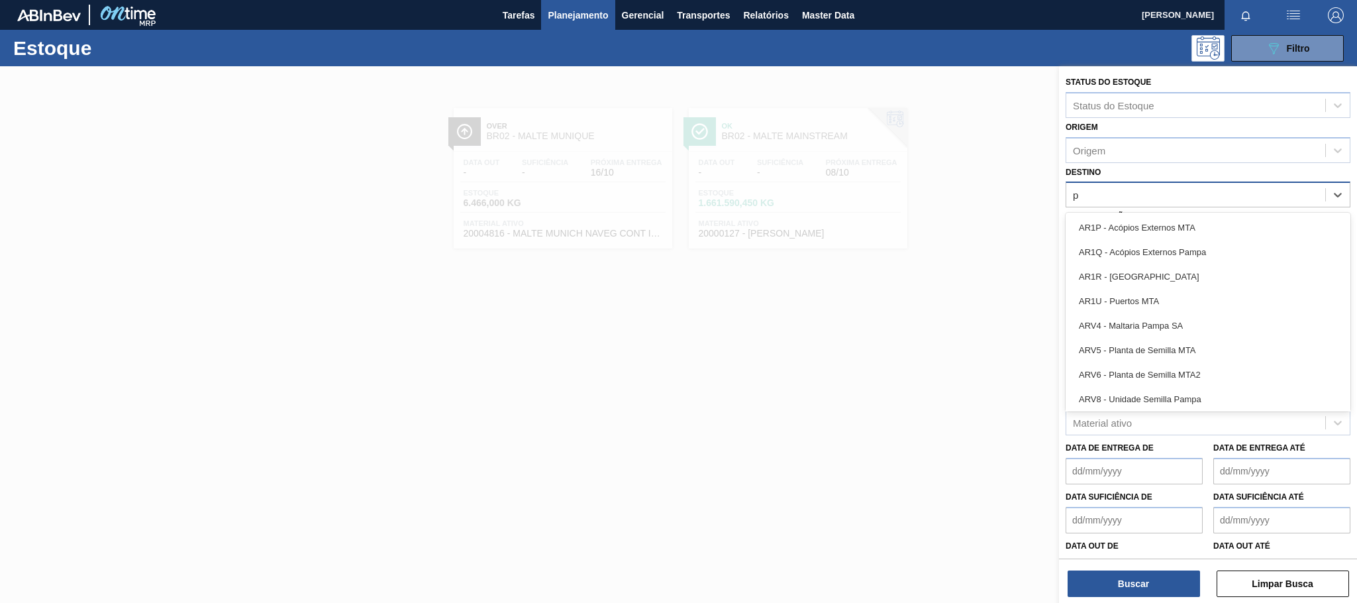
type input "po"
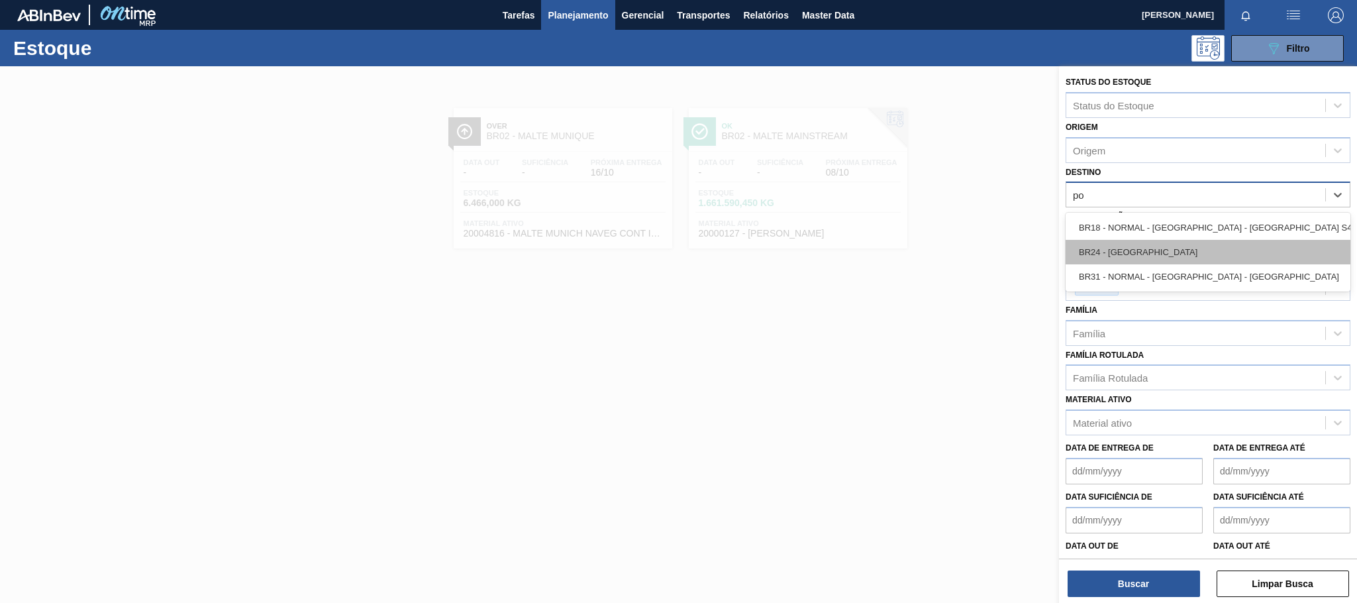
click at [1144, 250] on div "BR24 - Ponta Grossa" at bounding box center [1208, 252] width 285 height 25
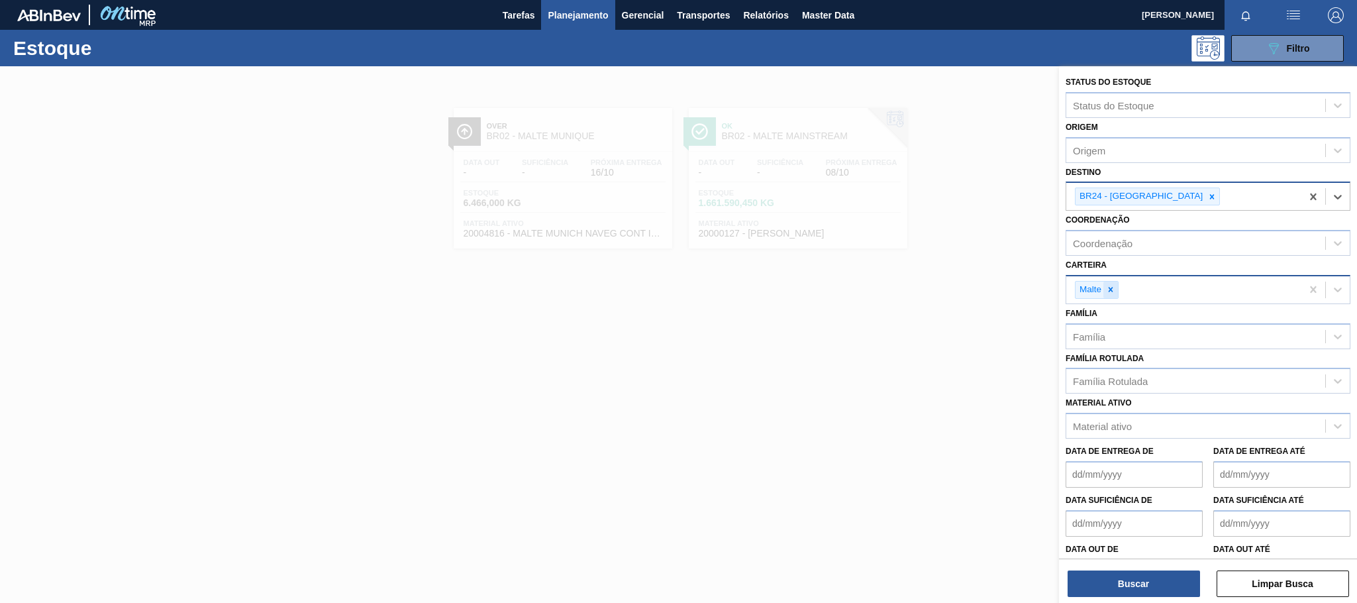
click at [1111, 290] on icon at bounding box center [1111, 289] width 5 height 5
type input "adju"
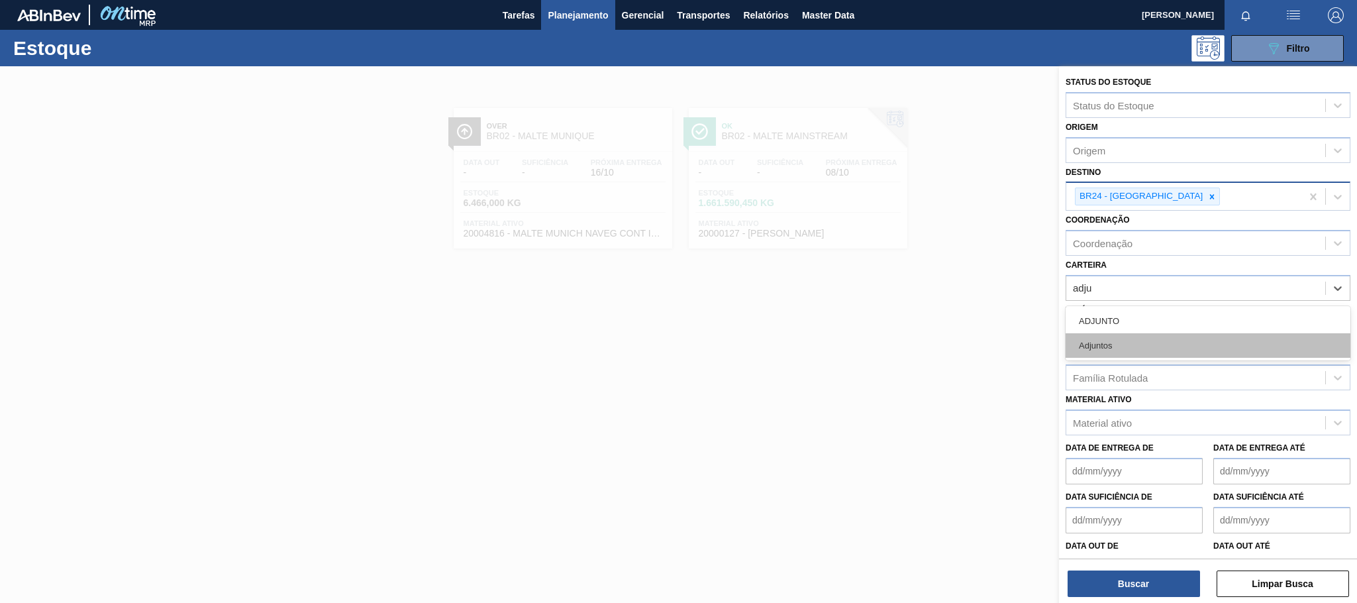
click at [1132, 346] on div "Adjuntos" at bounding box center [1208, 345] width 285 height 25
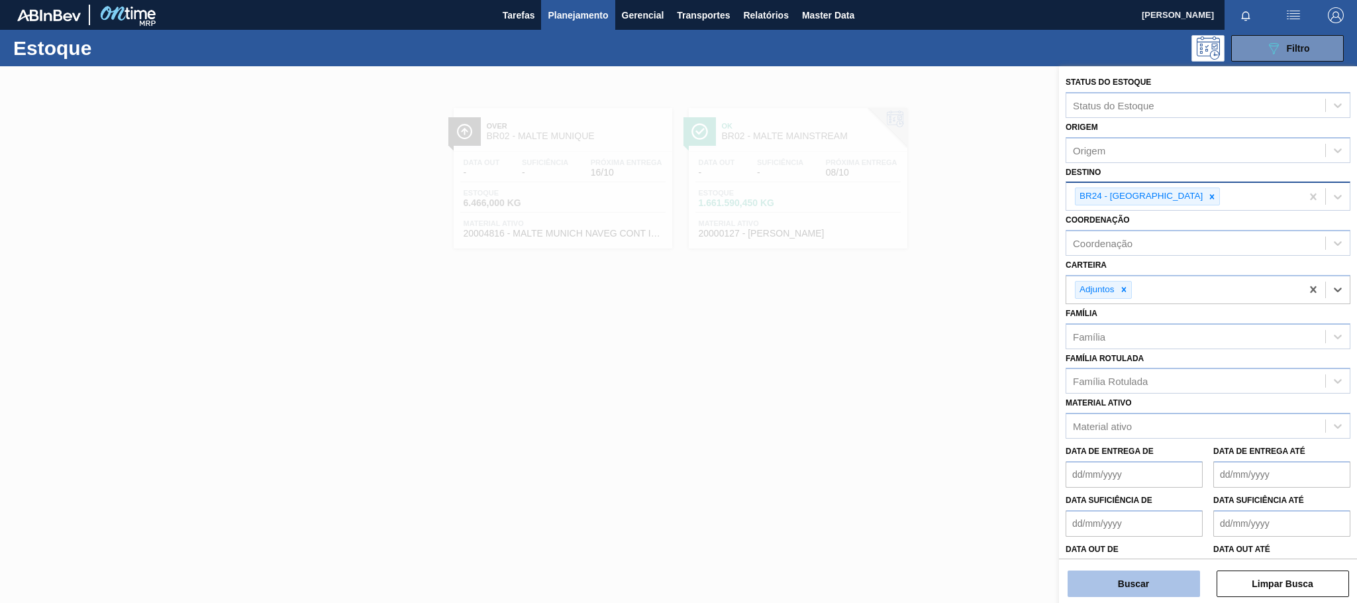
click at [1153, 589] on button "Buscar" at bounding box center [1134, 583] width 132 height 26
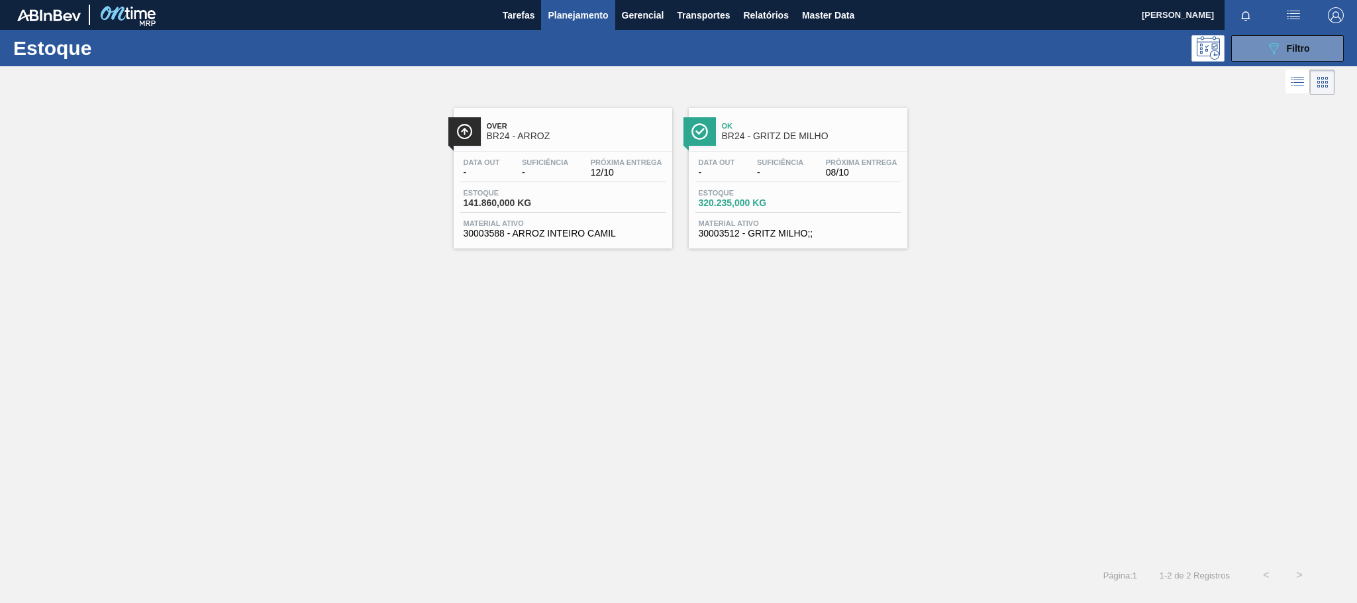
click at [561, 127] on span "Over" at bounding box center [576, 126] width 179 height 8
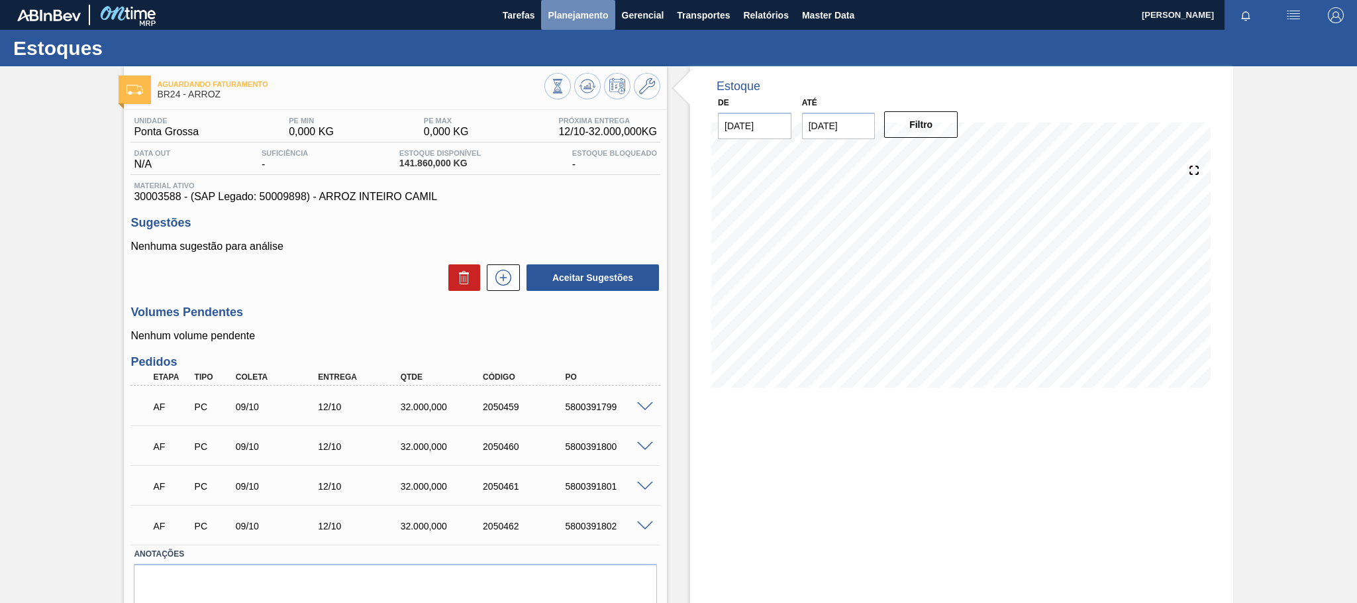
click at [559, 17] on span "Planejamento" at bounding box center [578, 15] width 60 height 16
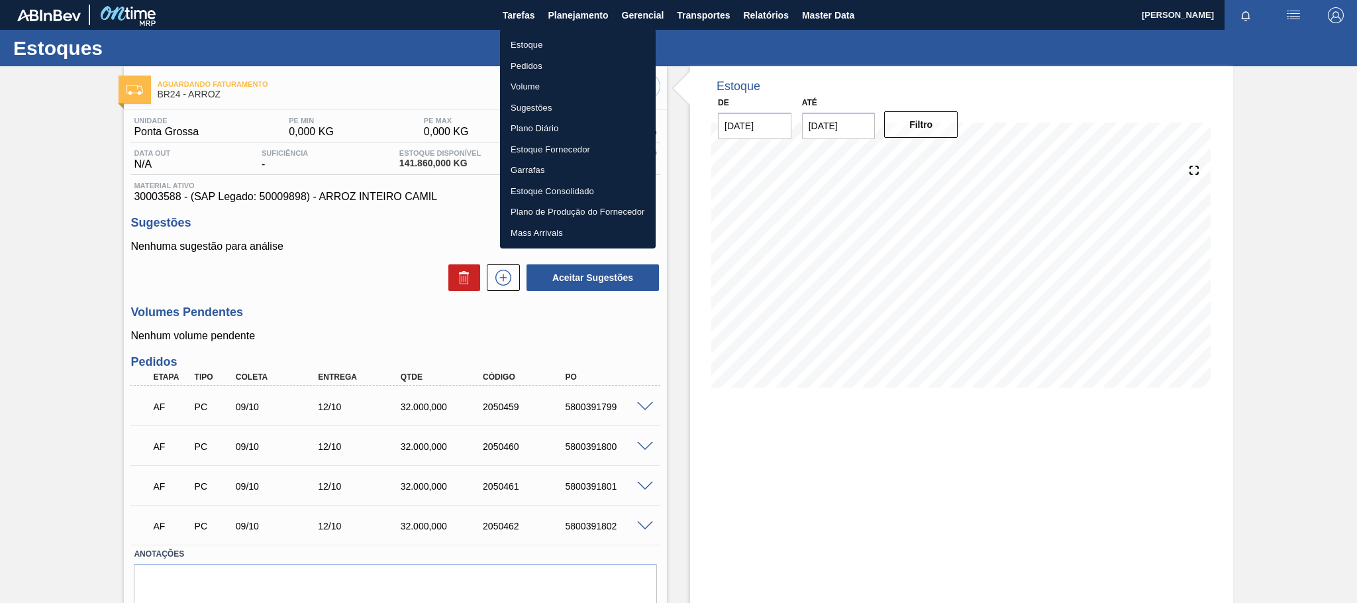
click at [540, 48] on li "Estoque" at bounding box center [578, 44] width 156 height 21
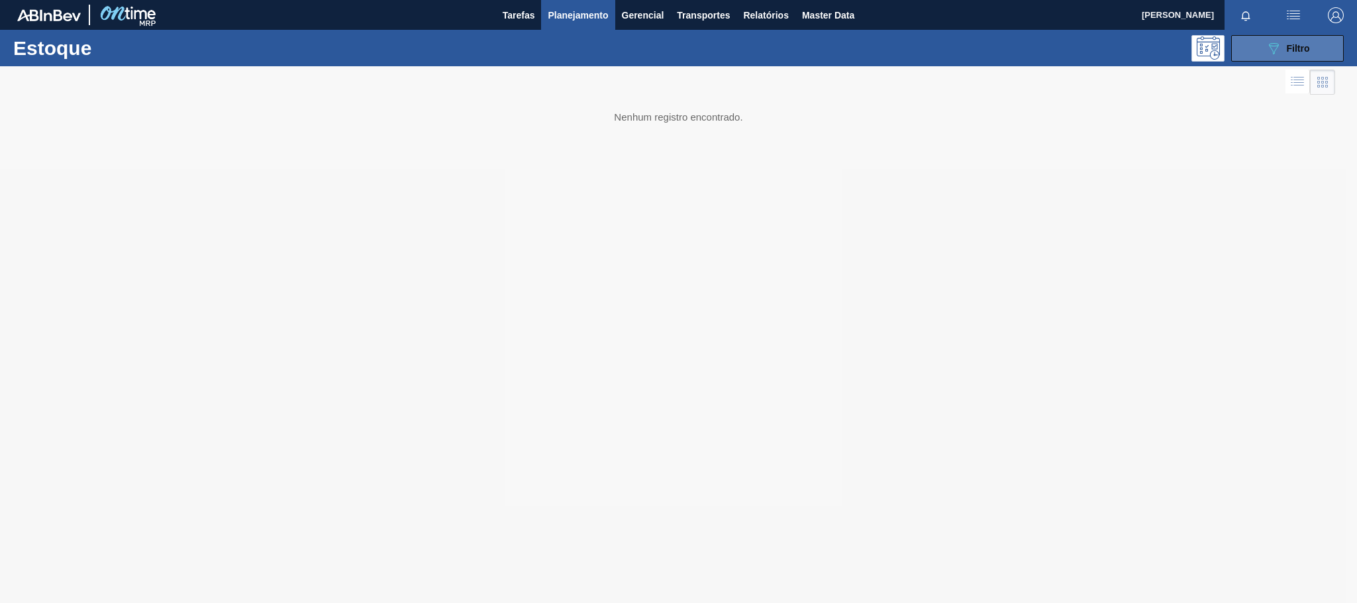
click at [1283, 56] on button "089F7B8B-B2A5-4AFE-B5C0-19BA573D28AC Filtro" at bounding box center [1287, 48] width 113 height 26
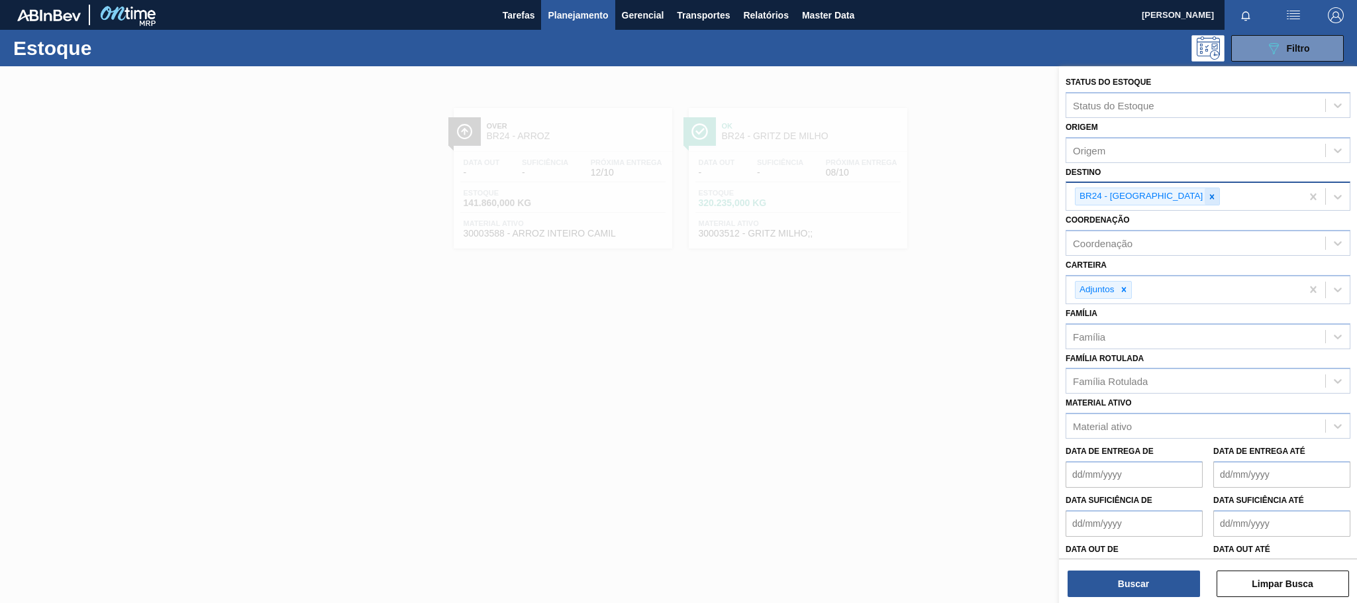
click at [1210, 195] on icon at bounding box center [1212, 196] width 5 height 5
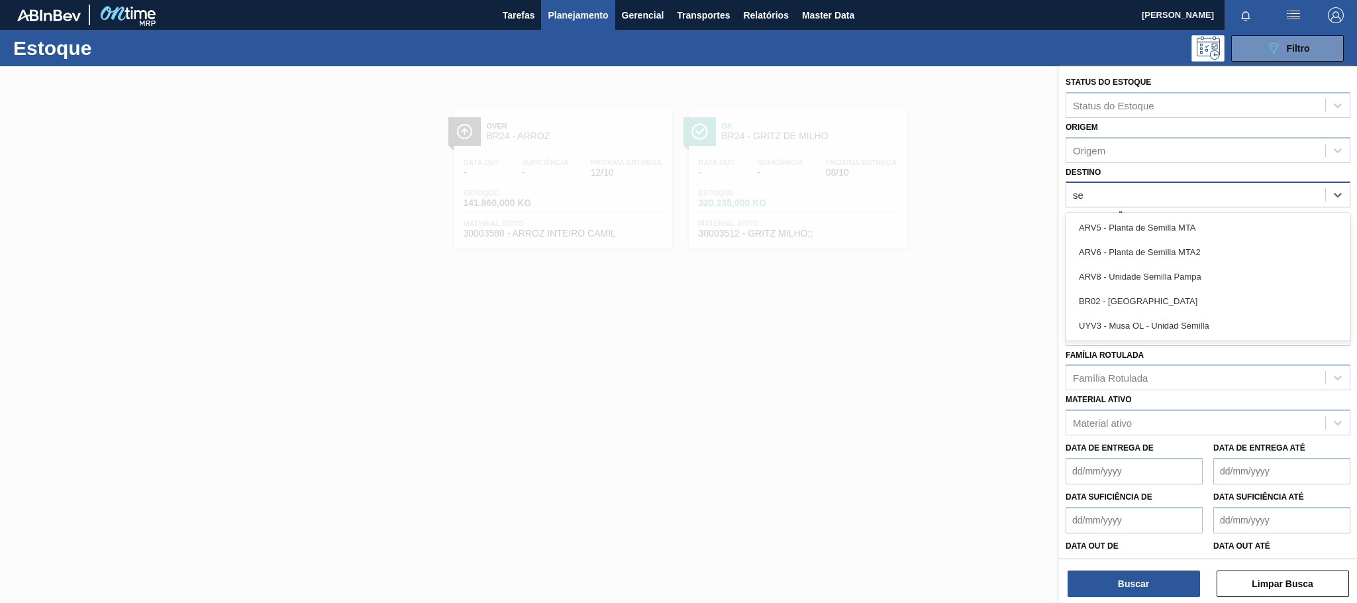
type input "ser"
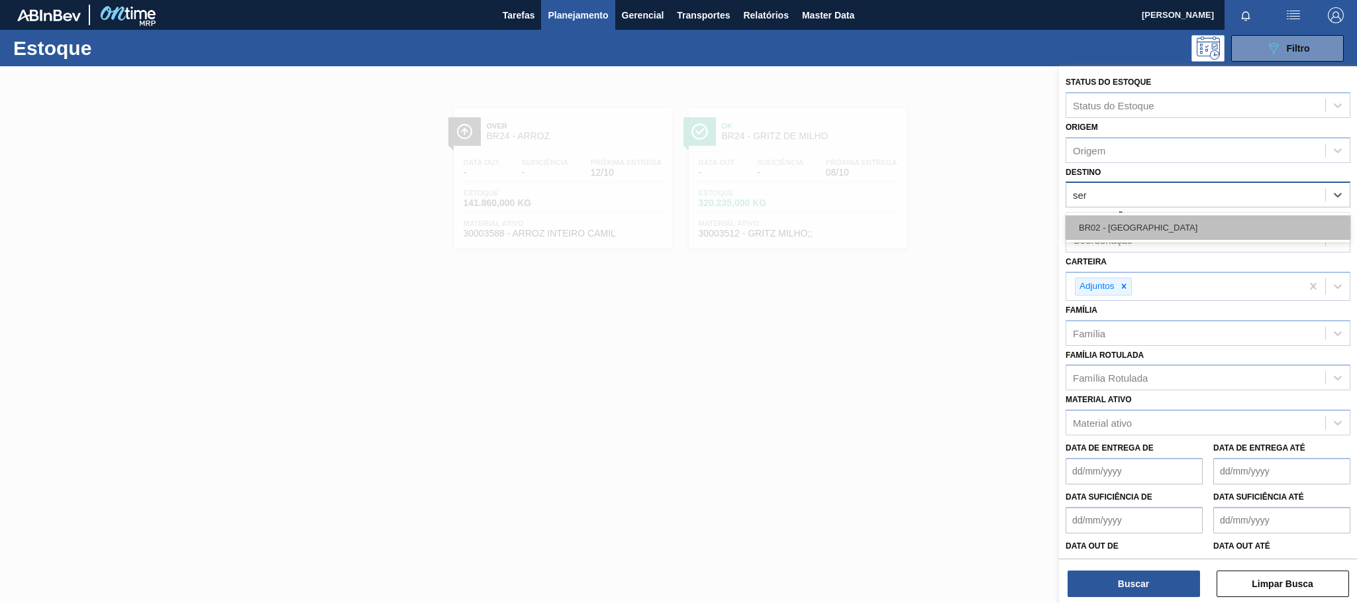
click at [1144, 221] on div "BR02 - Sergipe" at bounding box center [1208, 227] width 285 height 25
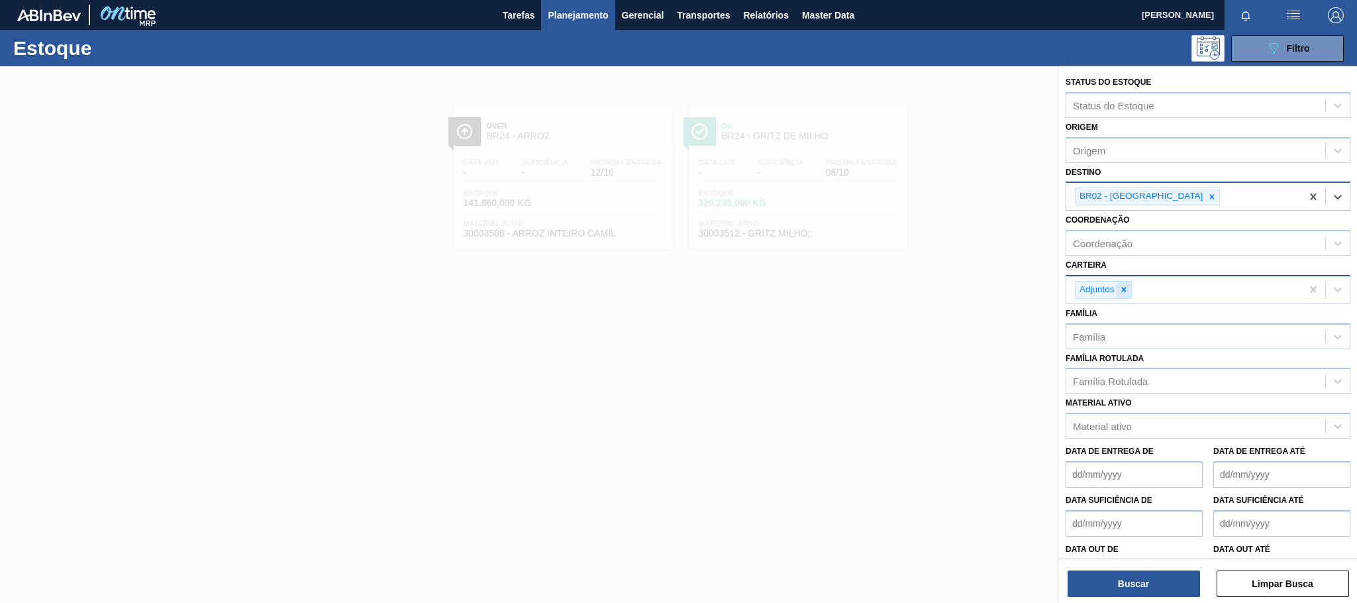
click at [1127, 287] on icon at bounding box center [1123, 289] width 9 height 9
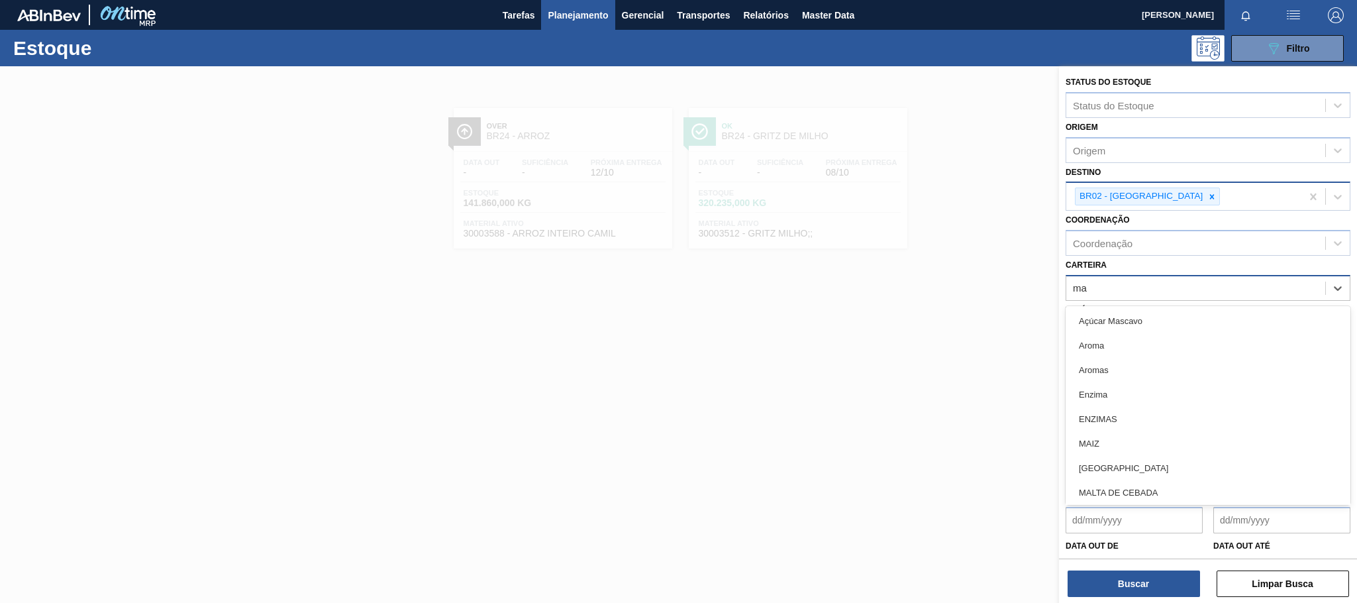
type input "mal"
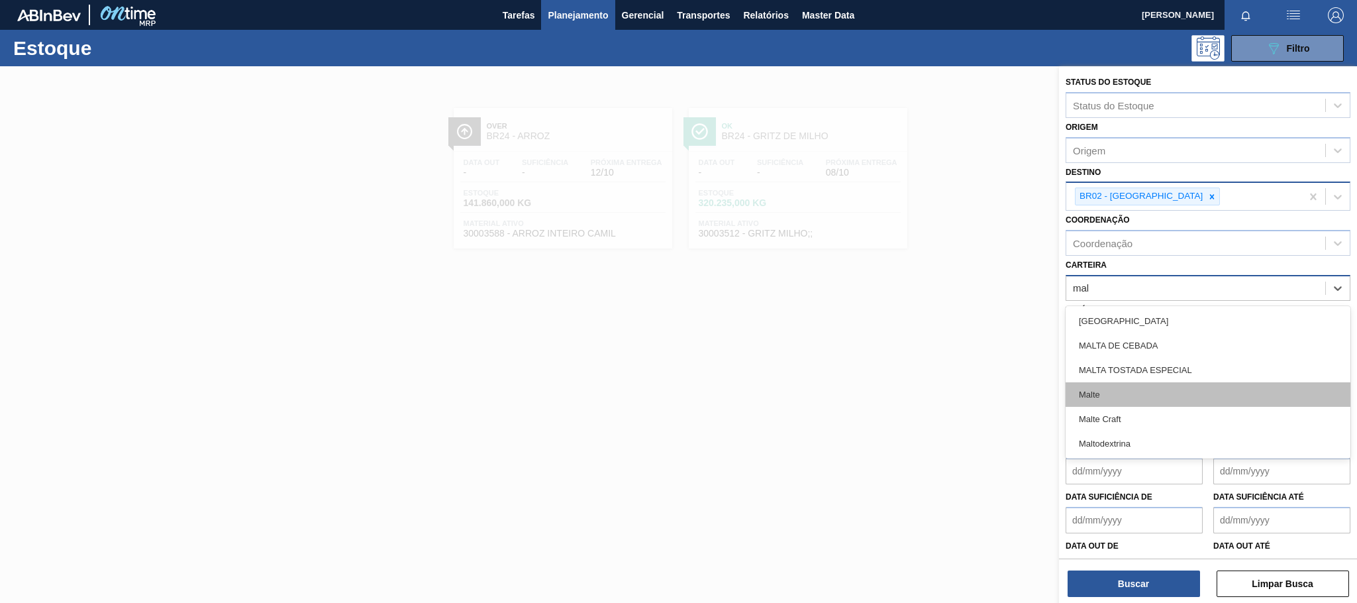
click at [1089, 403] on div "Malte" at bounding box center [1208, 394] width 285 height 25
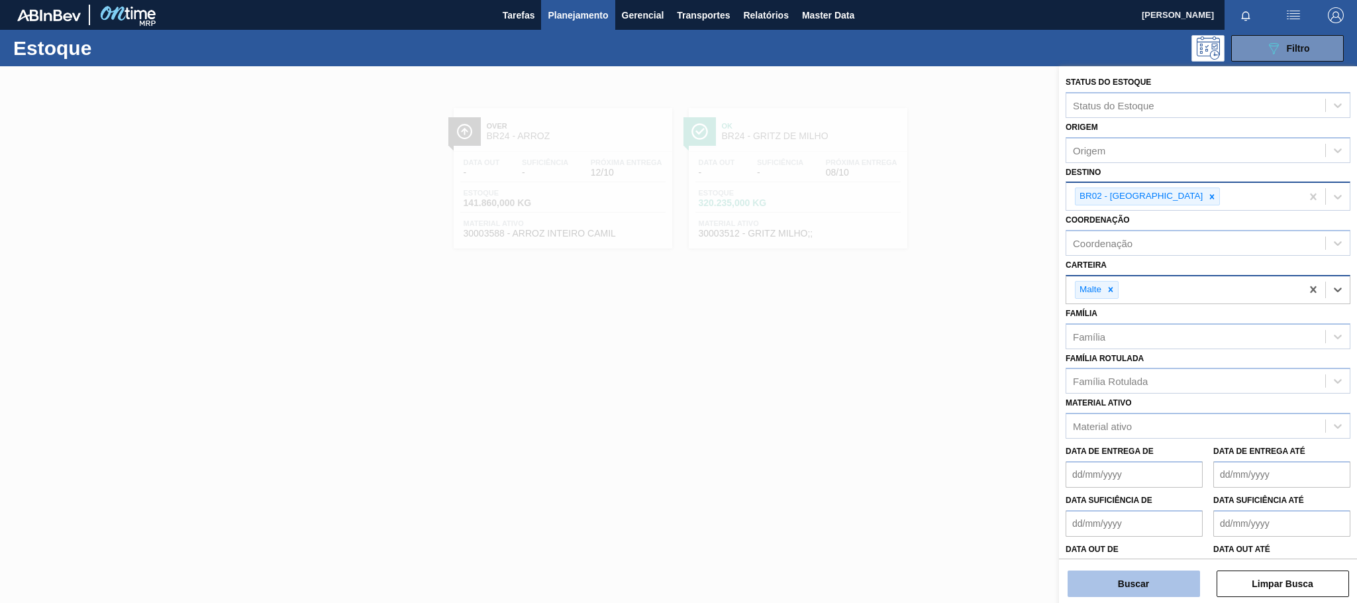
click at [1148, 590] on button "Buscar" at bounding box center [1134, 583] width 132 height 26
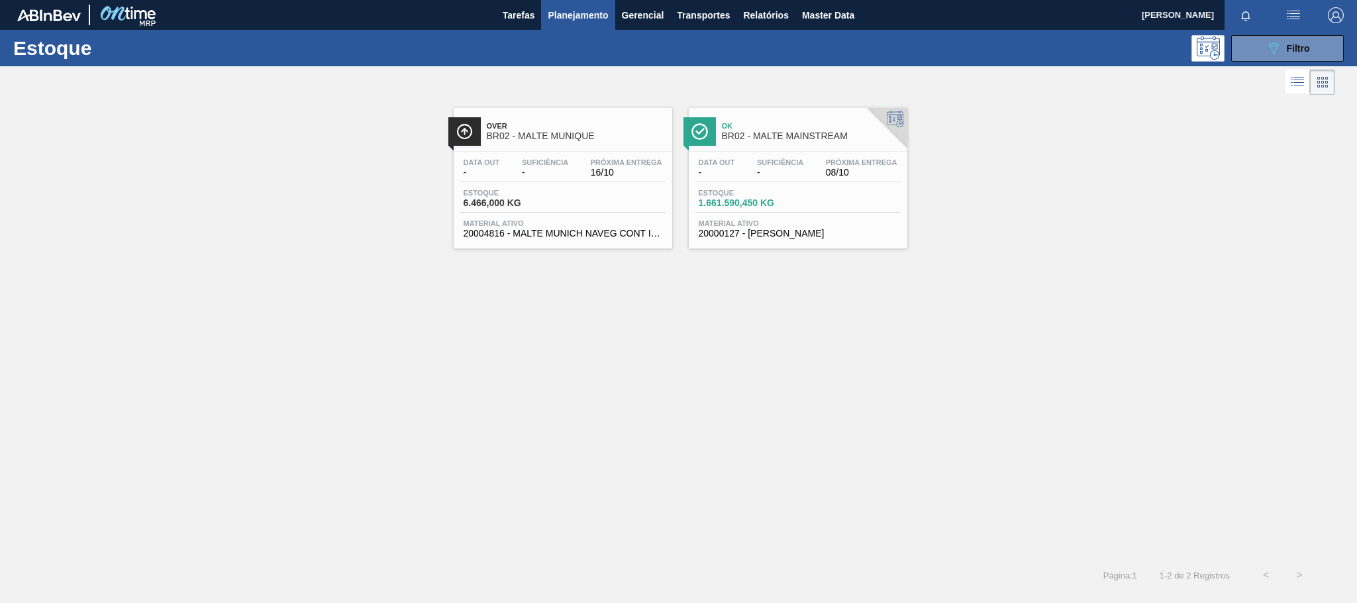
click at [573, 165] on div "Data out - Suficiência - Próxima Entrega 16/10" at bounding box center [562, 170] width 205 height 24
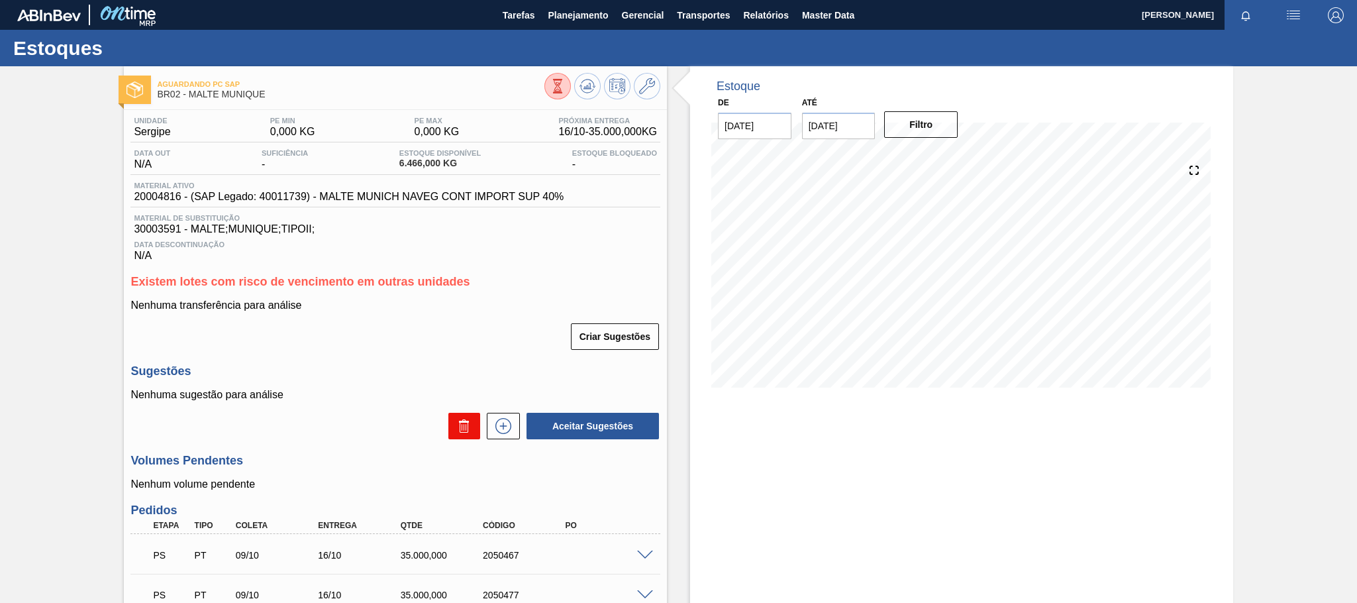
scroll to position [124, 0]
